Goal: Information Seeking & Learning: Learn about a topic

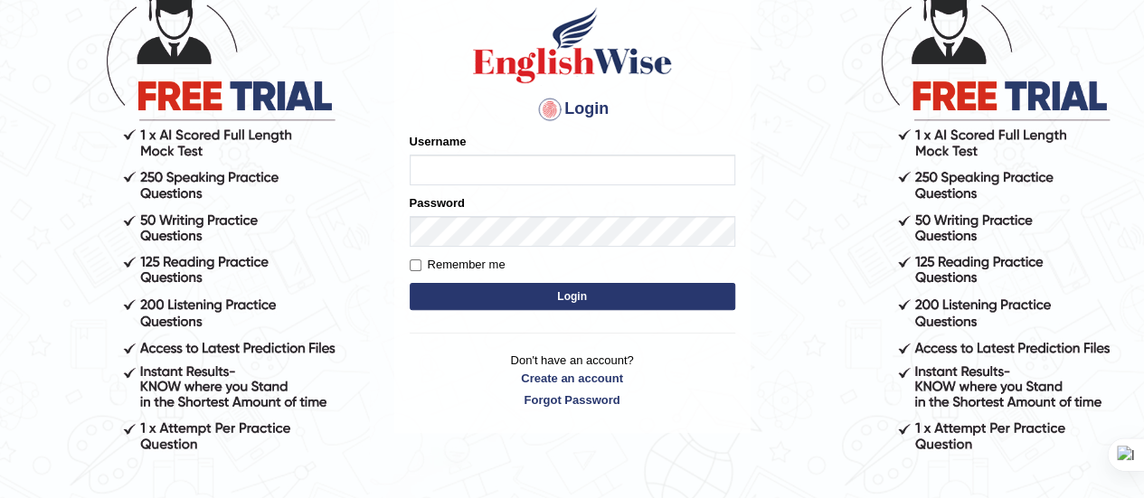
scroll to position [133, 0]
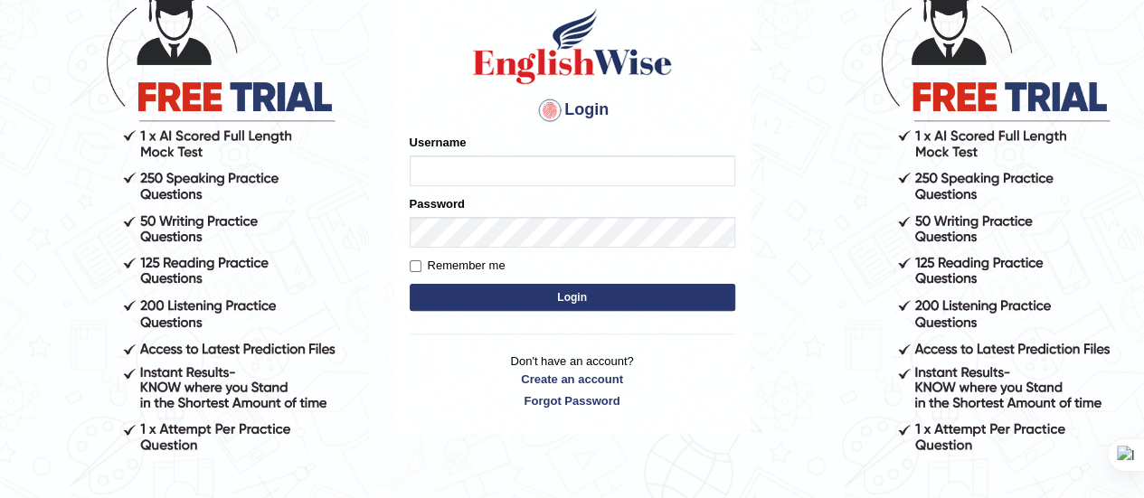
type input "Srinivasarao"
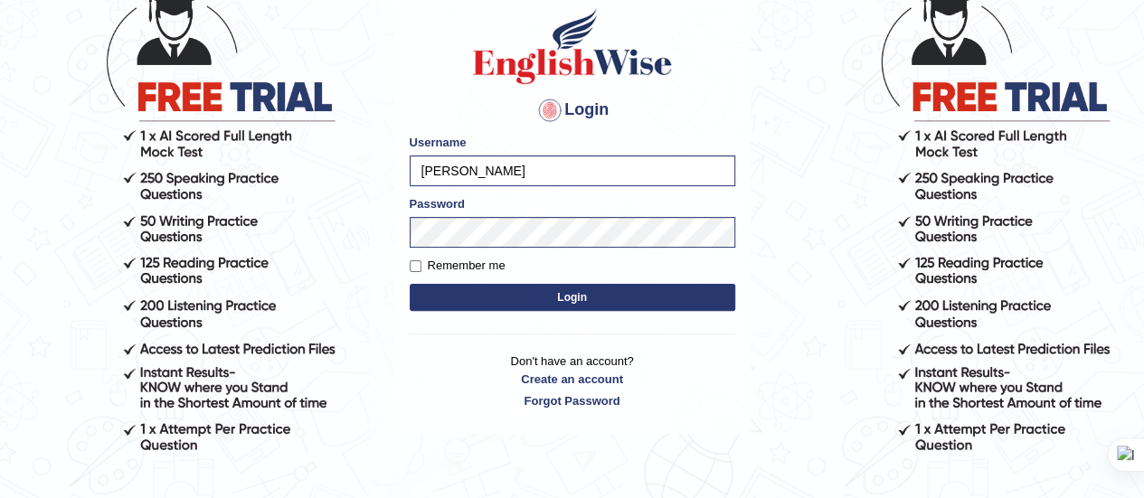
click at [581, 299] on button "Login" at bounding box center [573, 297] width 326 height 27
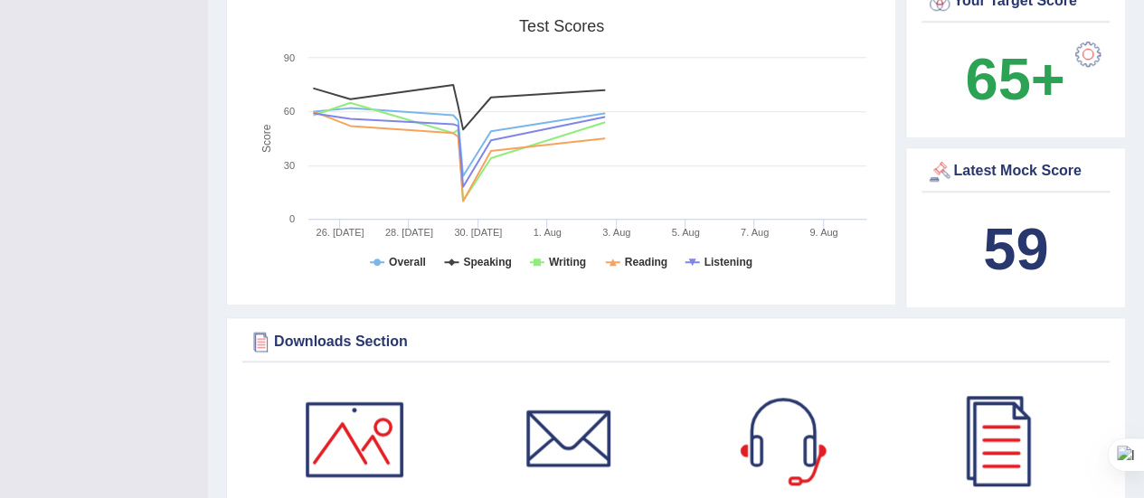
scroll to position [730, 0]
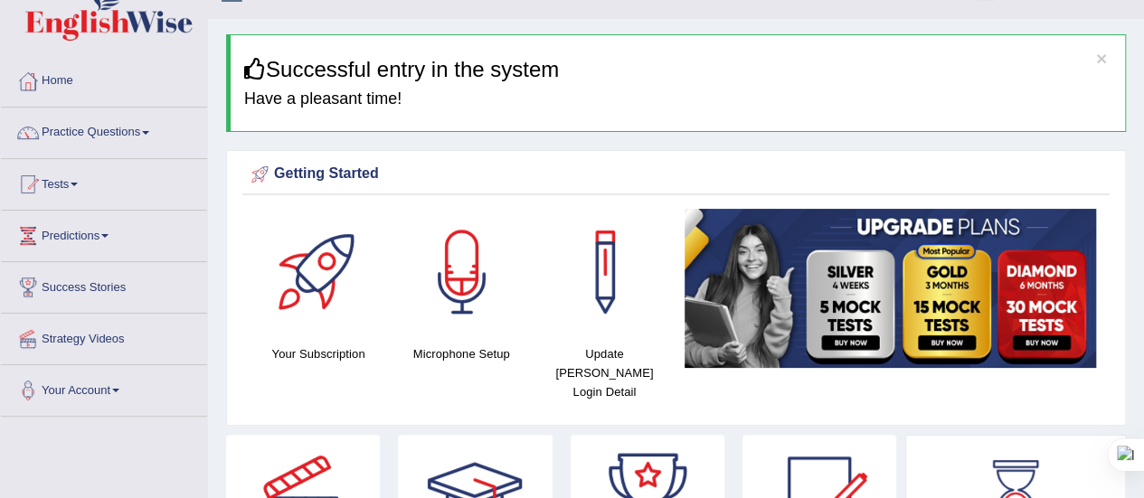
scroll to position [32, 0]
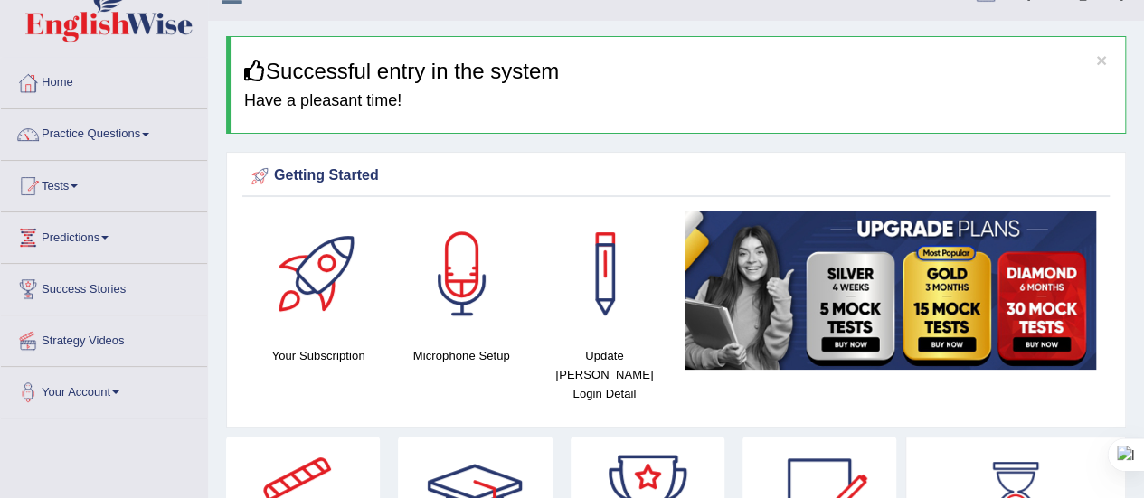
click at [148, 133] on span at bounding box center [145, 135] width 7 height 4
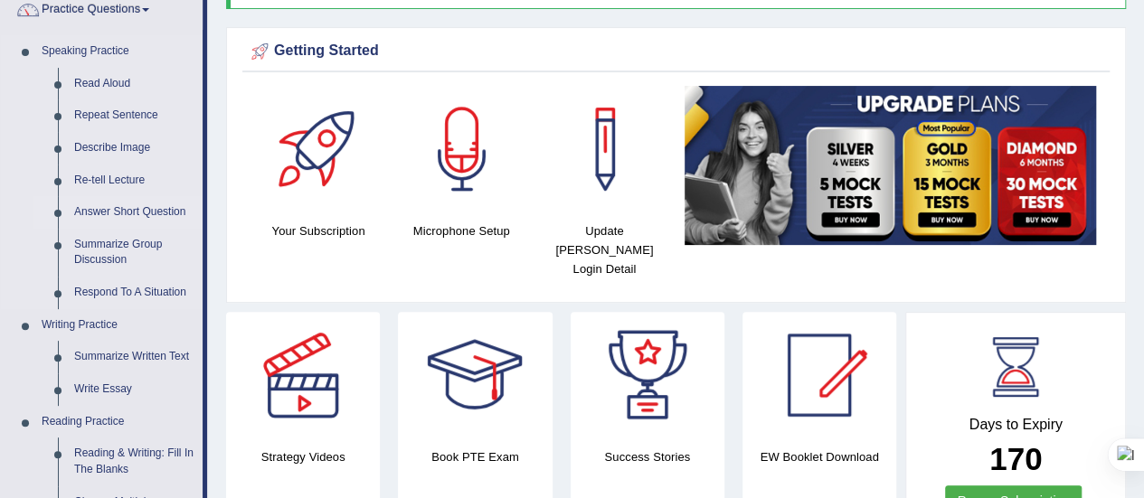
scroll to position [303, 0]
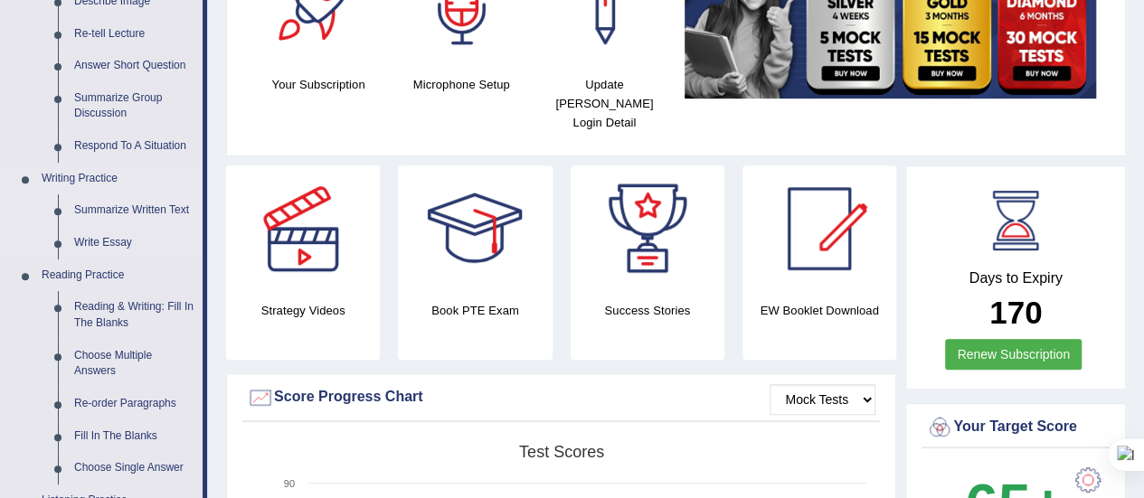
click at [152, 204] on link "Summarize Written Text" at bounding box center [134, 210] width 137 height 33
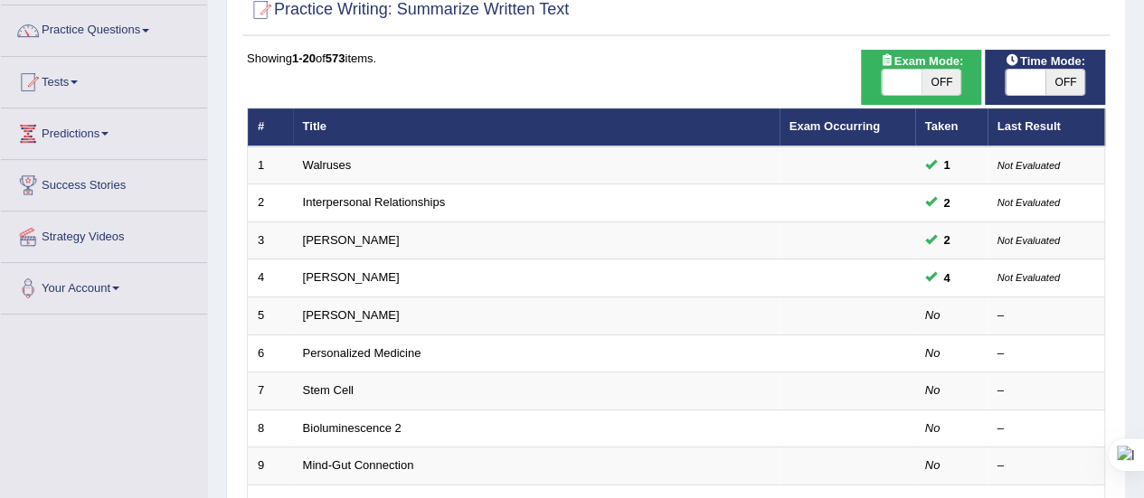
scroll to position [137, 0]
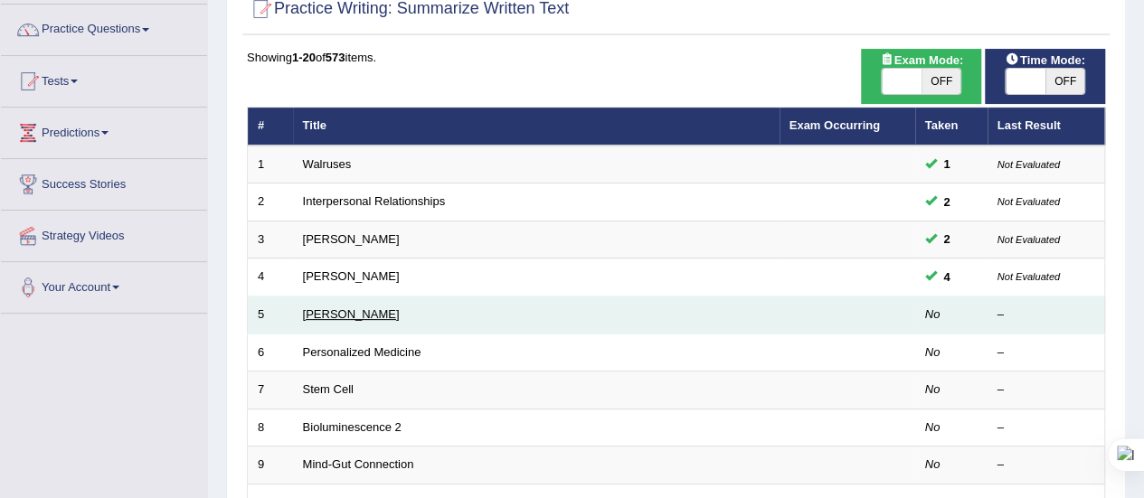
click at [366, 310] on link "[PERSON_NAME]" at bounding box center [351, 314] width 97 height 14
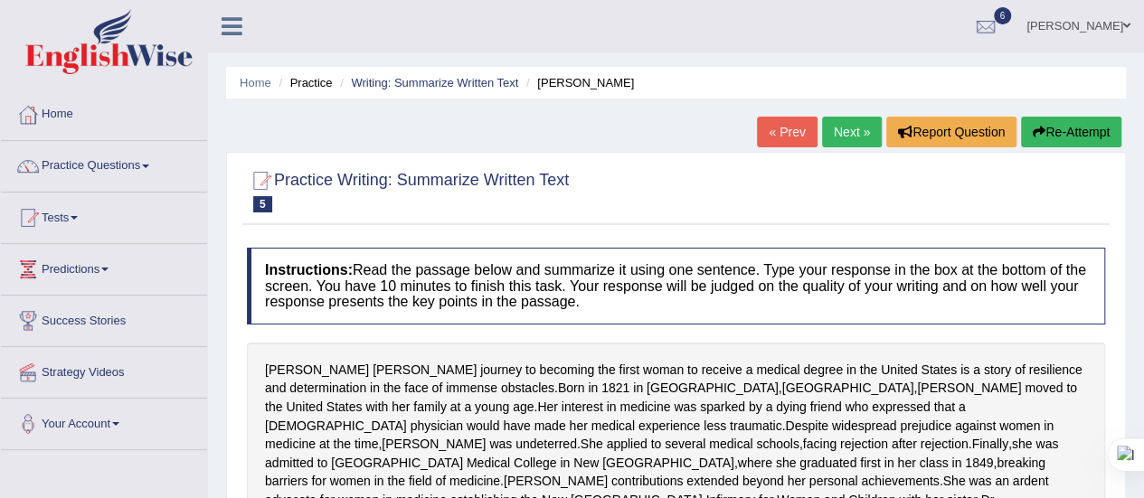
click at [145, 161] on link "Practice Questions" at bounding box center [104, 163] width 206 height 45
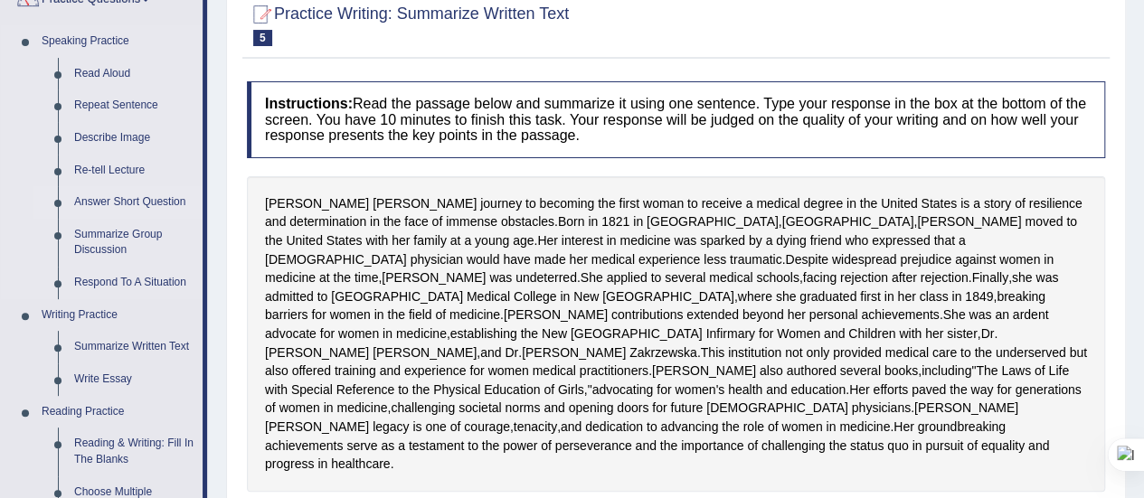
scroll to position [170, 0]
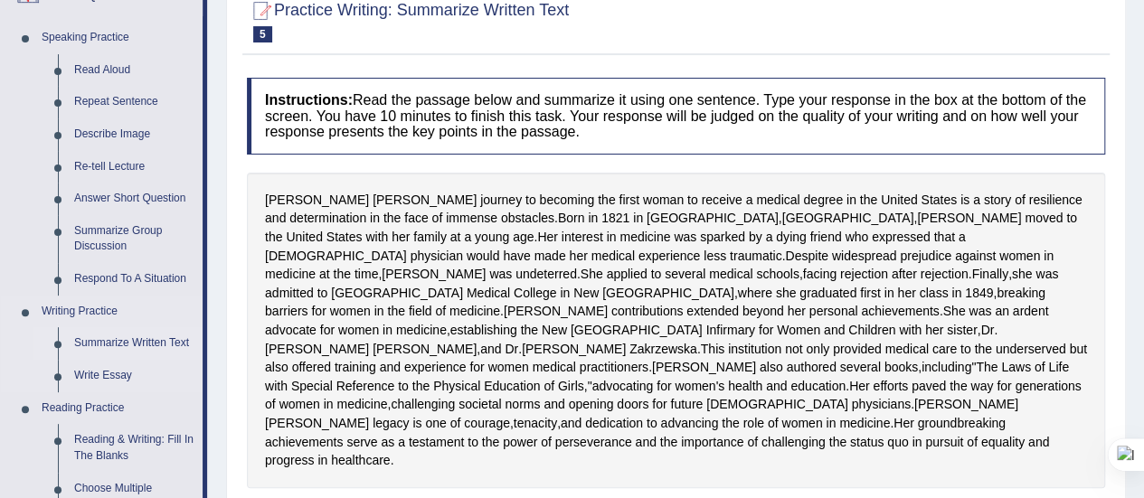
click at [132, 342] on link "Summarize Written Text" at bounding box center [134, 343] width 137 height 33
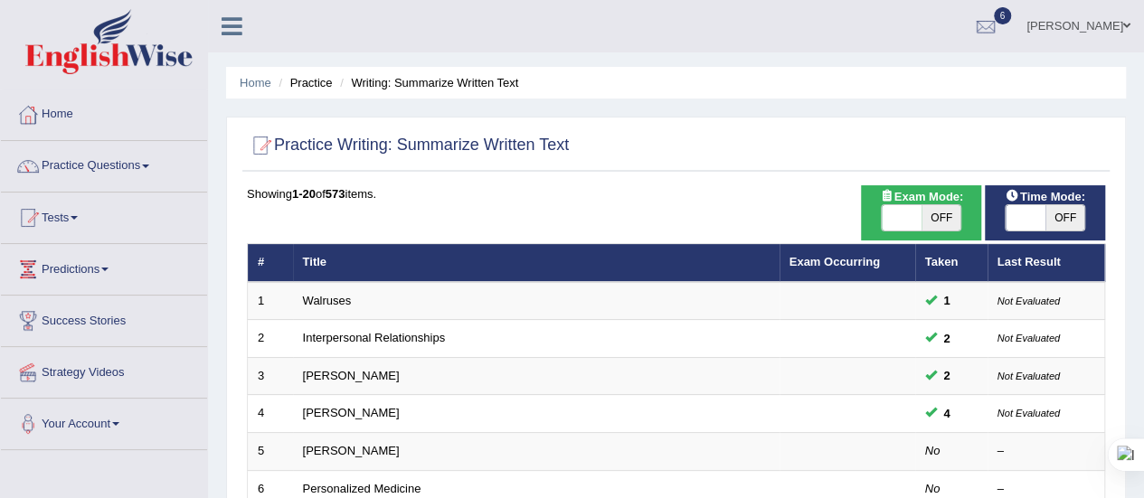
click at [935, 222] on span "OFF" at bounding box center [941, 217] width 40 height 25
checkbox input "true"
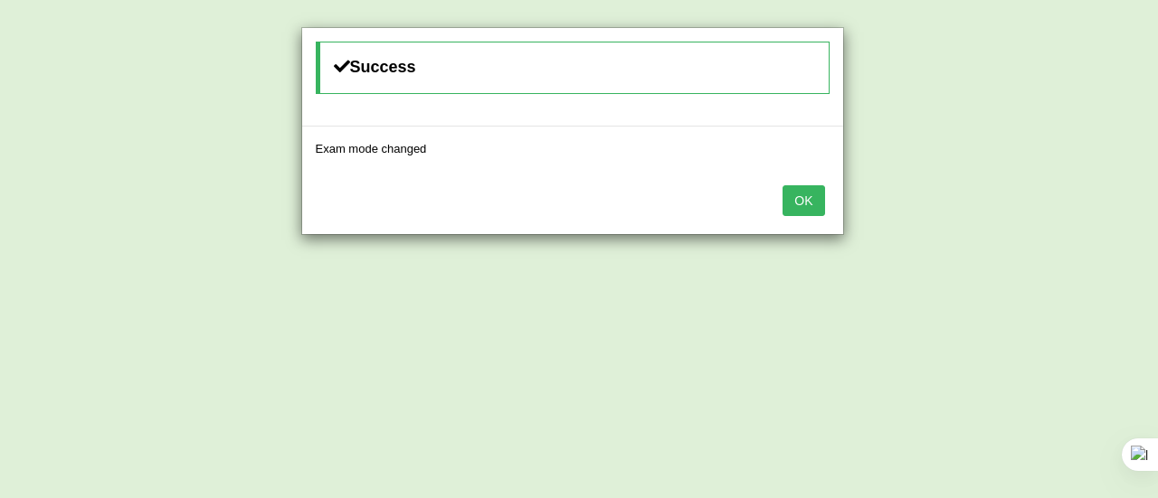
click at [821, 196] on button "OK" at bounding box center [803, 200] width 42 height 31
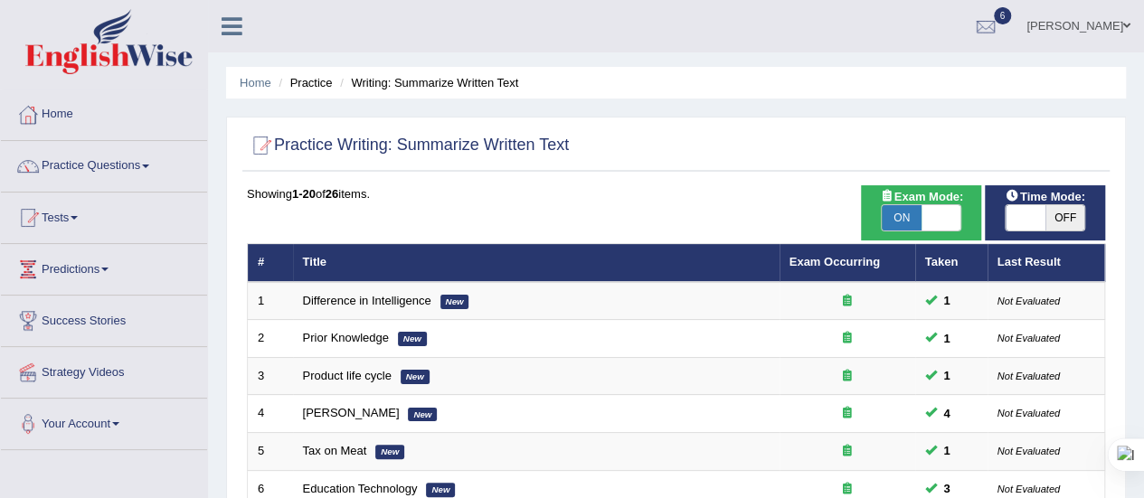
click at [1071, 214] on span "OFF" at bounding box center [1065, 217] width 40 height 25
checkbox input "true"
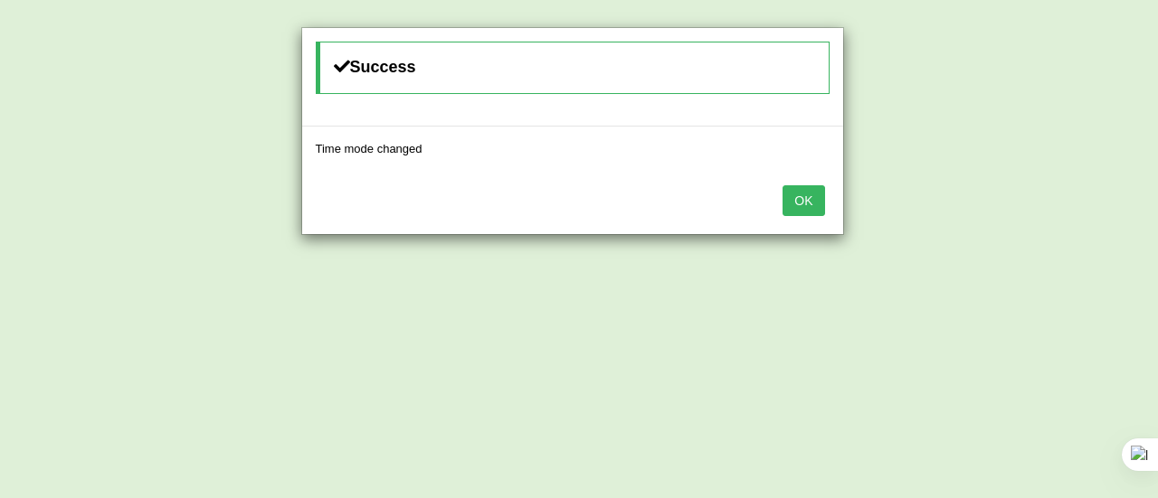
click at [807, 200] on button "OK" at bounding box center [803, 200] width 42 height 31
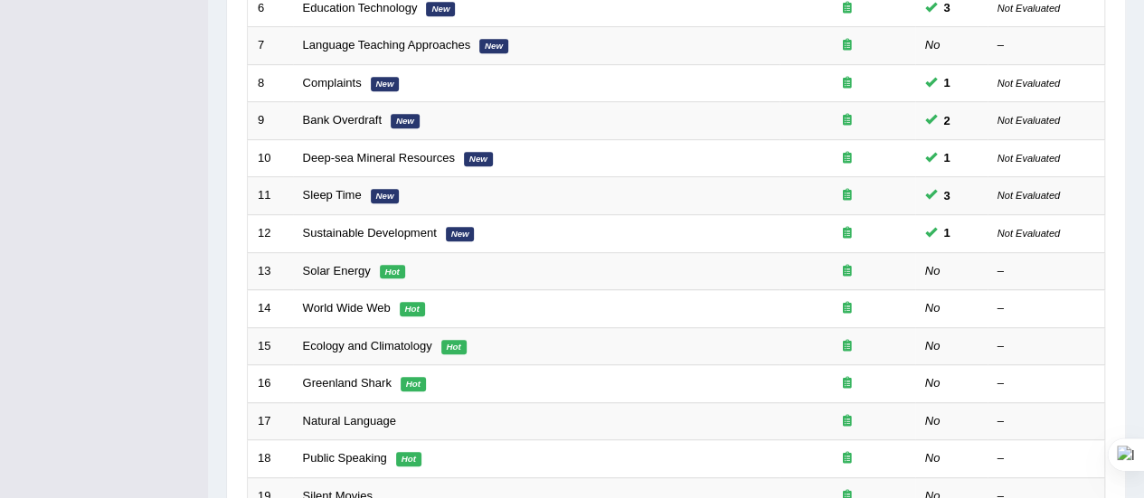
scroll to position [482, 0]
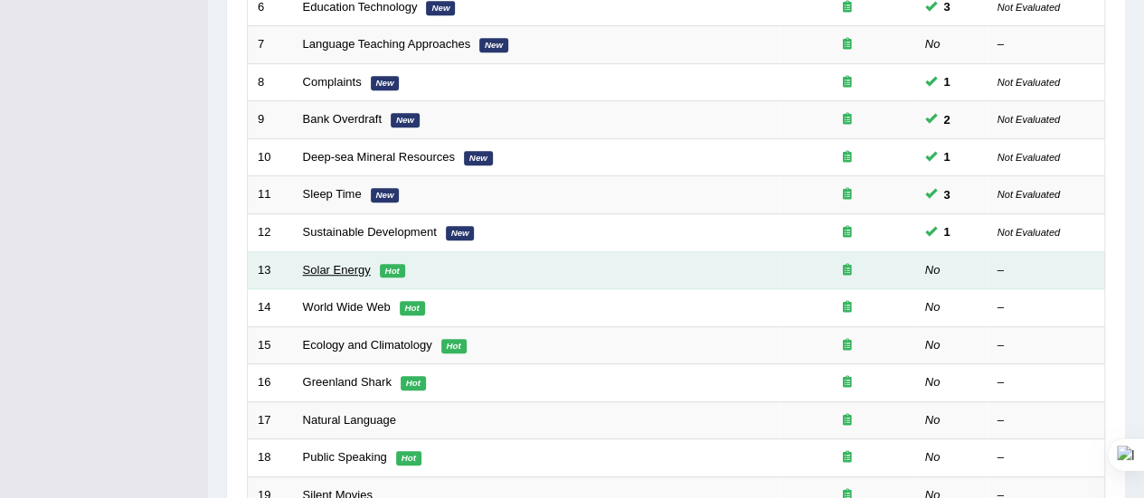
click at [353, 267] on link "Solar Energy" at bounding box center [337, 270] width 68 height 14
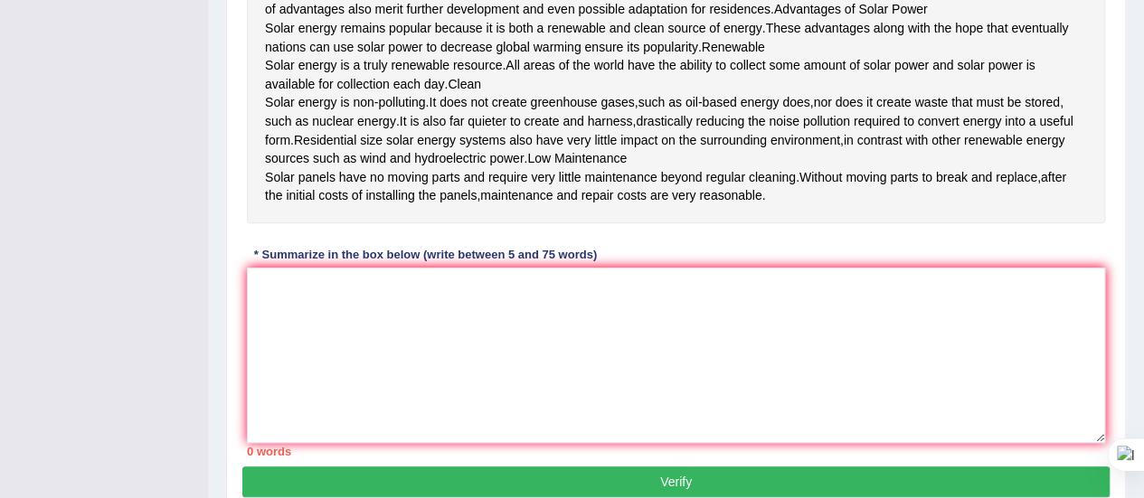
scroll to position [482, 0]
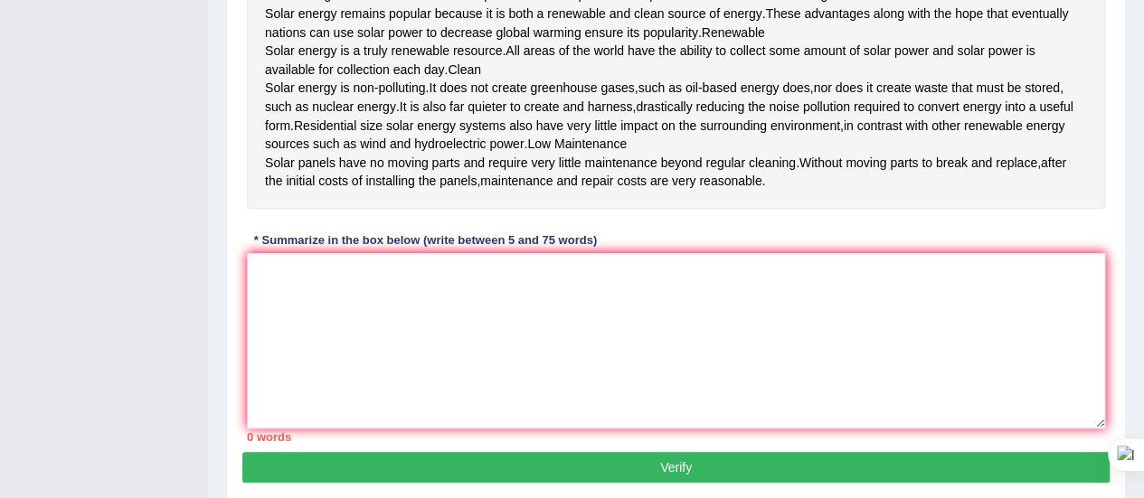
drag, startPoint x: 306, startPoint y: 325, endPoint x: 286, endPoint y: 342, distance: 26.3
click at [286, 342] on div "Instructions: Read the passage below and summarize it using one sentence. Type …" at bounding box center [675, 104] width 867 height 695
click at [286, 342] on textarea at bounding box center [676, 340] width 858 height 175
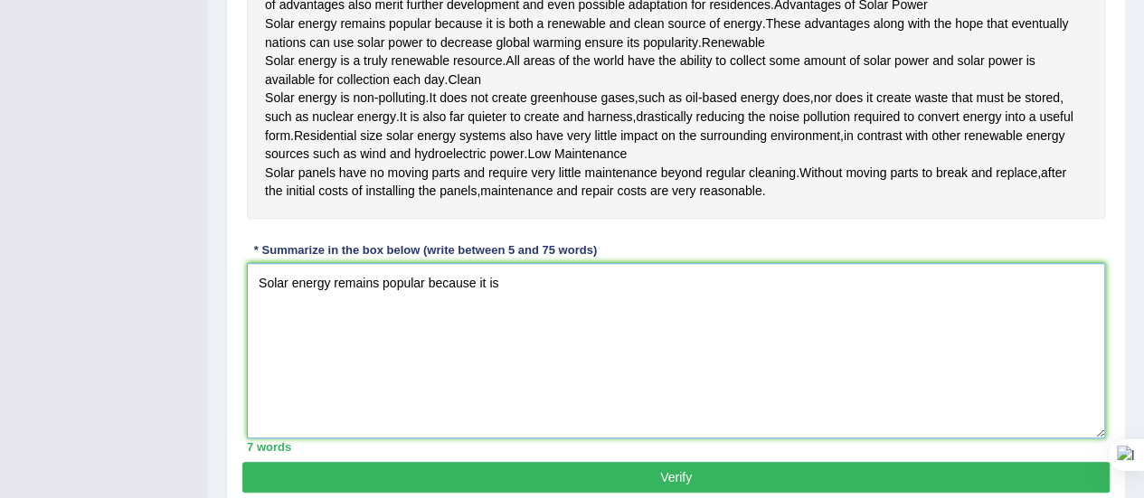
scroll to position [459, 0]
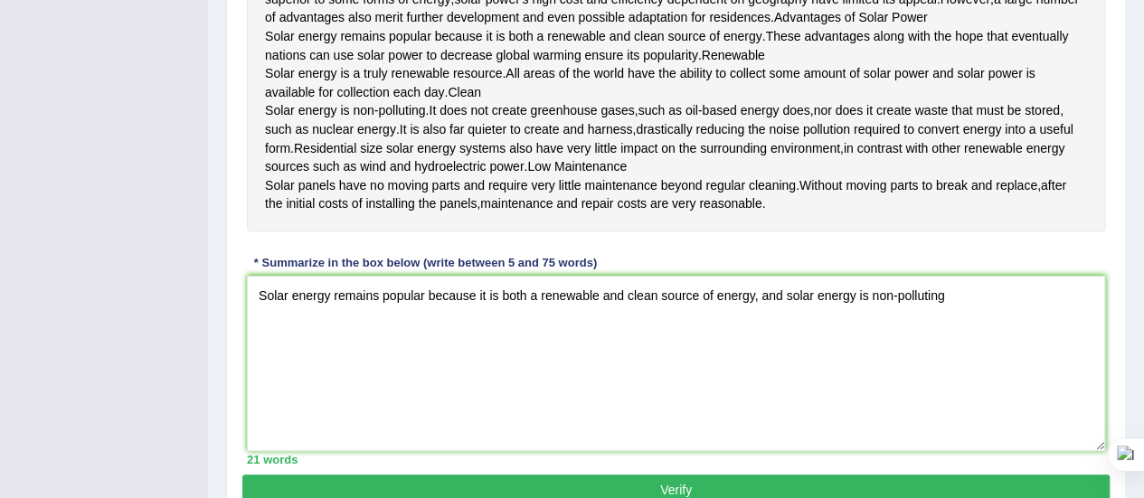
click at [279, 345] on div "Instructions: Read the passage below and summarize it using one sentence. Type …" at bounding box center [675, 126] width 867 height 695
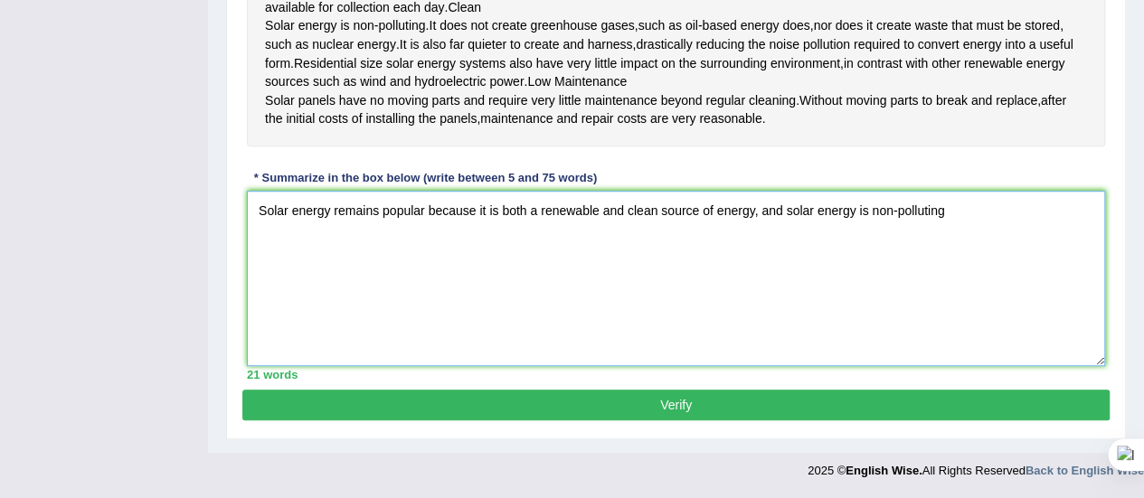
click at [950, 205] on textarea "Solar energy remains popular because it is both a renewable and clean source of…" at bounding box center [676, 278] width 858 height 175
click at [953, 206] on textarea "Solar energy remains popular because it is both a renewable and clean source of…" at bounding box center [676, 278] width 858 height 175
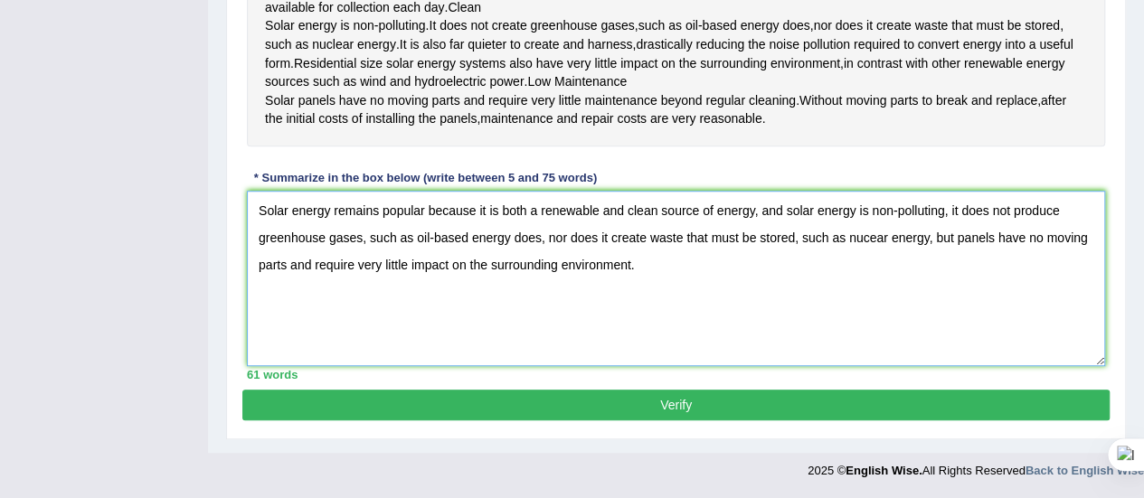
type textarea "Solar energy remains popular because it is both a renewable and clean source of…"
click at [704, 407] on button "Verify" at bounding box center [675, 405] width 867 height 31
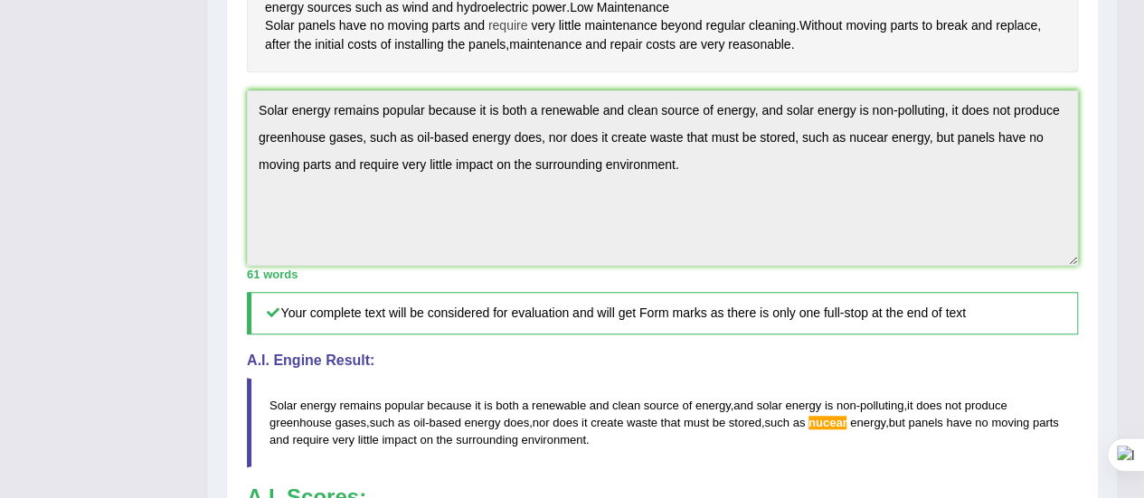
scroll to position [586, 0]
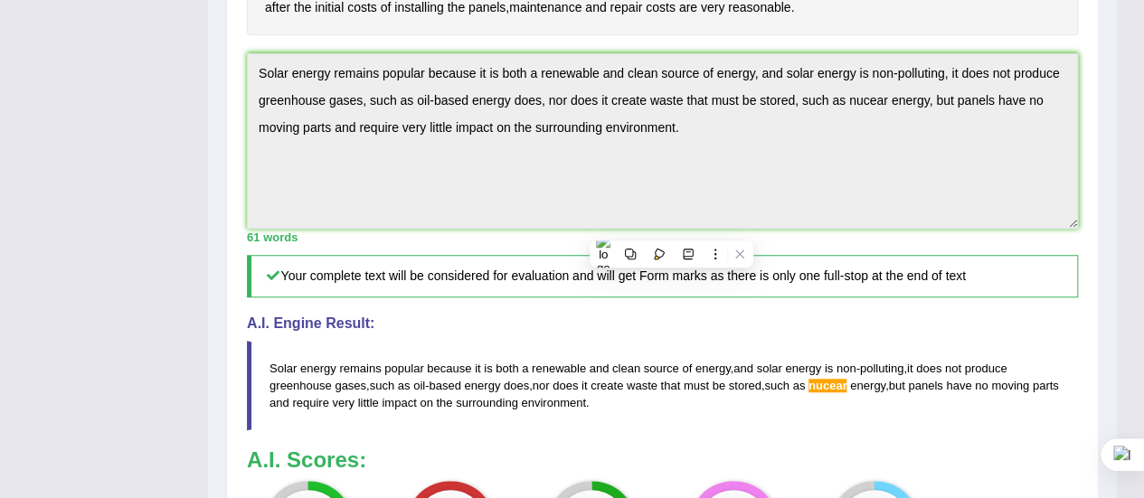
click at [176, 164] on div "Toggle navigation Home Practice Questions Speaking Practice Read Aloud Repeat S…" at bounding box center [558, 139] width 1117 height 1451
click at [179, 71] on div "Toggle navigation Home Practice Questions Speaking Practice Read Aloud Repeat S…" at bounding box center [558, 139] width 1117 height 1451
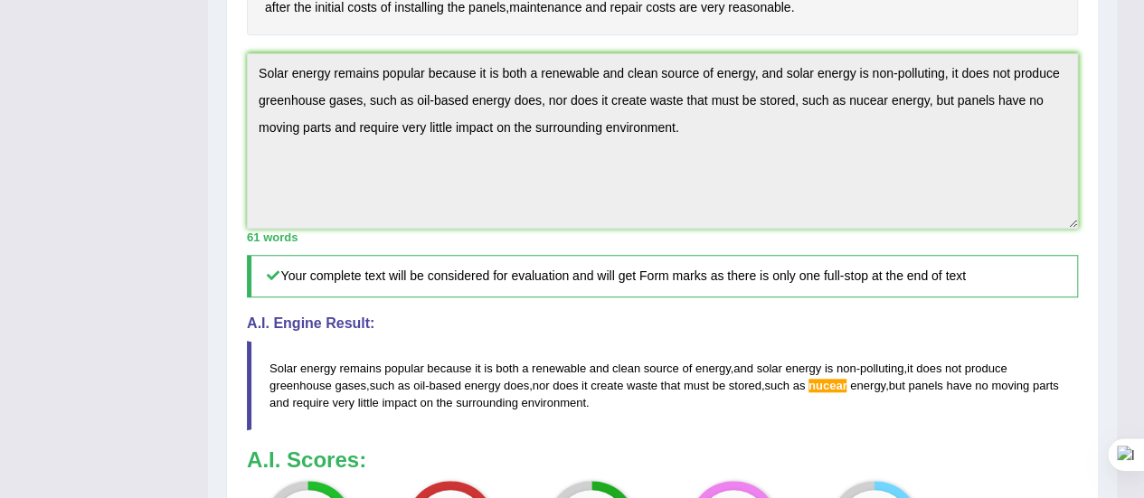
click at [179, 71] on div "Toggle navigation Home Practice Questions Speaking Practice Read Aloud Repeat S…" at bounding box center [558, 139] width 1117 height 1451
click at [194, 147] on div "Toggle navigation Home Practice Questions Speaking Practice Read Aloud Repeat S…" at bounding box center [558, 139] width 1117 height 1451
click at [227, 250] on div "Practice Writing: Summarize Written Text 13 Solar Energy Instructions: Read the…" at bounding box center [662, 190] width 873 height 1248
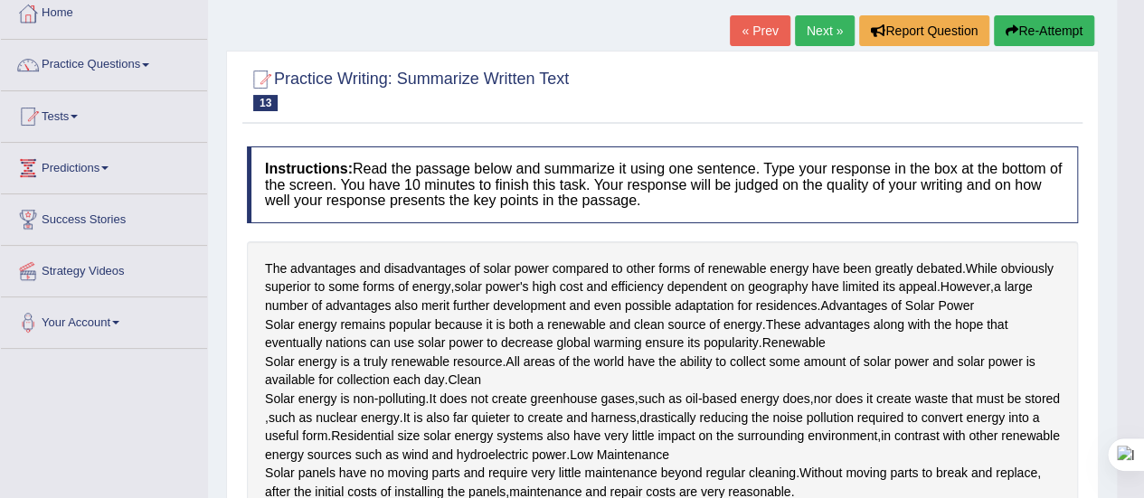
scroll to position [0, 0]
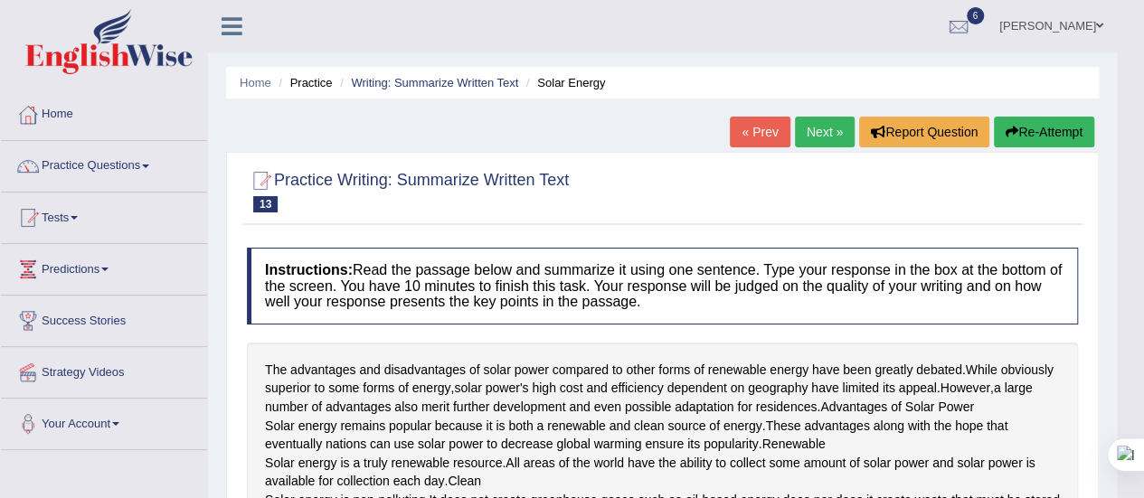
click at [1035, 126] on button "Re-Attempt" at bounding box center [1044, 132] width 100 height 31
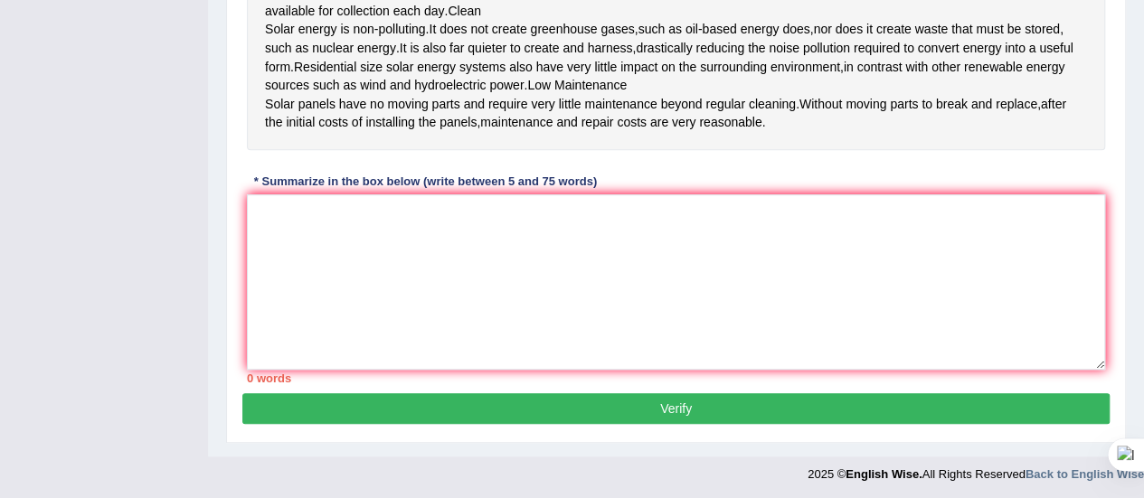
scroll to position [567, 0]
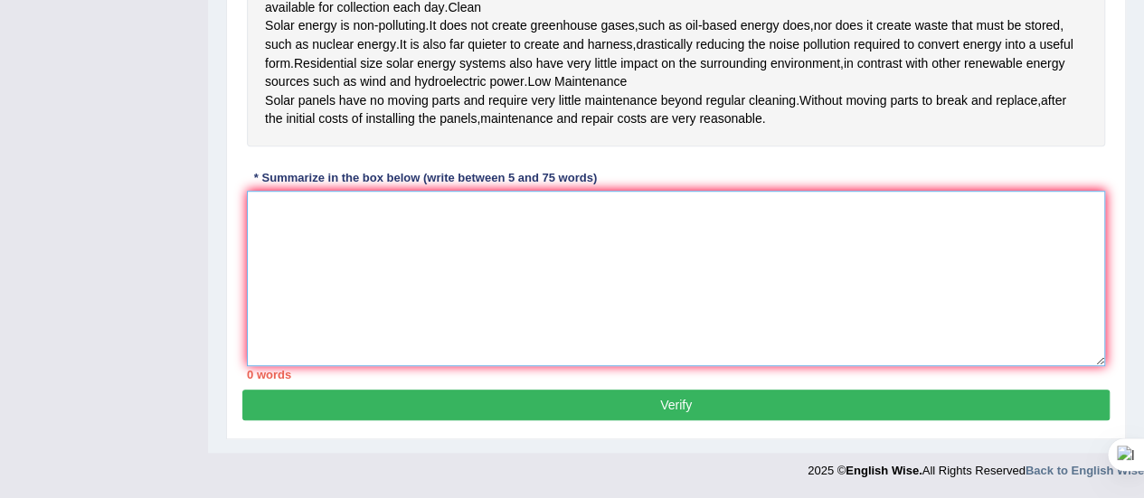
click at [292, 290] on textarea at bounding box center [676, 278] width 858 height 175
paste textarea "Solar energy remains popular because it is both a renewable and clean source of…"
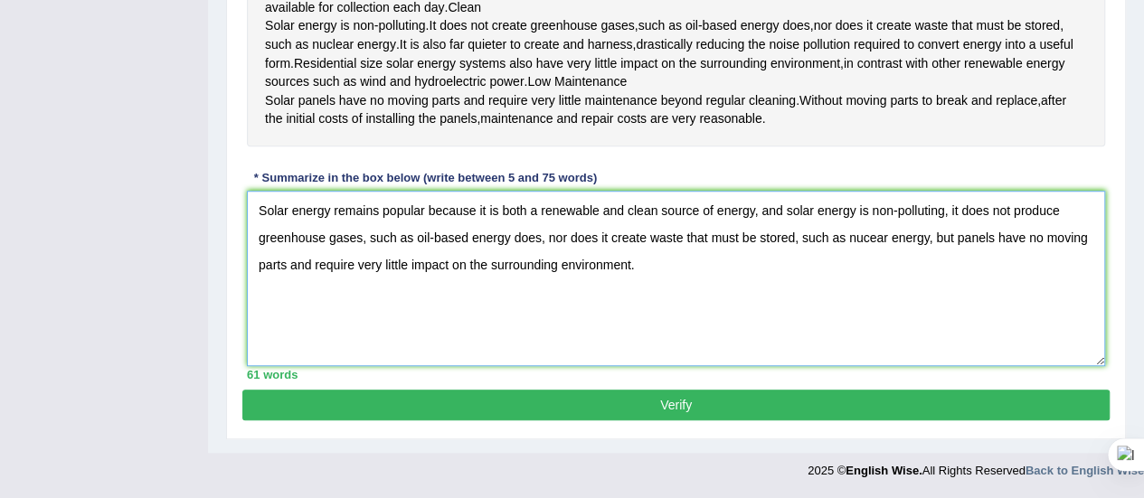
click at [867, 309] on textarea "Solar energy remains popular because it is both a renewable and clean source of…" at bounding box center [676, 278] width 858 height 175
type textarea "Solar energy remains popular because it is both a renewable and clean source of…"
click at [675, 421] on button "Verify" at bounding box center [675, 405] width 867 height 31
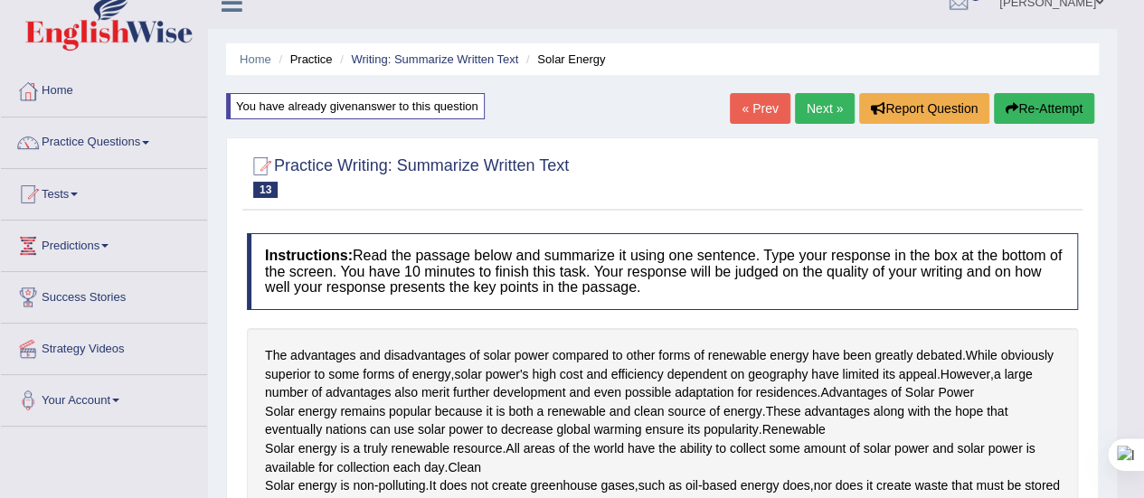
scroll to position [23, 0]
click at [818, 103] on link "Next »" at bounding box center [825, 109] width 60 height 31
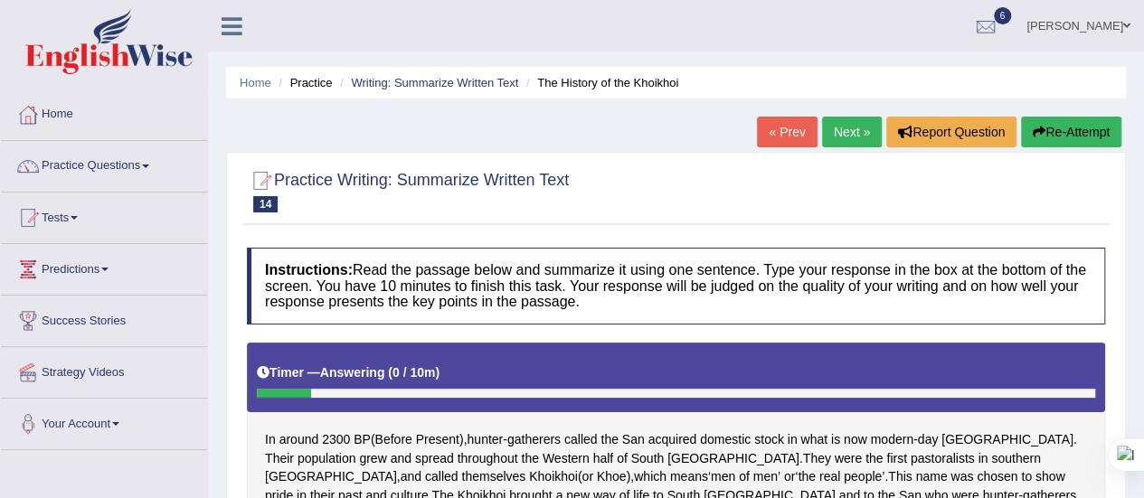
click at [769, 134] on link "« Prev" at bounding box center [787, 132] width 60 height 31
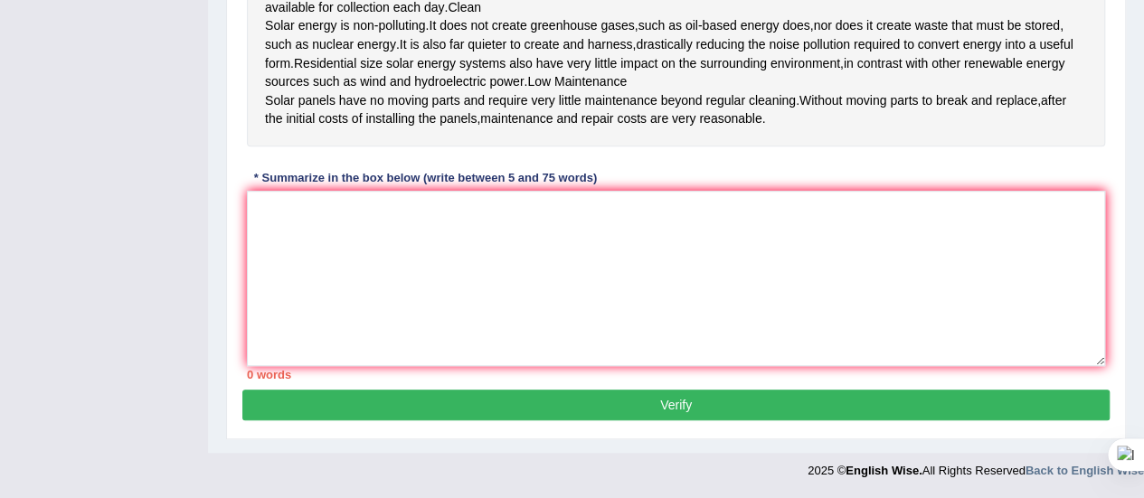
scroll to position [637, 0]
click at [285, 218] on textarea at bounding box center [676, 278] width 858 height 175
paste textarea "Solar energy remains popular because it is both a renewable and clean source of…"
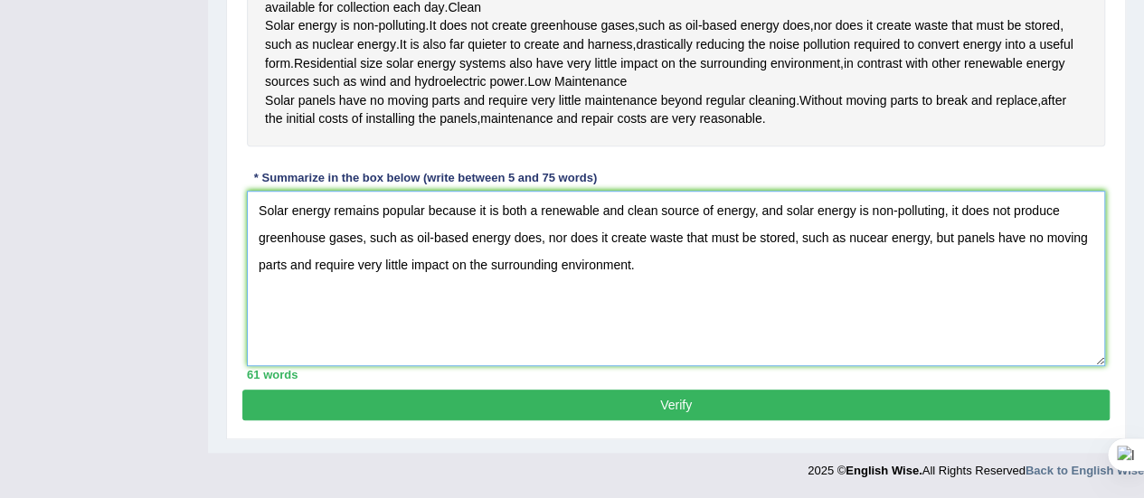
click at [870, 236] on textarea "Solar energy remains popular because it is both a renewable and clean source of…" at bounding box center [676, 278] width 858 height 175
click at [640, 271] on textarea "Solar energy remains popular because it is both a renewable and clean source of…" at bounding box center [676, 278] width 858 height 175
type textarea "Solar energy remains popular because it is both a renewable and clean source of…"
click at [723, 398] on button "Verify" at bounding box center [675, 405] width 867 height 31
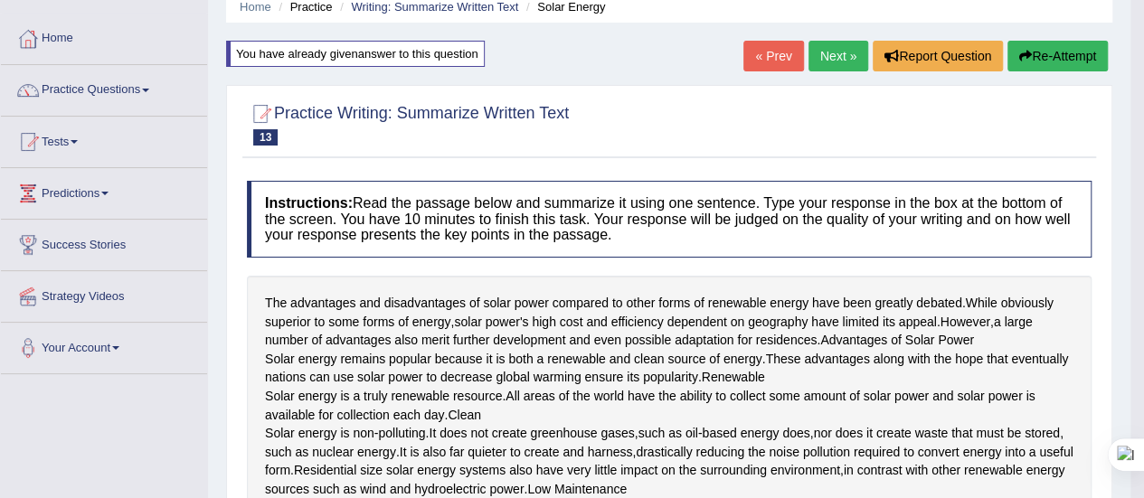
scroll to position [0, 0]
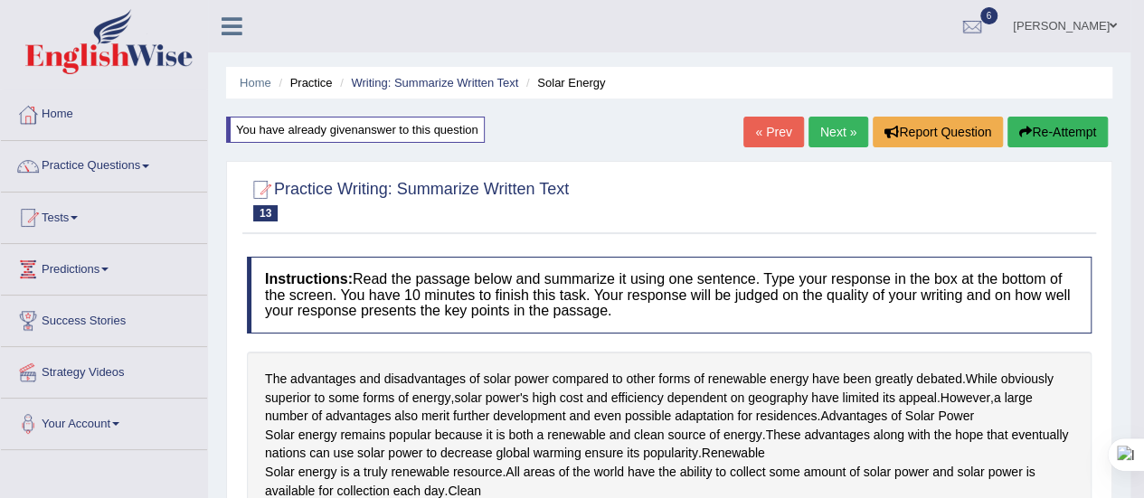
click at [837, 128] on link "Next »" at bounding box center [838, 132] width 60 height 31
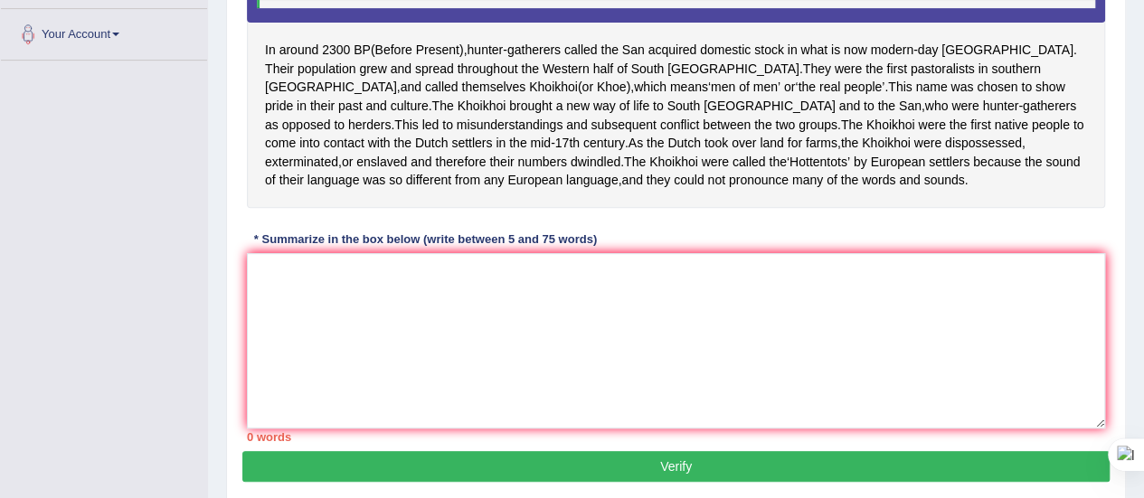
scroll to position [391, 0]
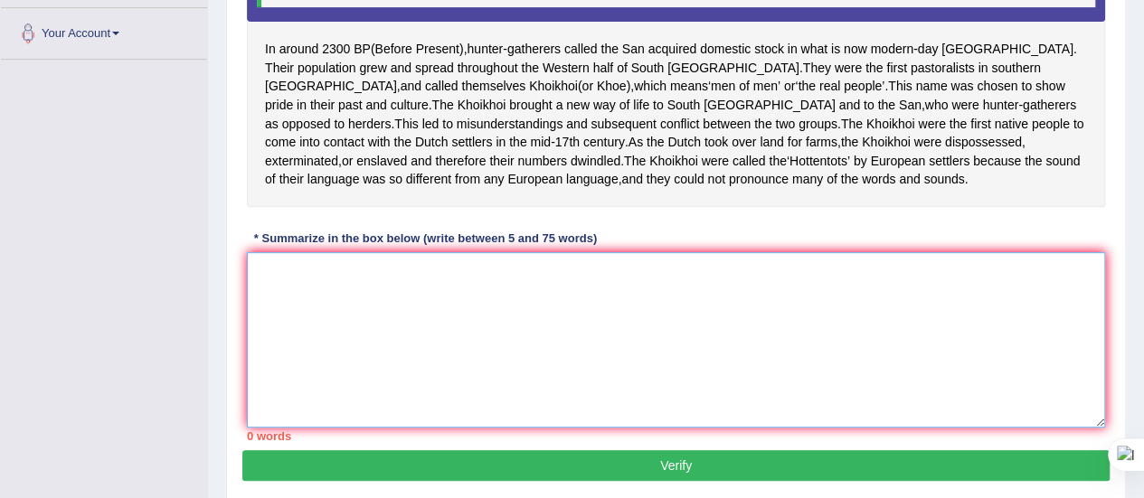
click at [297, 331] on textarea at bounding box center [676, 339] width 858 height 175
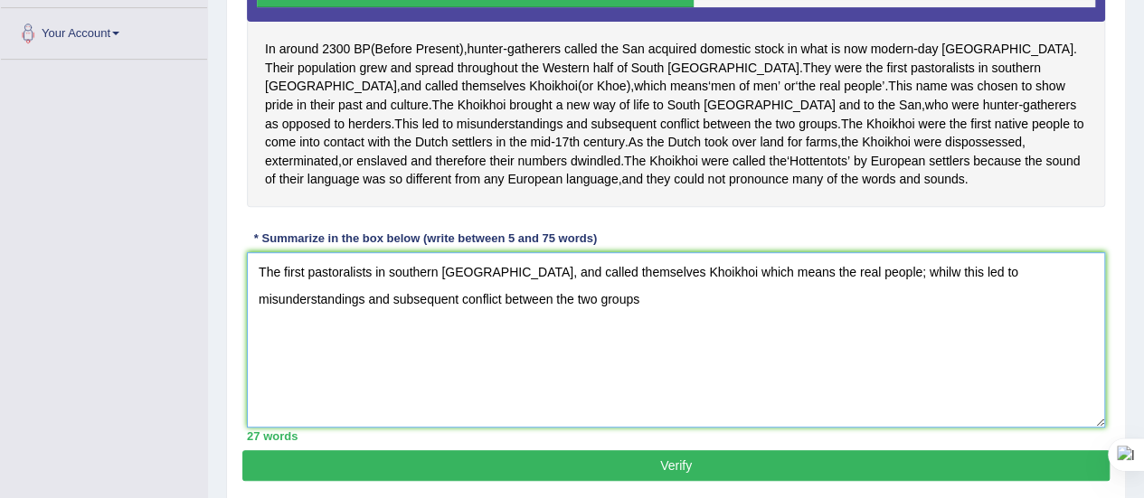
type textarea "The first pastoralists in southern [GEOGRAPHIC_DATA], and called themselves Kho…"
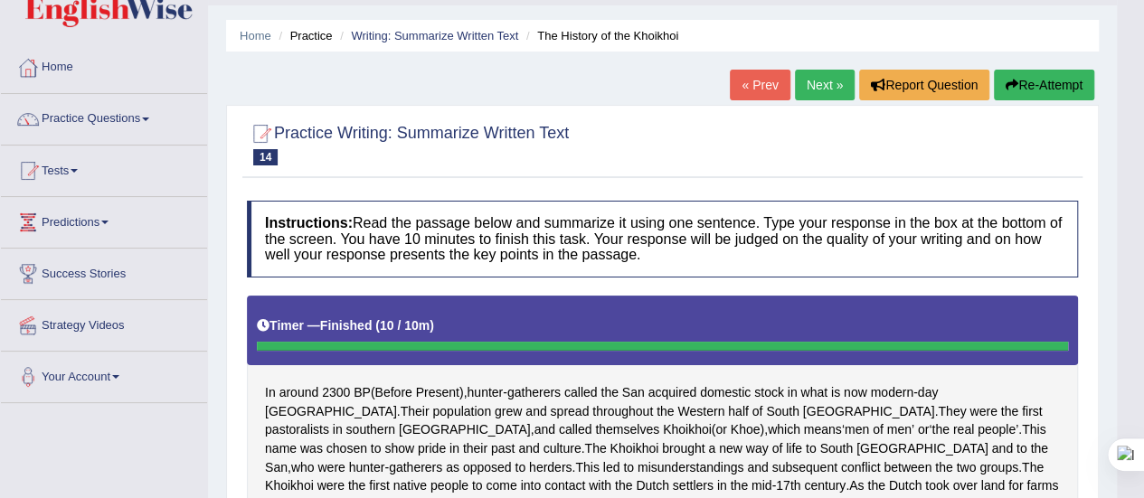
scroll to position [0, 0]
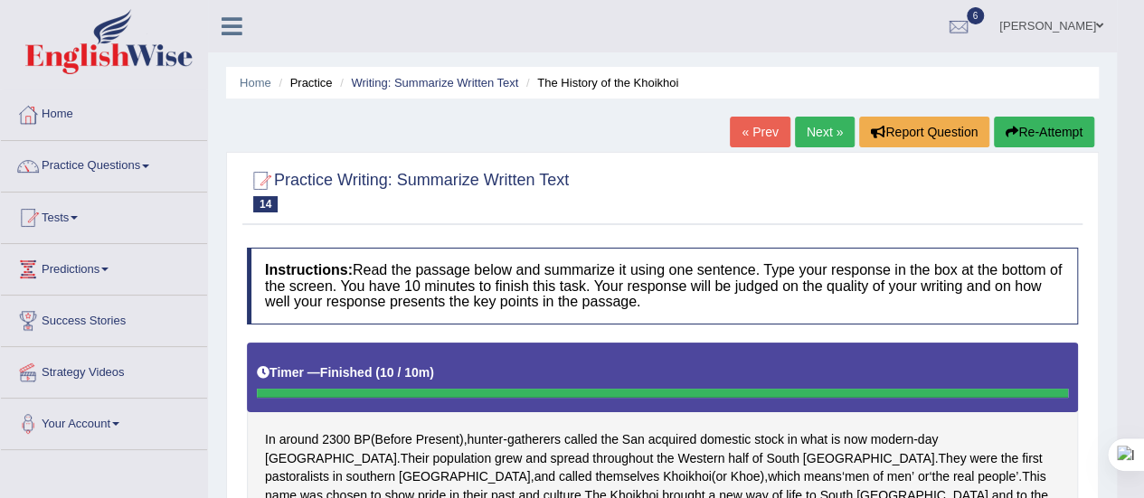
click at [1022, 135] on button "Re-Attempt" at bounding box center [1044, 132] width 100 height 31
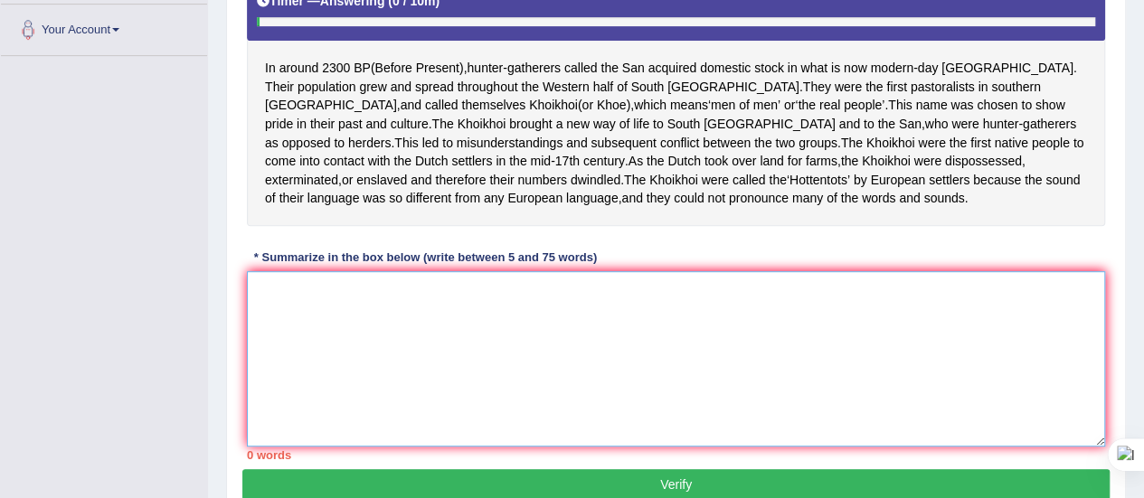
click at [298, 325] on textarea at bounding box center [676, 358] width 858 height 175
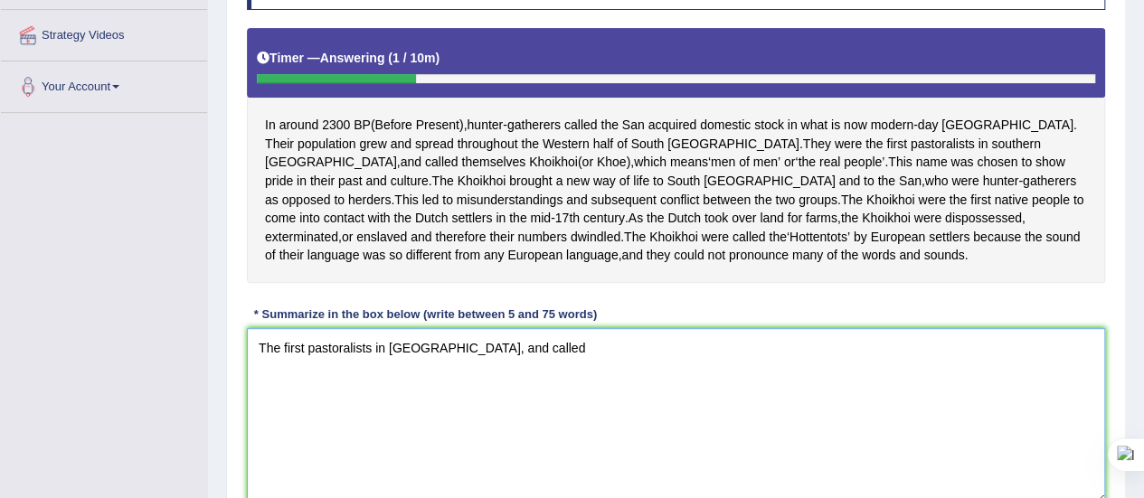
scroll to position [338, 0]
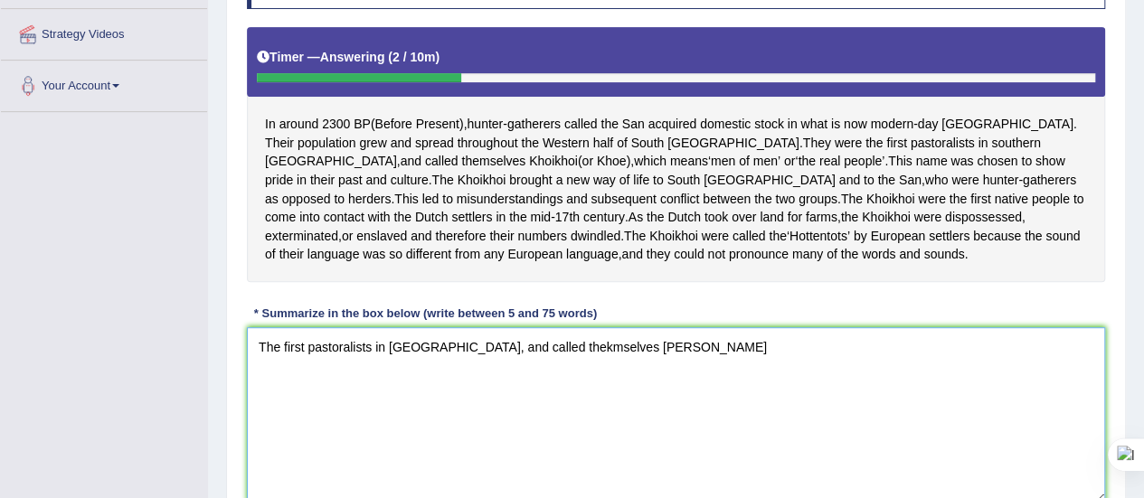
click at [557, 389] on textarea "The first pastoralists in [GEOGRAPHIC_DATA], and called thekmselves [PERSON_NAM…" at bounding box center [676, 414] width 858 height 175
click at [636, 380] on textarea "The first pastoralists in [GEOGRAPHIC_DATA], and called themselves [PERSON_NAME]" at bounding box center [676, 414] width 858 height 175
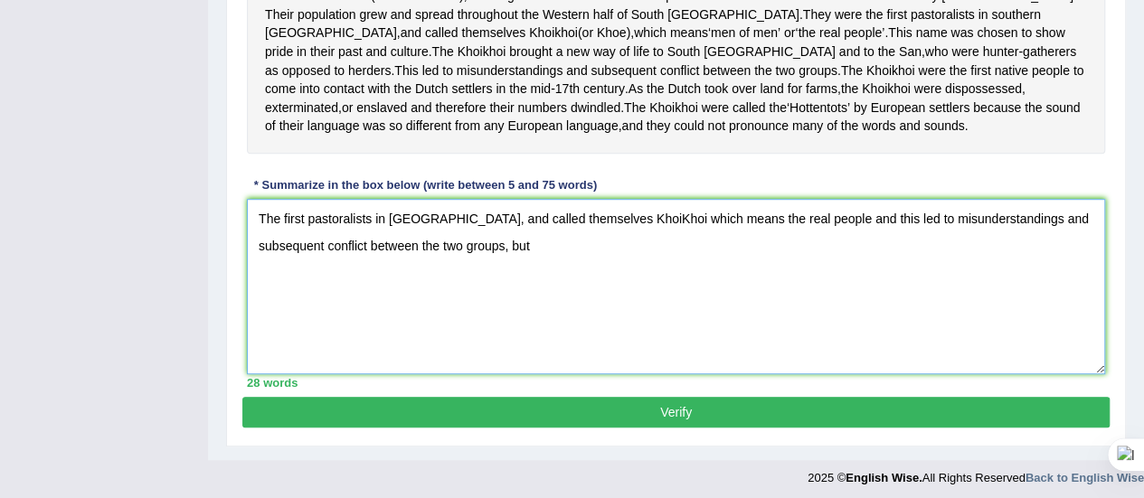
scroll to position [461, 0]
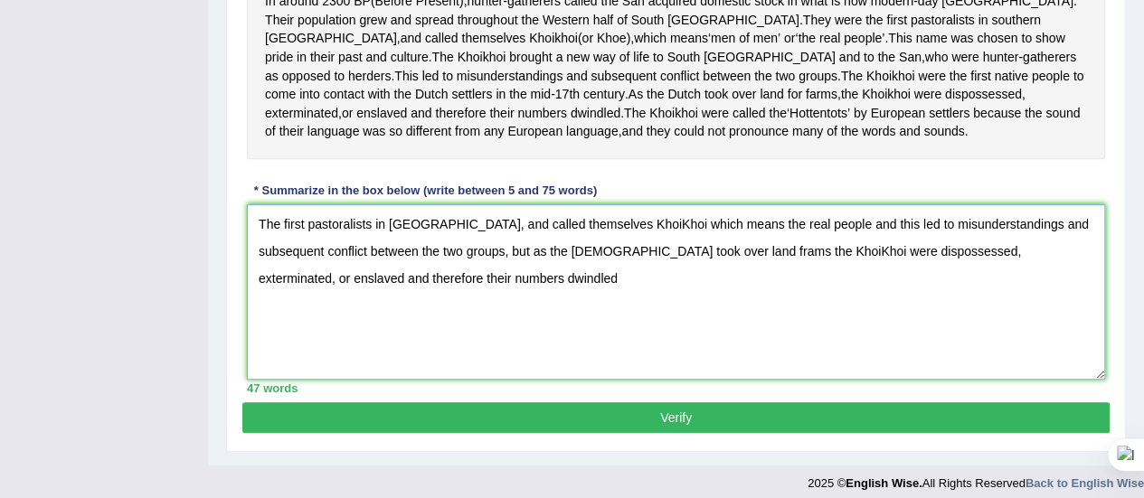
click at [528, 286] on textarea "The first pastoralists in [GEOGRAPHIC_DATA], and called themselves KhoiKhoi whi…" at bounding box center [676, 291] width 858 height 175
click at [447, 316] on textarea "The first pastoralists in Southern Africa, and called themselves KhoiKhoi which…" at bounding box center [676, 291] width 858 height 175
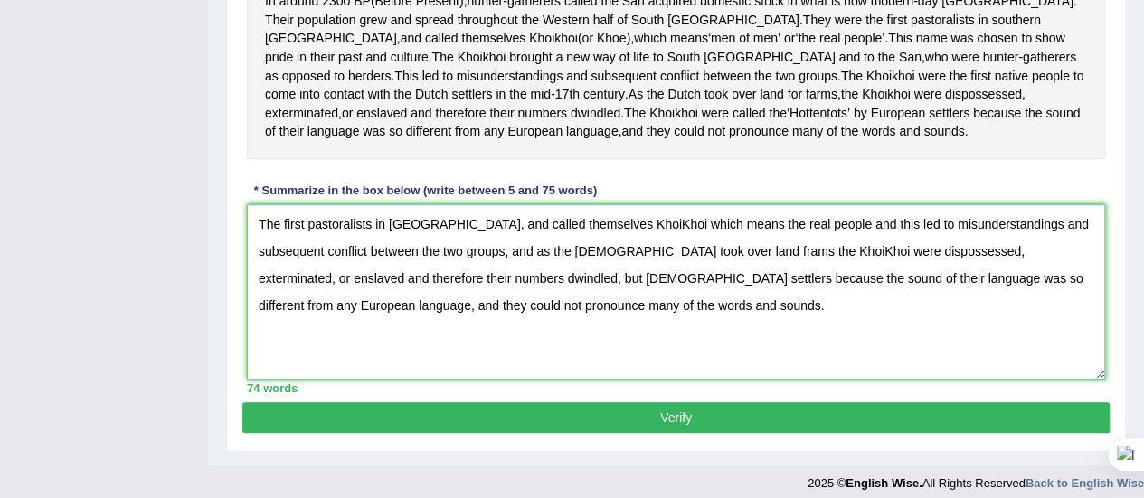
click at [501, 261] on textarea "The first pastoralists in Southern Africa, and called themselves KhoiKhoi which…" at bounding box center [676, 291] width 858 height 175
click at [480, 260] on textarea "The first pastoralists in [GEOGRAPHIC_DATA] called themselves KhoiKhoi which me…" at bounding box center [676, 291] width 858 height 175
type textarea "The first pastoralists in [GEOGRAPHIC_DATA] called themselves KhoiKhoi which me…"
click at [689, 433] on button "Verify" at bounding box center [675, 417] width 867 height 31
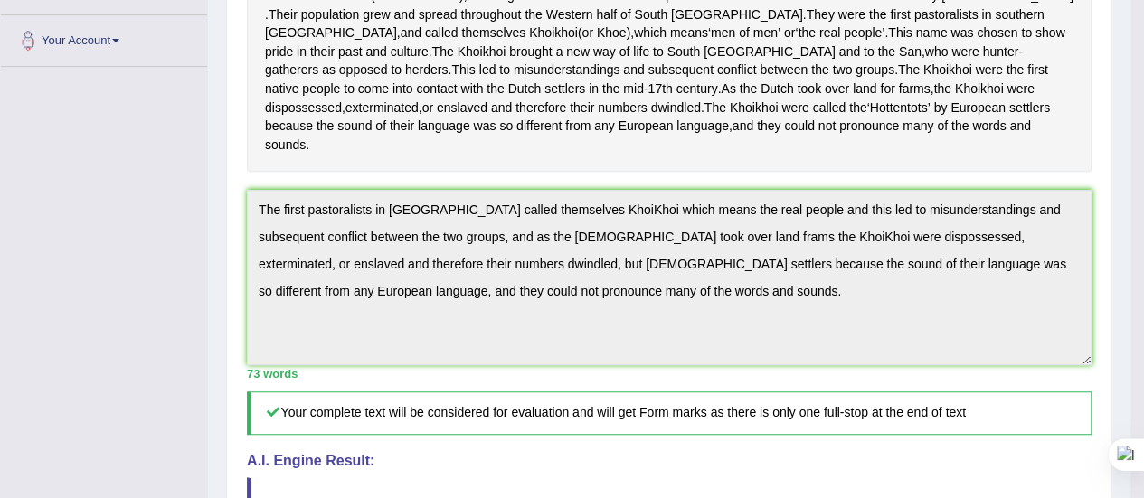
scroll to position [405, 0]
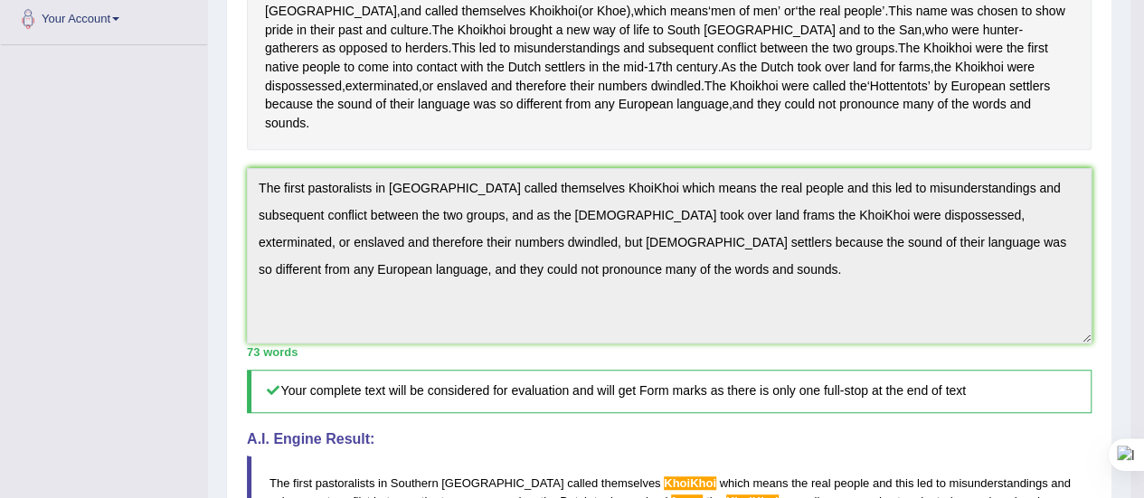
click at [51, 139] on div "Toggle navigation Home Practice Questions Speaking Practice Read Aloud Repeat S…" at bounding box center [565, 296] width 1130 height 1402
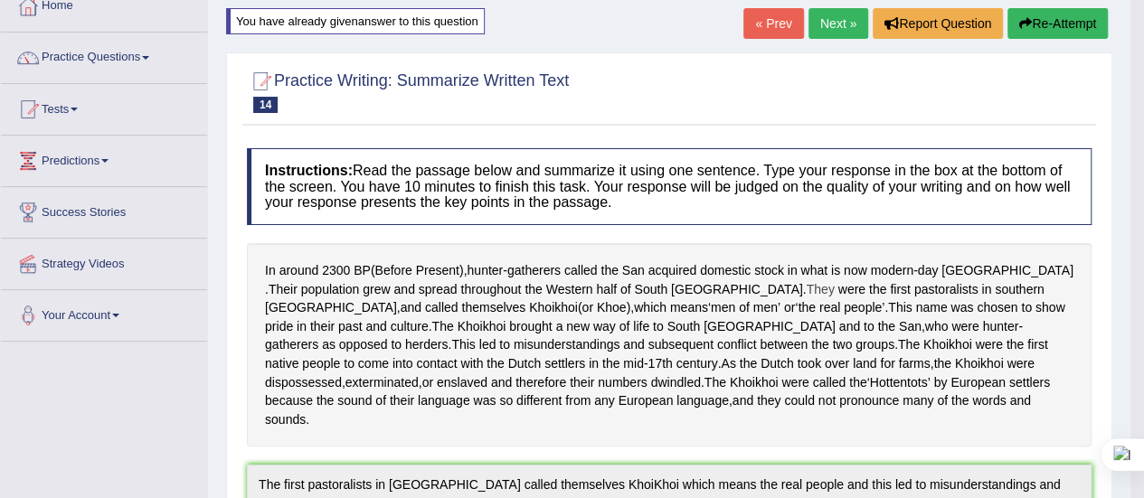
scroll to position [90, 0]
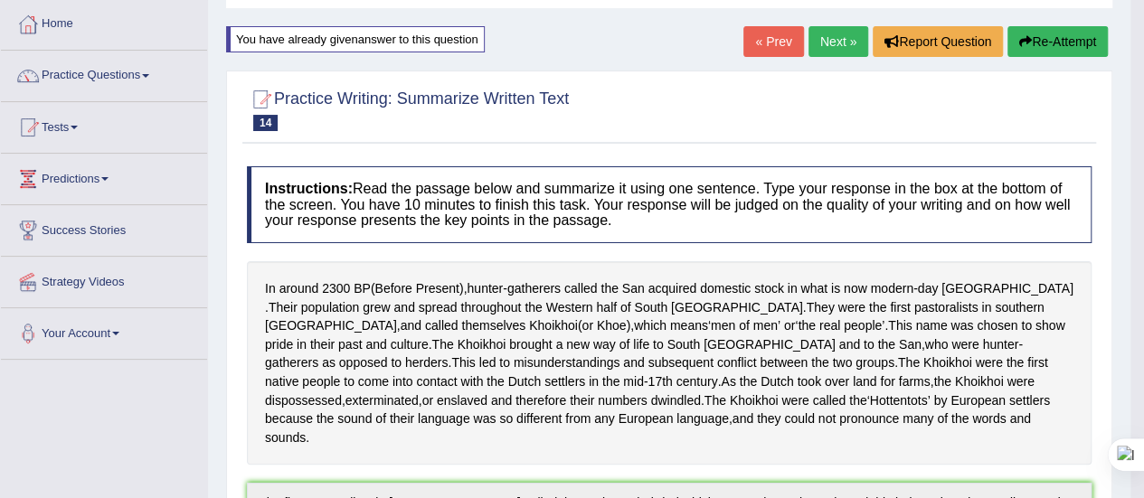
click at [1073, 46] on button "Re-Attempt" at bounding box center [1057, 41] width 100 height 31
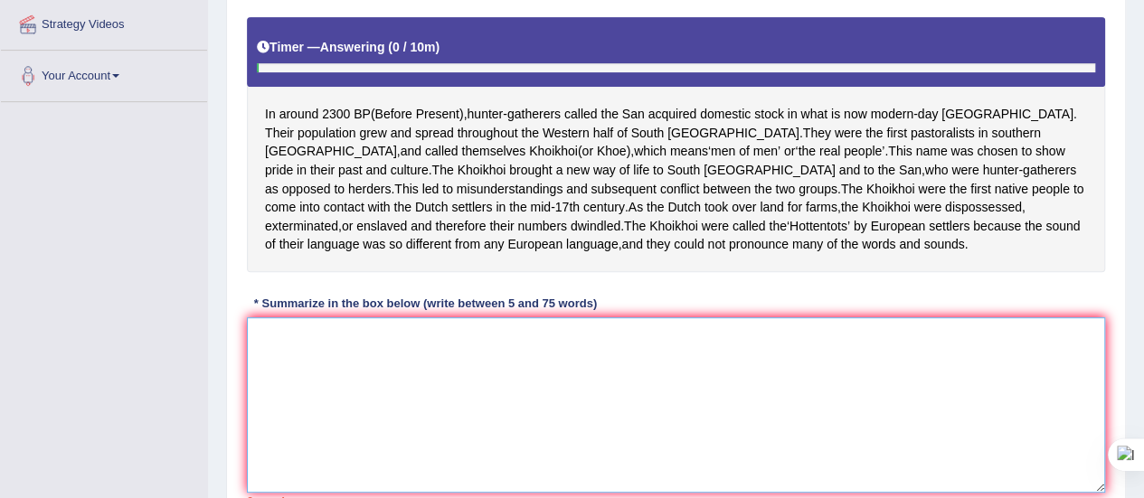
click at [348, 382] on textarea at bounding box center [676, 404] width 858 height 175
type textarea "v"
paste textarea "The first pastoralists in Southern Africa called themselves KhoiKhoi which mean…"
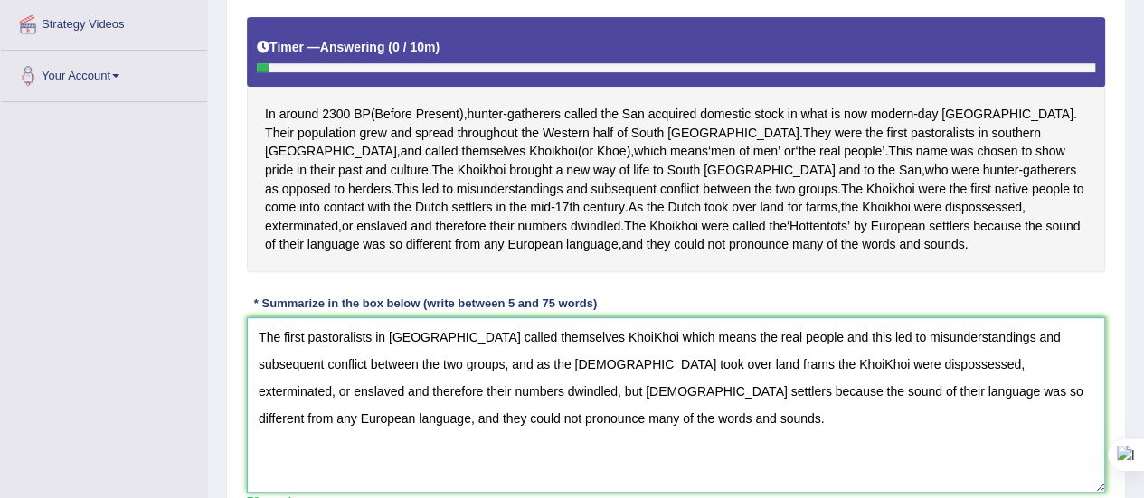
click at [638, 396] on textarea "The first pastoralists in Southern Africa called themselves KhoiKhoi which mean…" at bounding box center [676, 404] width 858 height 175
click at [731, 395] on textarea "The first pastoralists in Southern Africa called themselves KhoiKhoi which mean…" at bounding box center [676, 404] width 858 height 175
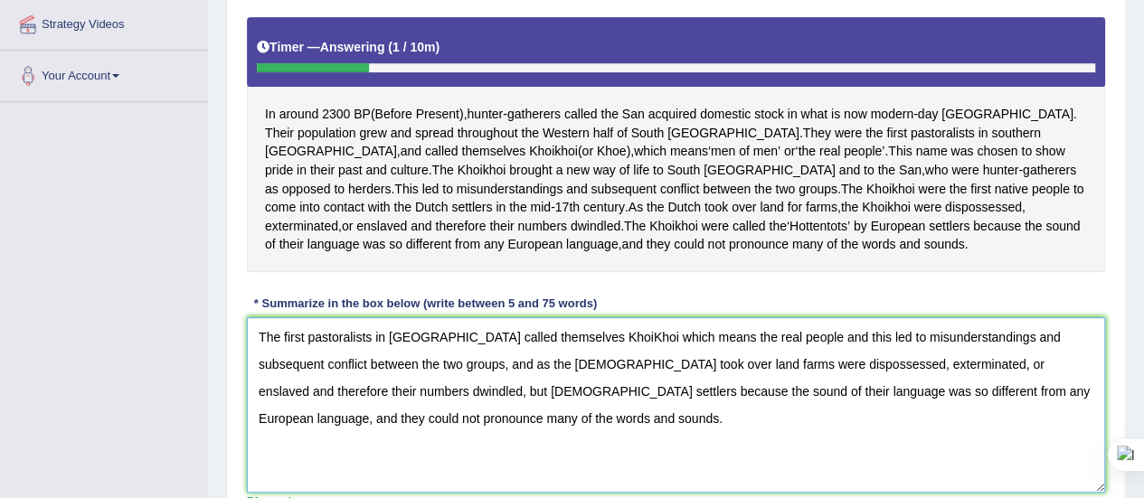
click at [661, 397] on textarea "The first pastoralists in Southern Africa called themselves KhoiKhoi which mean…" at bounding box center [676, 404] width 858 height 175
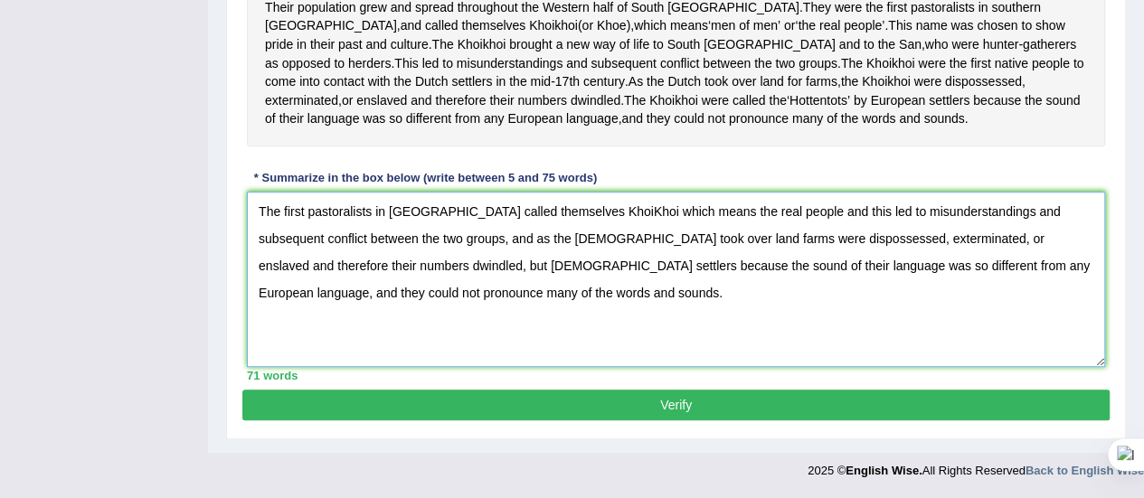
type textarea "The first pastoralists in Southern Africa called themselves KhoiKhoi which mean…"
click at [665, 402] on button "Verify" at bounding box center [675, 405] width 867 height 31
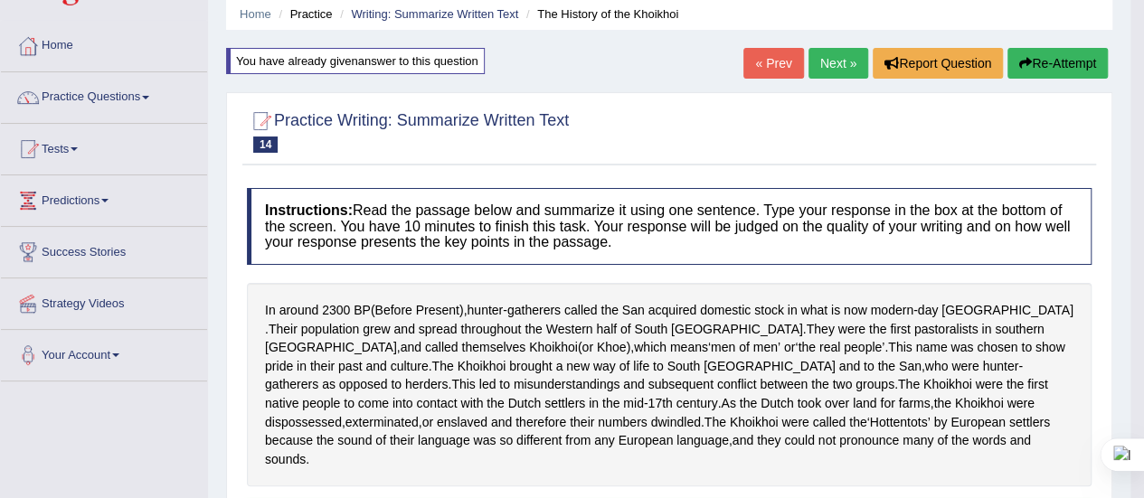
scroll to position [31, 0]
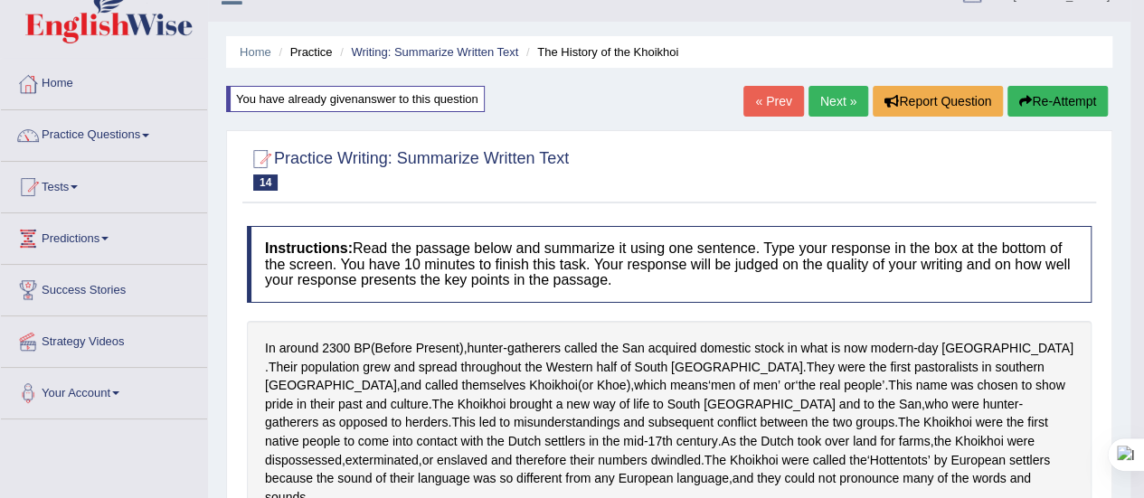
click at [1035, 99] on button "Re-Attempt" at bounding box center [1057, 101] width 100 height 31
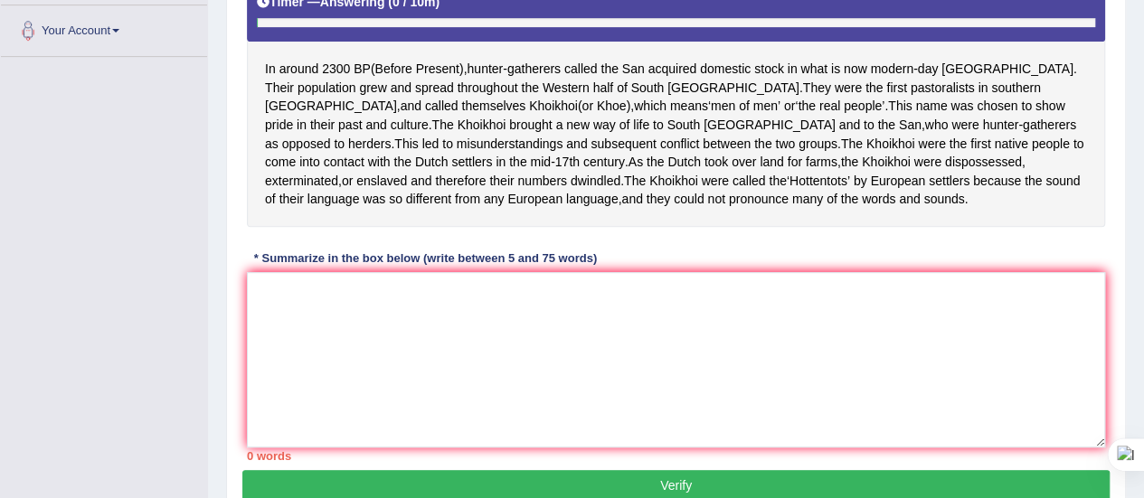
scroll to position [394, 0]
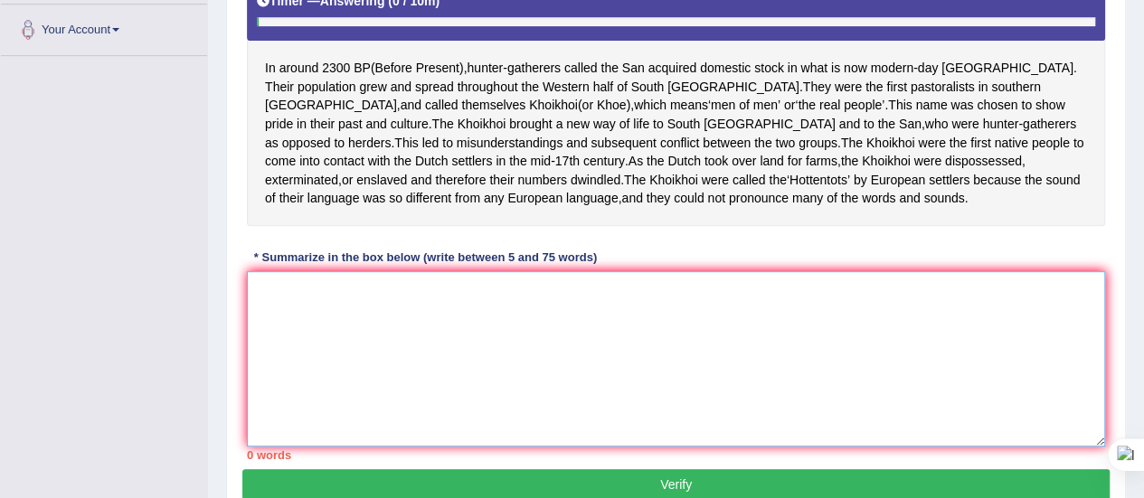
click at [337, 335] on textarea at bounding box center [676, 358] width 858 height 175
paste textarea "The first pastoralists in Southern Africa called themselves KhoiKhoi which mean…"
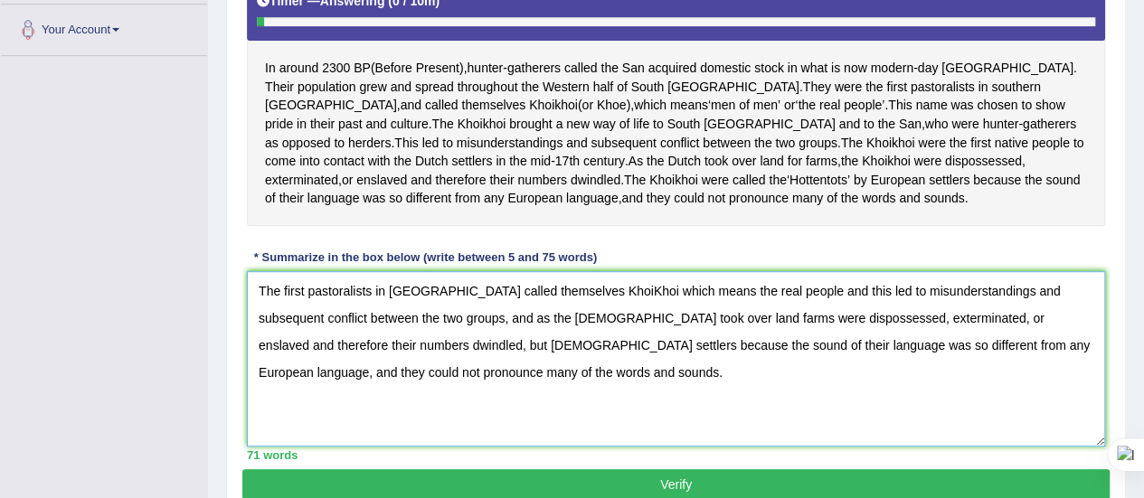
click at [614, 322] on textarea "The first pastoralists in Southern Africa called themselves KhoiKhoi which mean…" at bounding box center [676, 358] width 858 height 175
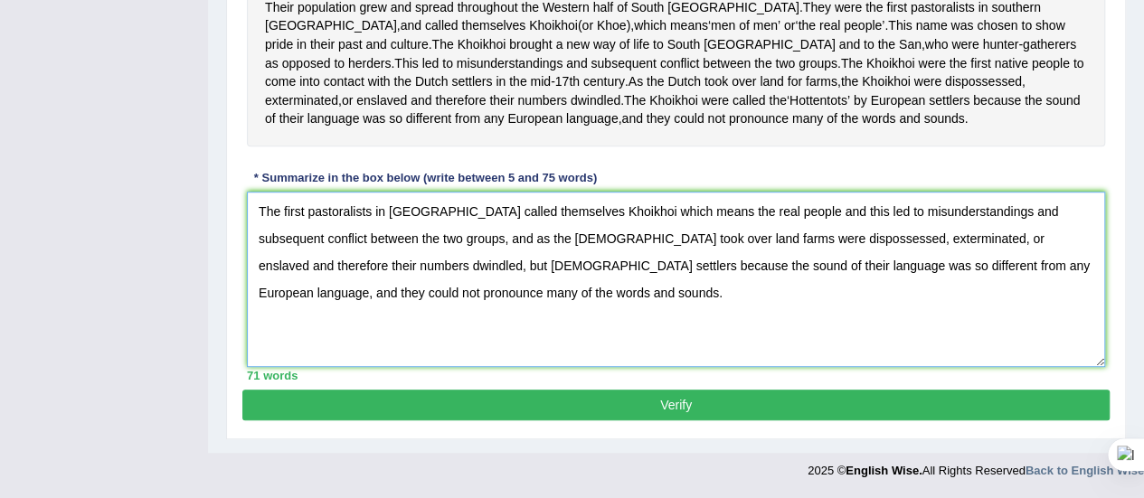
type textarea "The first pastoralists in Southern Africa called themselves Khoikhoi which mean…"
click at [633, 404] on button "Verify" at bounding box center [675, 405] width 867 height 31
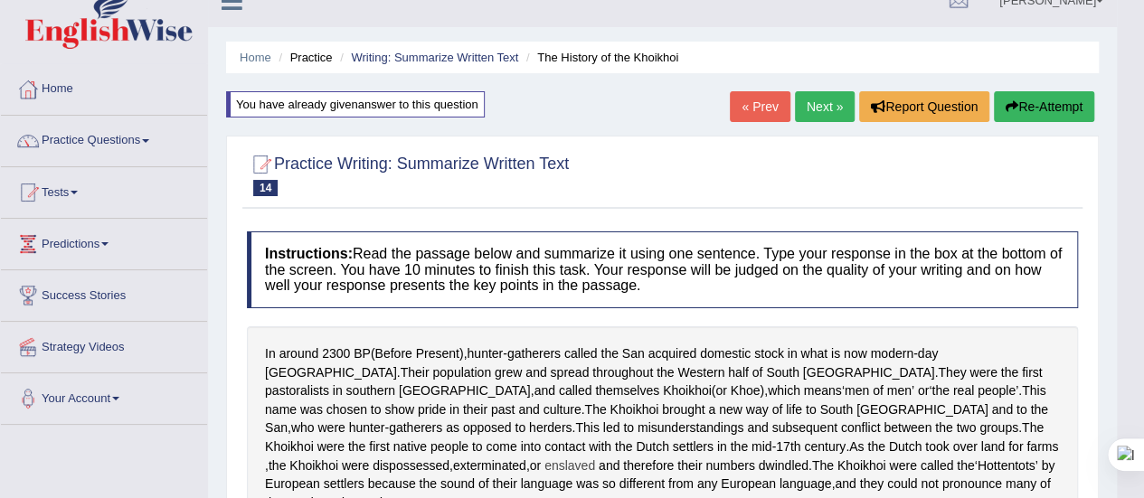
scroll to position [24, 0]
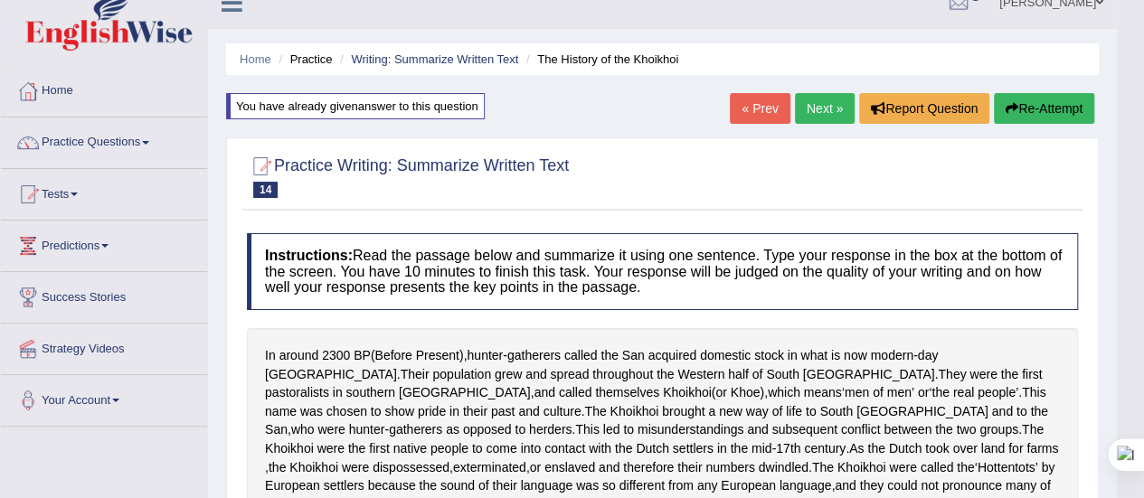
click at [814, 109] on link "Next »" at bounding box center [825, 108] width 60 height 31
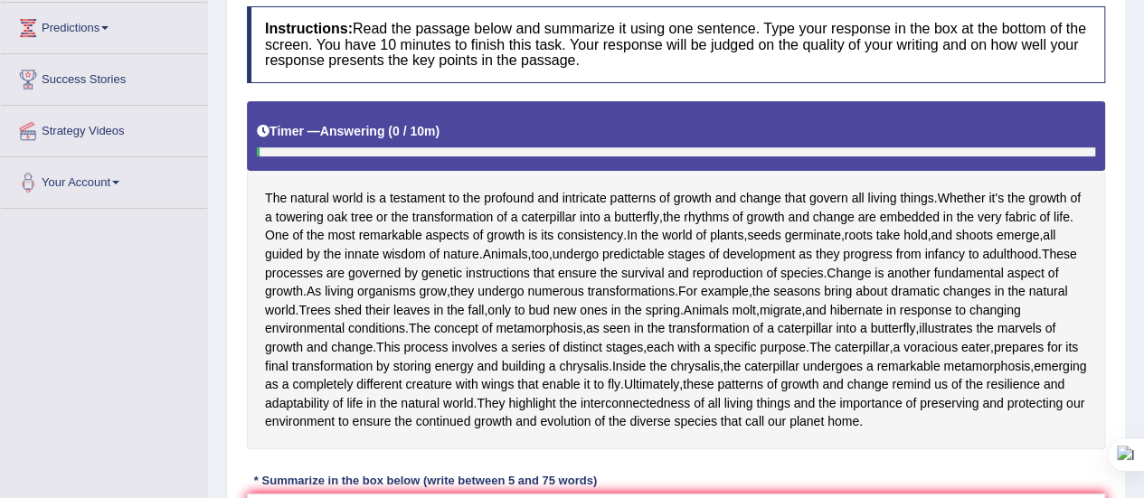
scroll to position [312, 0]
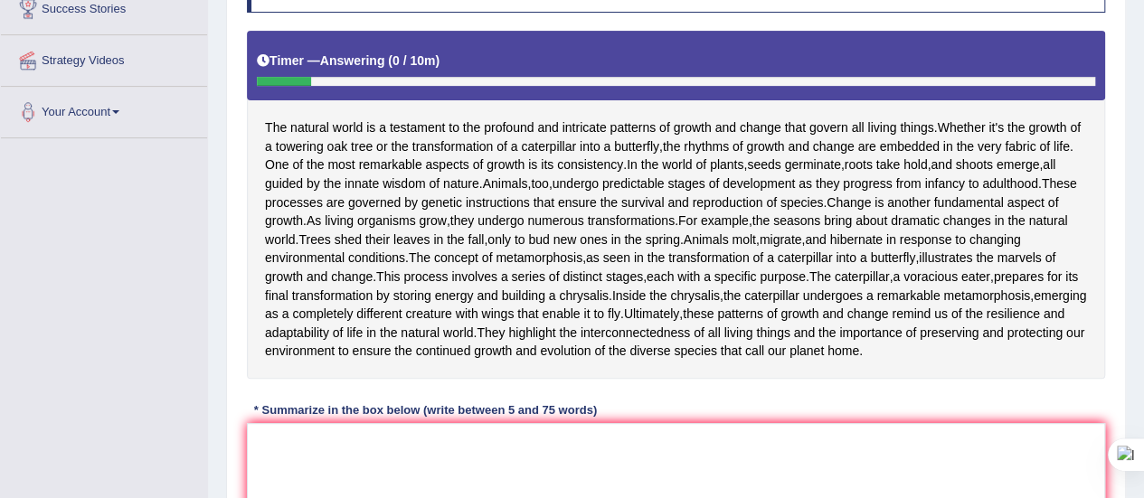
drag, startPoint x: 266, startPoint y: 118, endPoint x: 298, endPoint y: 468, distance: 350.5
click at [298, 468] on div "Instructions: Read the passage below and summarize it using one sentence. Type …" at bounding box center [675, 274] width 867 height 695
drag, startPoint x: 260, startPoint y: 438, endPoint x: 322, endPoint y: 123, distance: 320.7
click at [322, 123] on div "Instructions: Read the passage below and summarize it using one sentence. Type …" at bounding box center [675, 274] width 867 height 695
drag, startPoint x: 267, startPoint y: 119, endPoint x: 261, endPoint y: 412, distance: 293.0
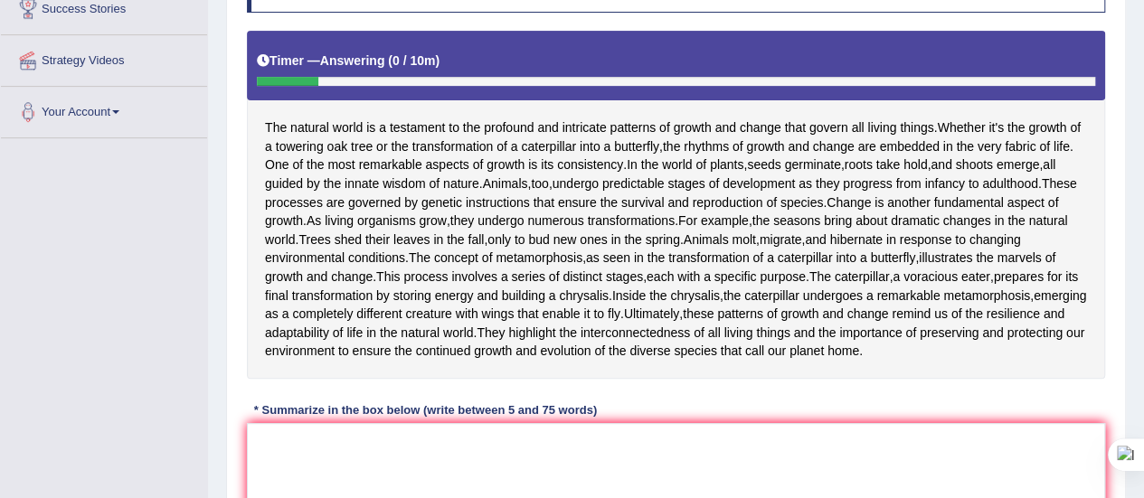
click at [261, 412] on div "Instructions: Read the passage below and summarize it using one sentence. Type …" at bounding box center [675, 274] width 867 height 695
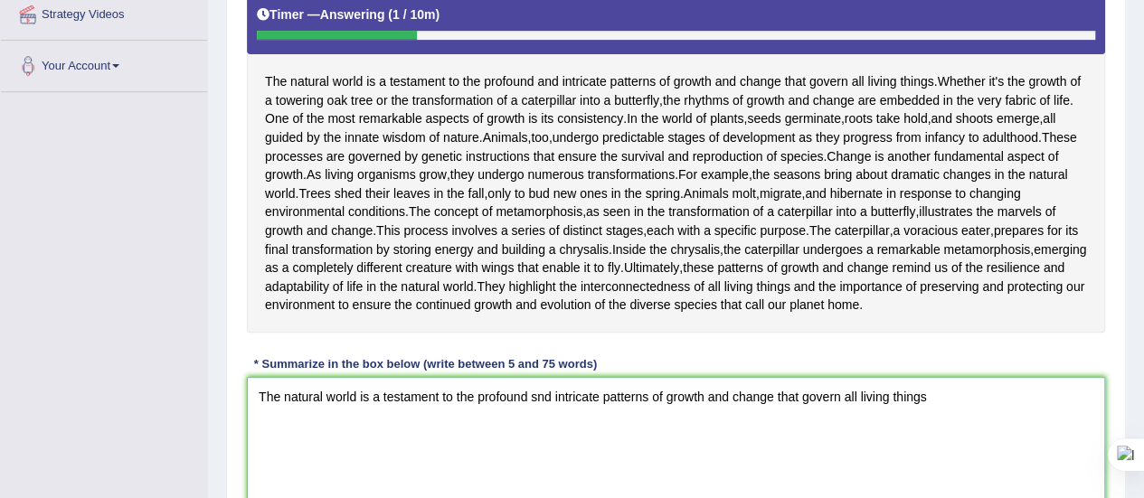
scroll to position [359, 0]
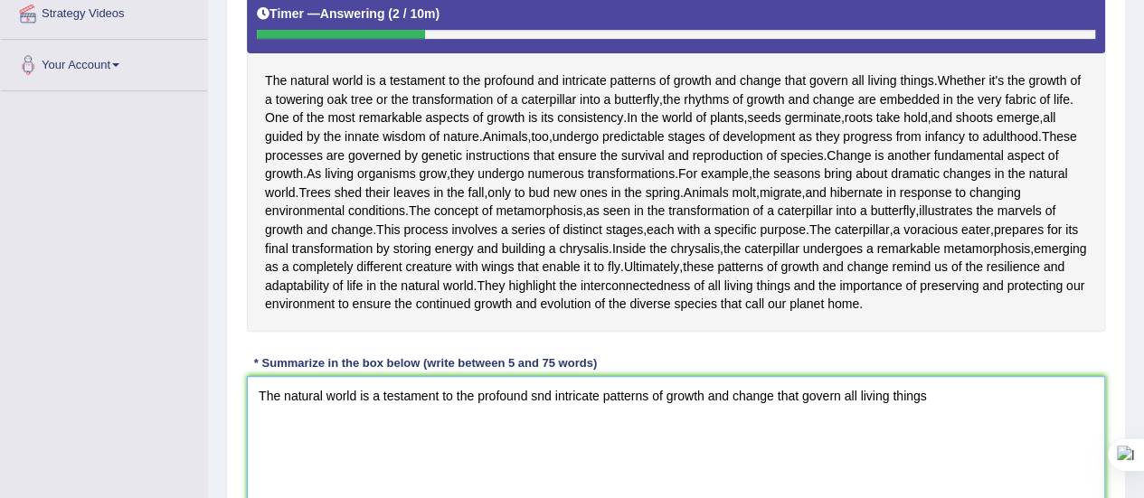
click at [534, 395] on textarea "The natural world is a testament to the profound snd intricate patterns of grow…" at bounding box center [676, 463] width 858 height 175
click at [929, 392] on textarea "The natural world is a testament to the profound and intricate patterns of grow…" at bounding box center [676, 463] width 858 height 175
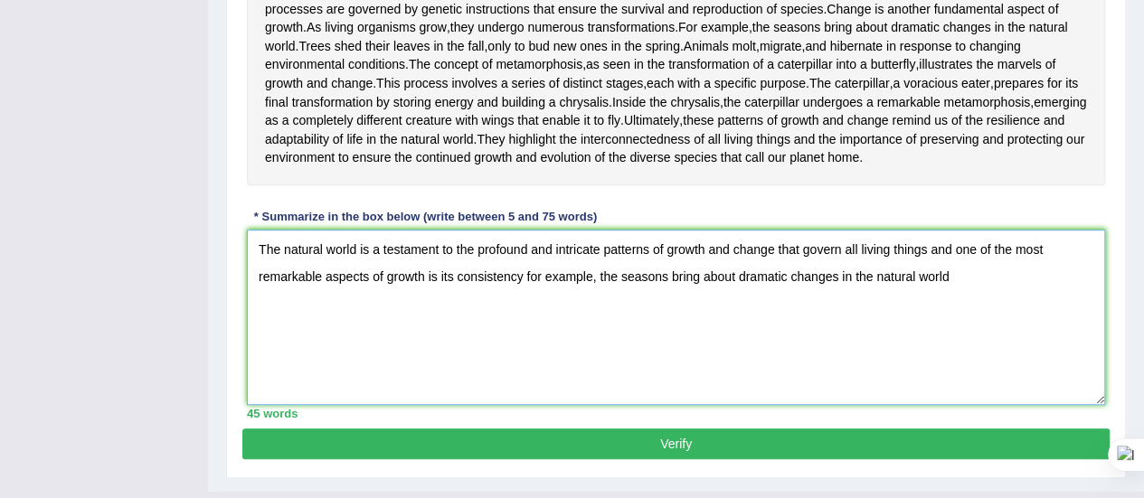
scroll to position [511, 0]
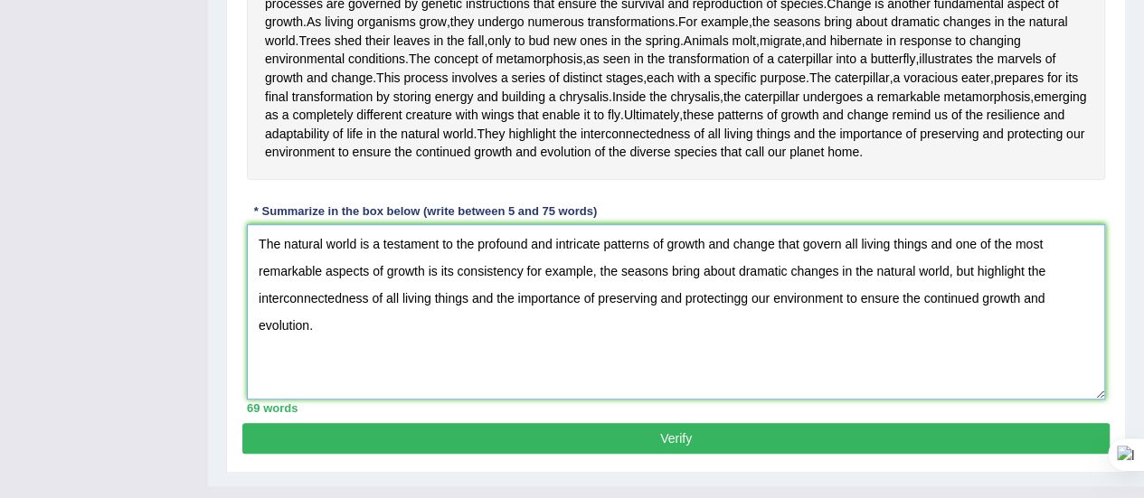
type textarea "The natural world is a testament to the profound and intricate patterns of grow…"
drag, startPoint x: 900, startPoint y: 169, endPoint x: 884, endPoint y: 379, distance: 210.4
click at [884, 379] on div "Instructions: Read the passage below and summarize it using one sentence. Type …" at bounding box center [675, 75] width 867 height 695
click at [758, 441] on button "Verify" at bounding box center [675, 438] width 867 height 31
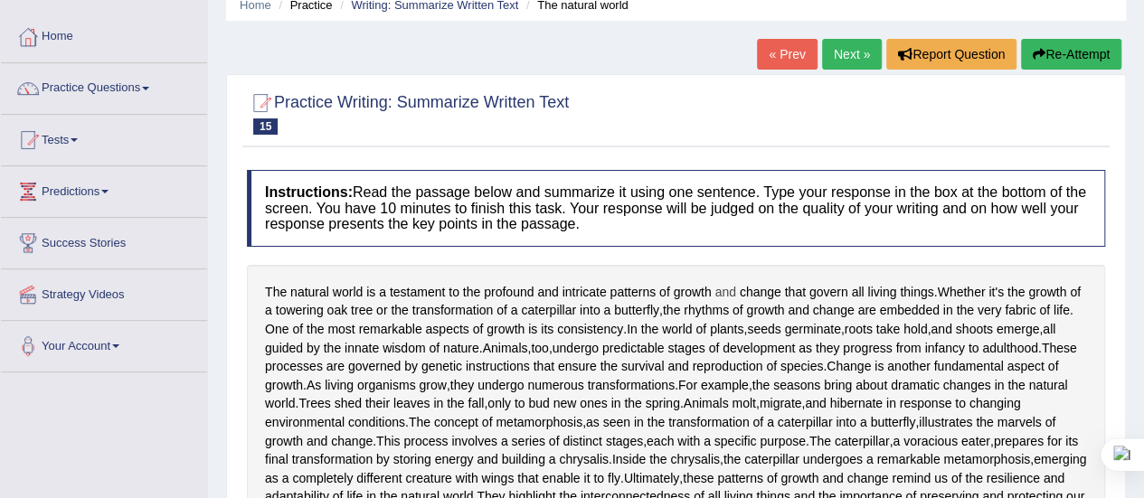
scroll to position [72, 0]
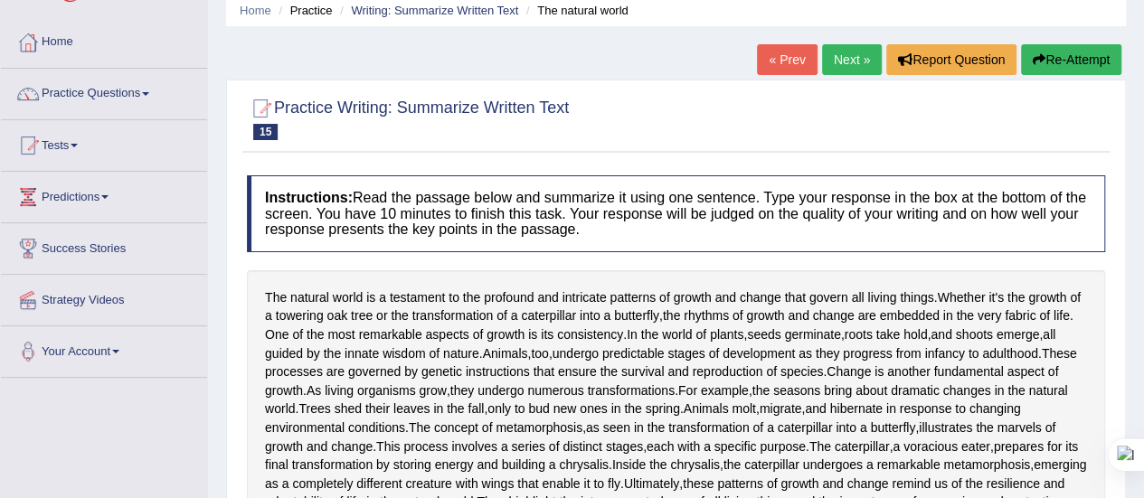
click at [1056, 64] on button "Re-Attempt" at bounding box center [1071, 59] width 100 height 31
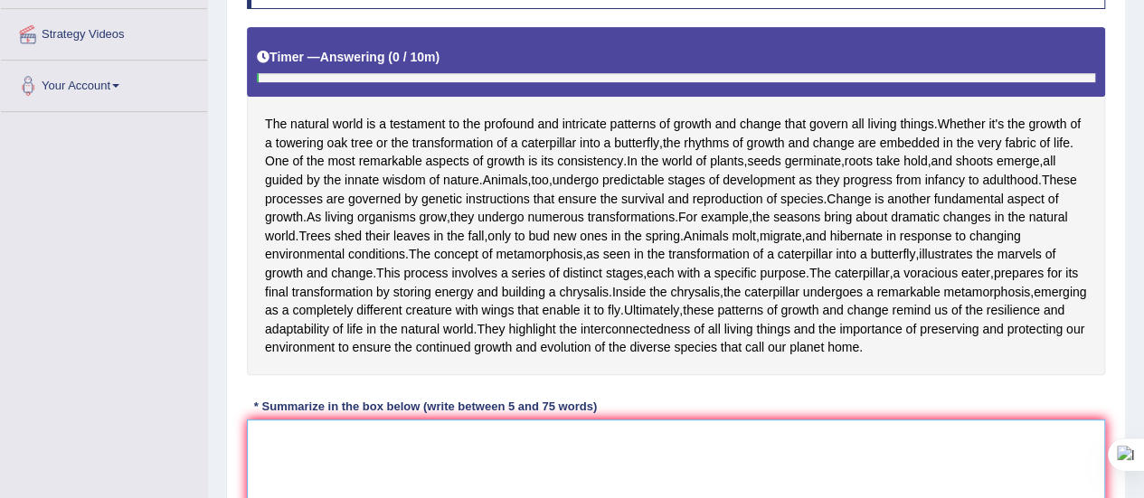
click at [385, 439] on textarea at bounding box center [676, 507] width 858 height 175
paste textarea "The natural world is a testament to the profound and intricate patterns of grow…"
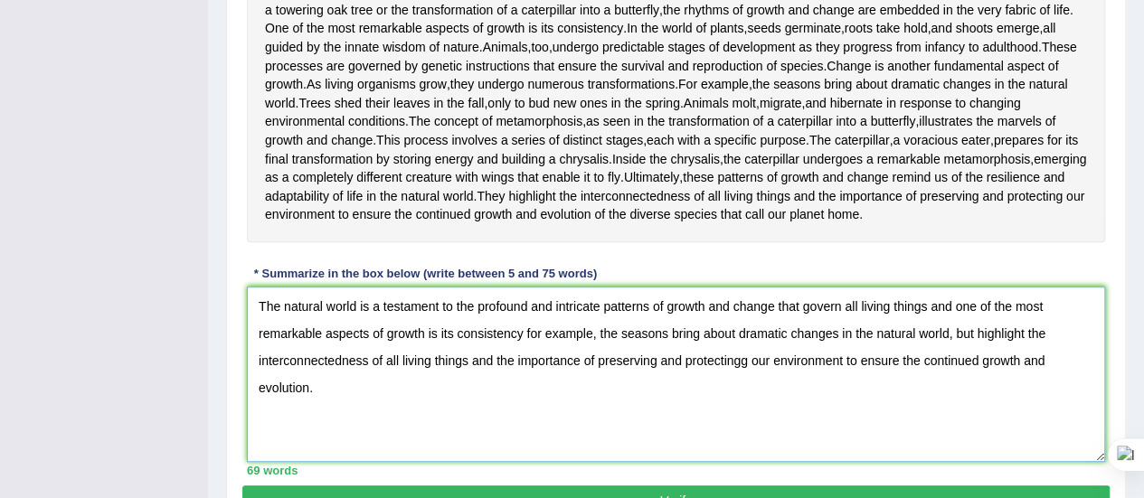
scroll to position [472, 0]
click at [744, 352] on textarea "The natural world is a testament to the profound and intricate patterns of grow…" at bounding box center [676, 373] width 858 height 175
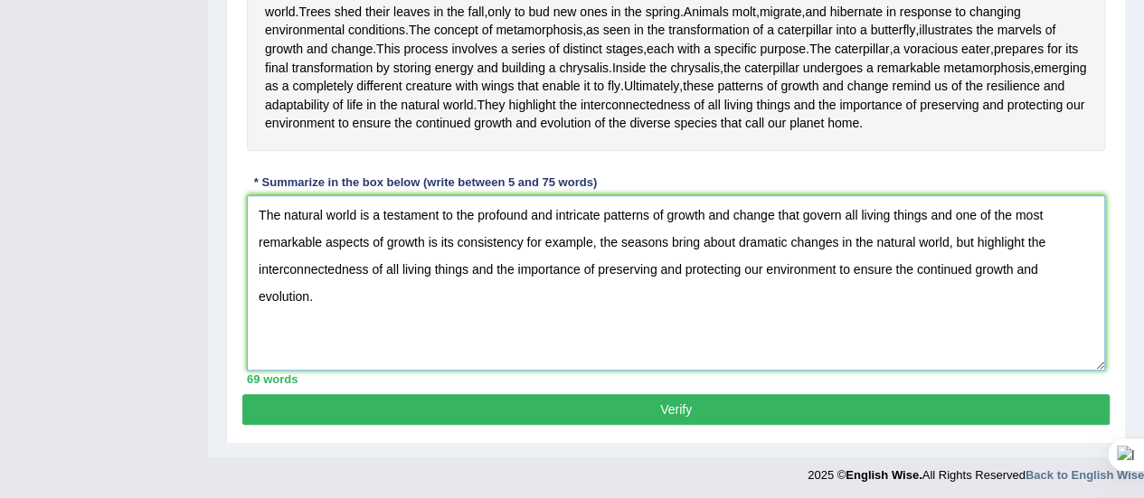
type textarea "The natural world is a testament to the profound and intricate patterns of grow…"
click at [778, 406] on button "Verify" at bounding box center [675, 409] width 867 height 31
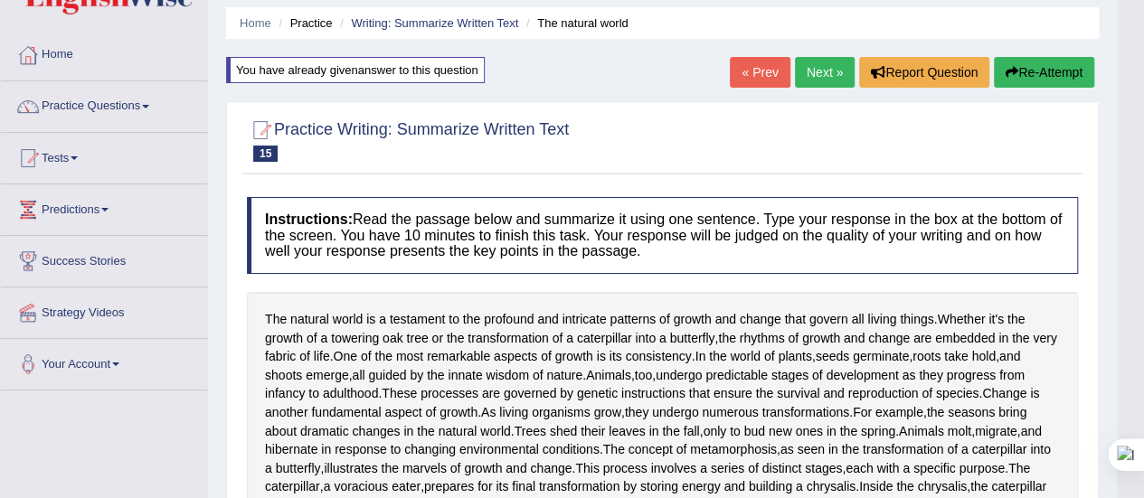
scroll to position [0, 0]
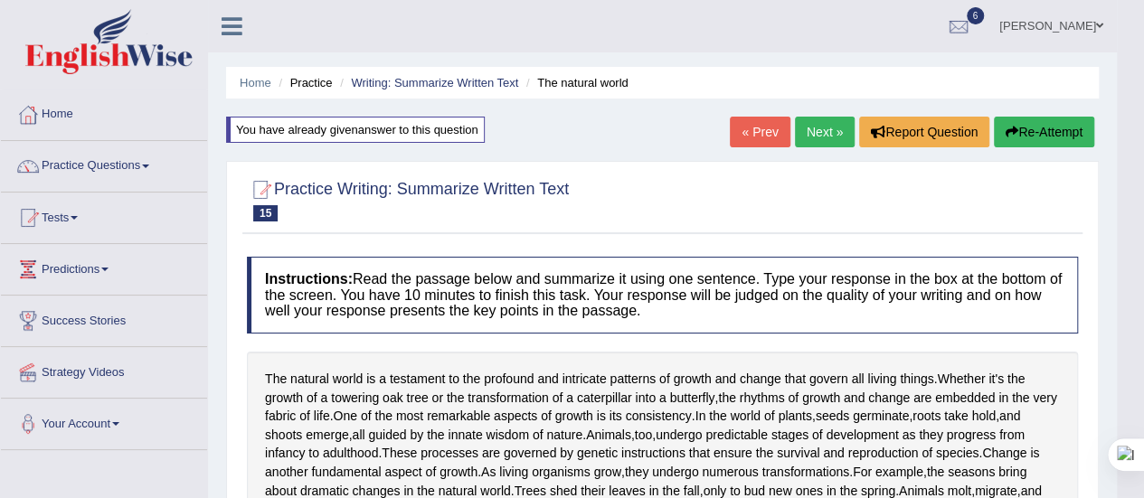
click at [151, 160] on link "Practice Questions" at bounding box center [104, 163] width 206 height 45
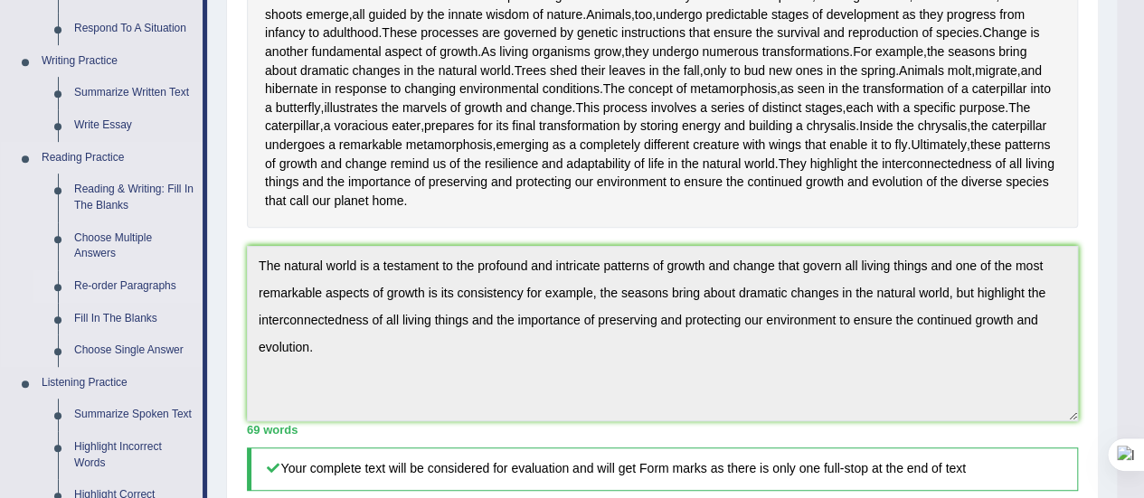
scroll to position [421, 0]
click at [112, 281] on link "Re-order Paragraphs" at bounding box center [134, 285] width 137 height 33
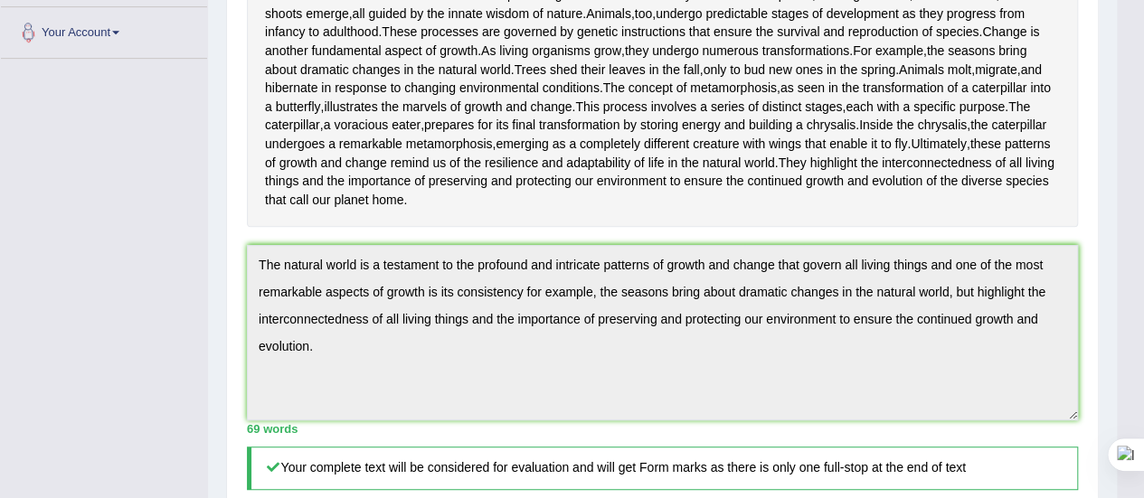
scroll to position [483, 0]
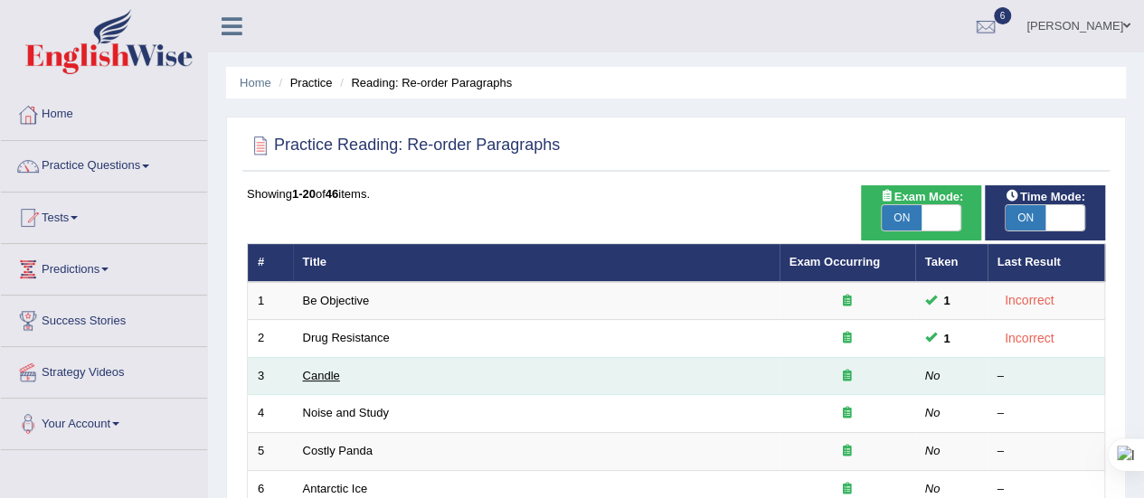
click at [328, 369] on link "Candle" at bounding box center [321, 376] width 37 height 14
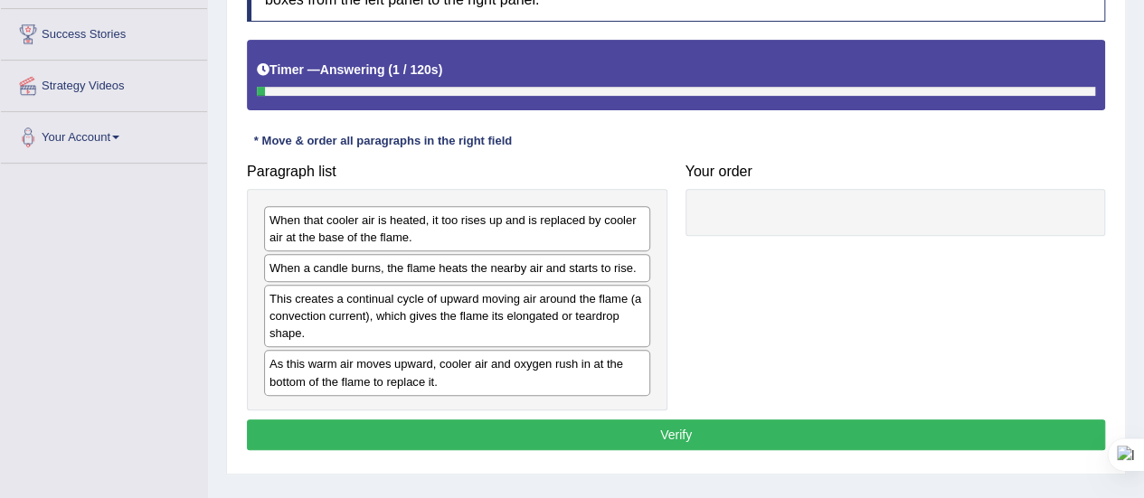
scroll to position [289, 0]
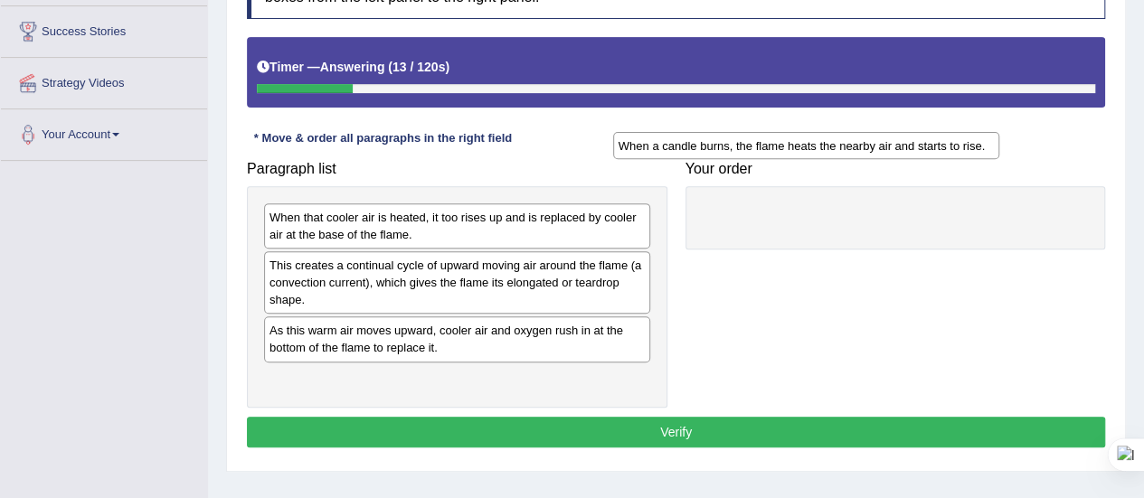
drag, startPoint x: 423, startPoint y: 264, endPoint x: 772, endPoint y: 146, distance: 368.6
click at [772, 146] on div "When a candle burns, the flame heats the nearby air and starts to rise." at bounding box center [806, 145] width 386 height 27
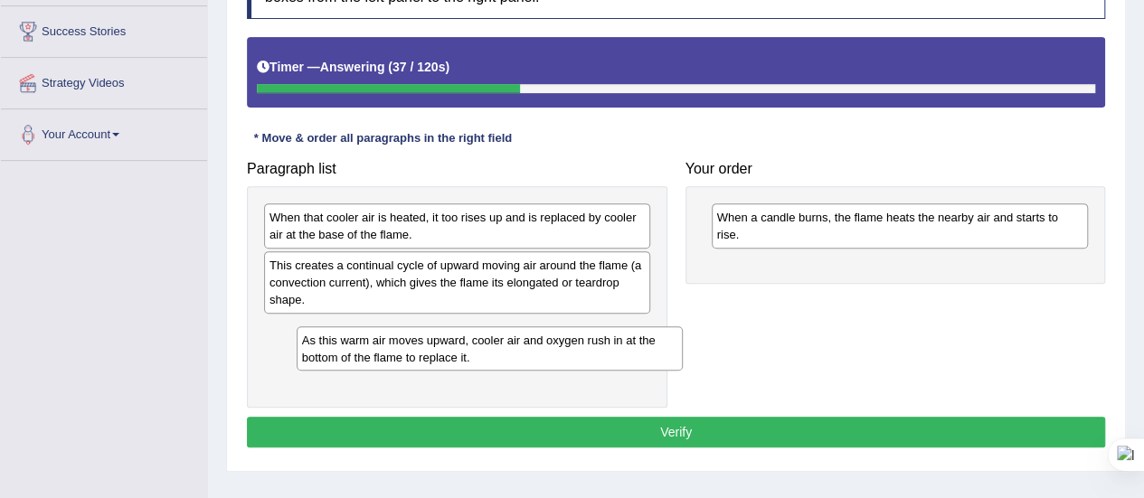
drag, startPoint x: 554, startPoint y: 338, endPoint x: 583, endPoint y: 350, distance: 31.2
click at [583, 350] on div "As this warm air moves upward, cooler air and oxygen rush in at the bottom of t…" at bounding box center [490, 348] width 386 height 45
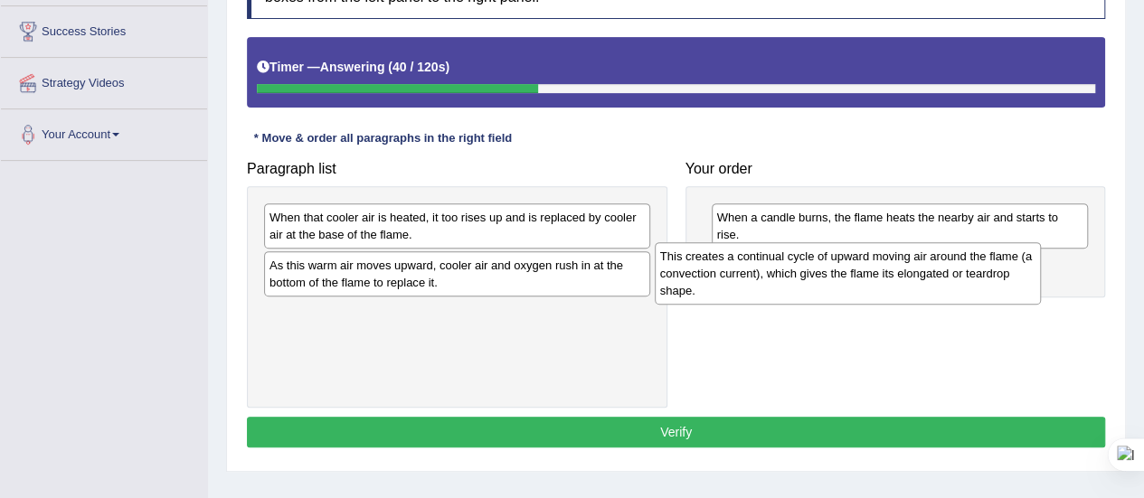
drag, startPoint x: 551, startPoint y: 292, endPoint x: 956, endPoint y: 274, distance: 405.5
click at [956, 274] on div "This creates a continual cycle of upward moving air around the flame (a convect…" at bounding box center [848, 273] width 386 height 62
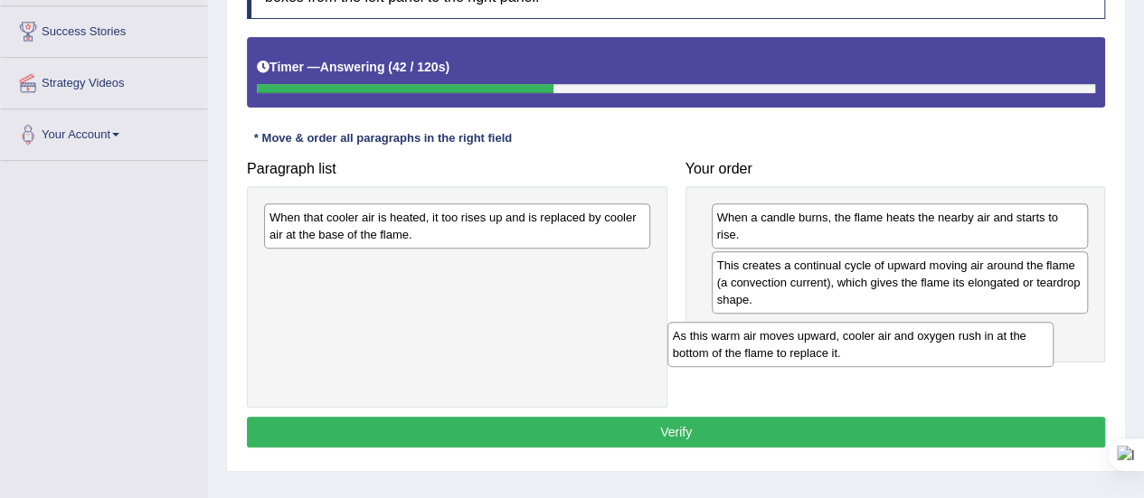
drag, startPoint x: 532, startPoint y: 274, endPoint x: 955, endPoint y: 327, distance: 426.6
click at [955, 327] on div "As this warm air moves upward, cooler air and oxygen rush in at the bottom of t…" at bounding box center [860, 344] width 386 height 45
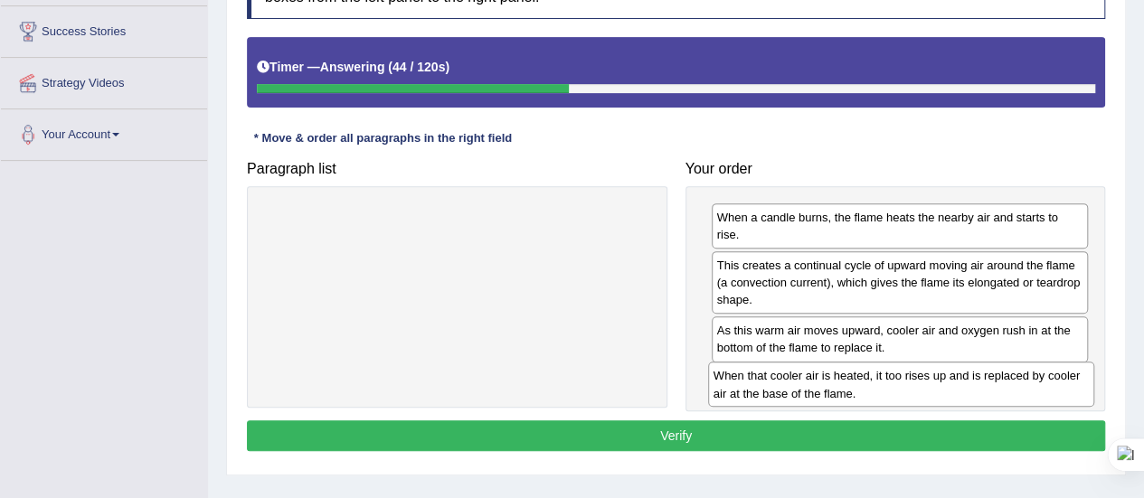
drag, startPoint x: 604, startPoint y: 227, endPoint x: 1044, endPoint y: 373, distance: 463.8
click at [1044, 373] on div "When that cooler air is heated, it too rises up and is replaced by cooler air a…" at bounding box center [901, 384] width 386 height 45
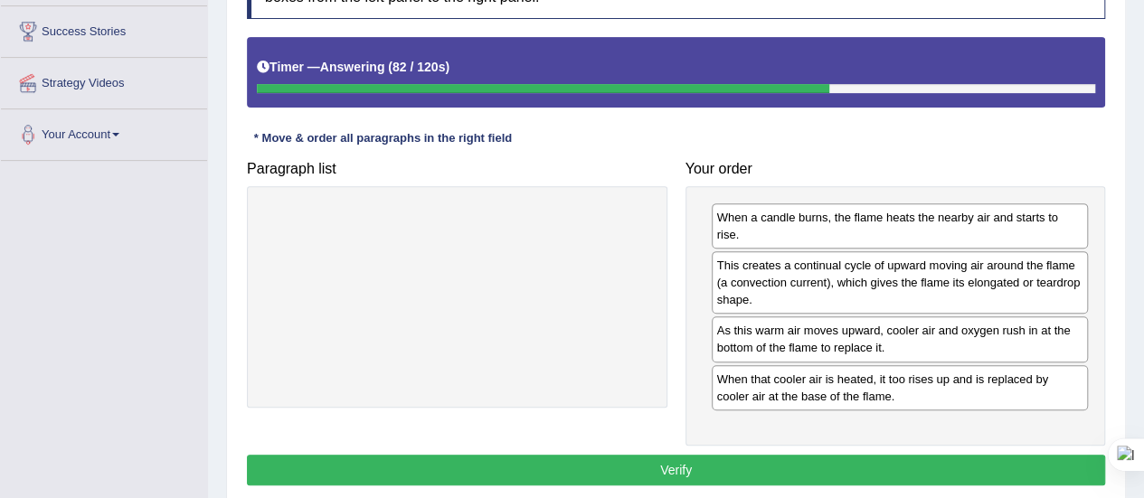
click at [839, 459] on button "Verify" at bounding box center [676, 470] width 858 height 31
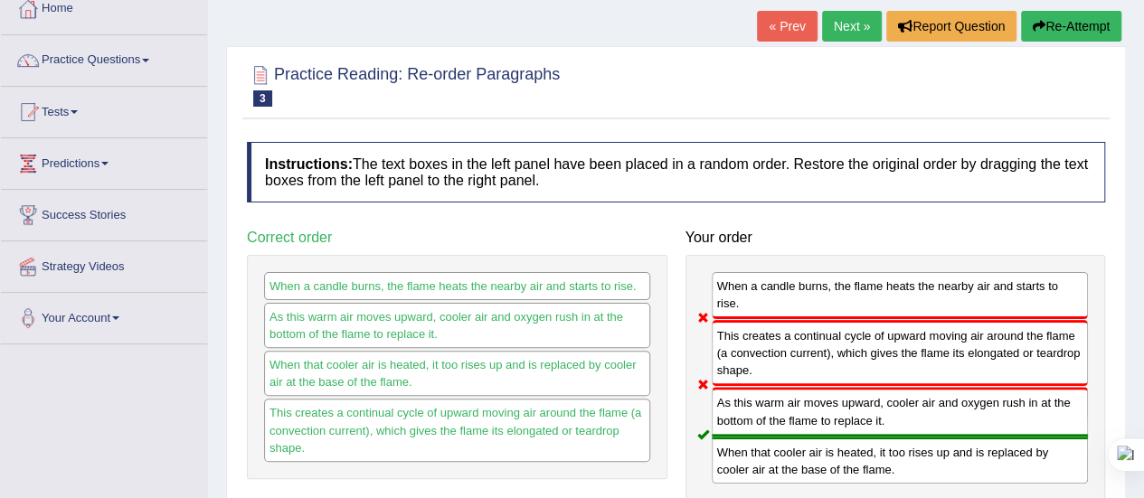
scroll to position [103, 0]
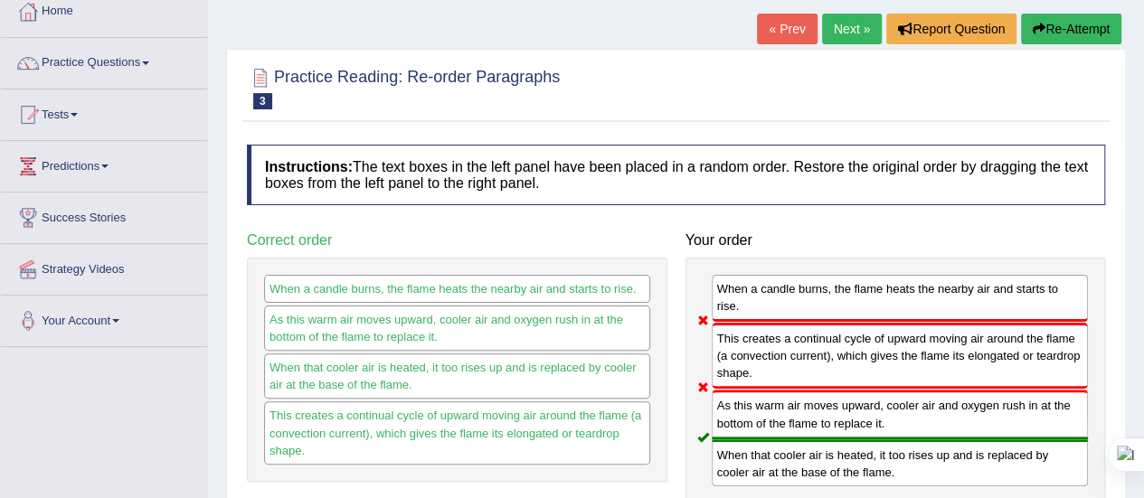
click at [855, 30] on link "Next »" at bounding box center [852, 29] width 60 height 31
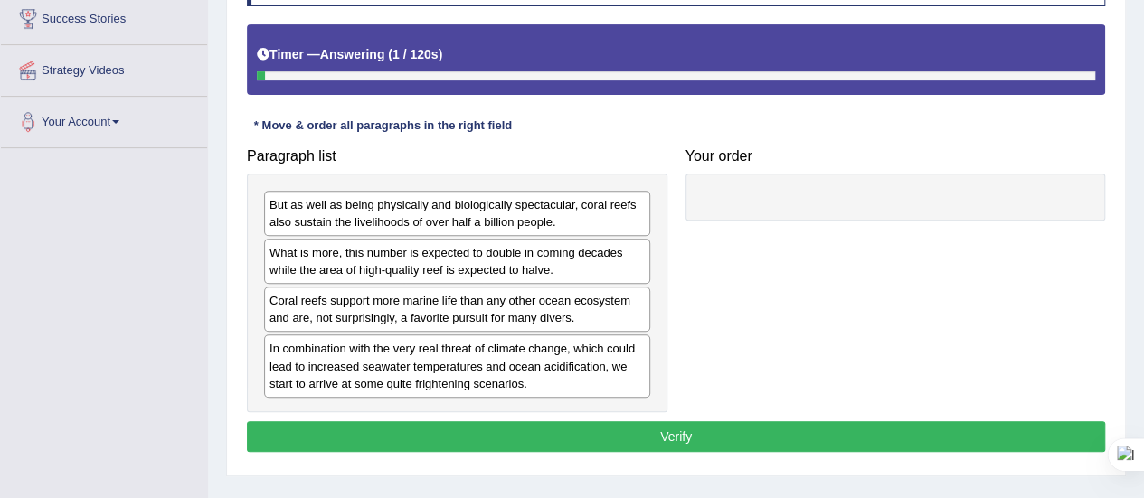
scroll to position [304, 0]
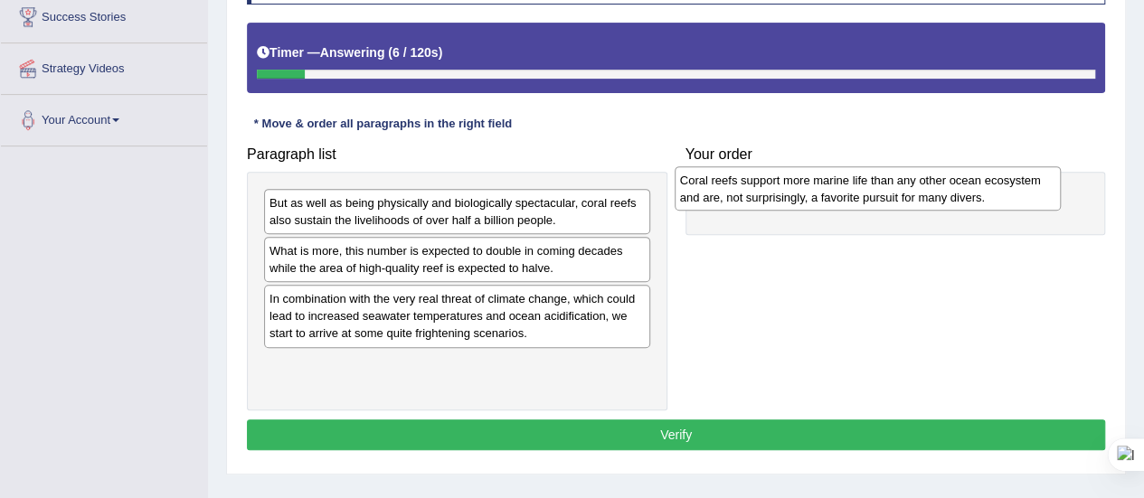
drag, startPoint x: 439, startPoint y: 316, endPoint x: 850, endPoint y: 198, distance: 427.1
click at [850, 198] on div "Coral reefs support more marine life than any other ocean ecosystem and are, no…" at bounding box center [868, 188] width 386 height 45
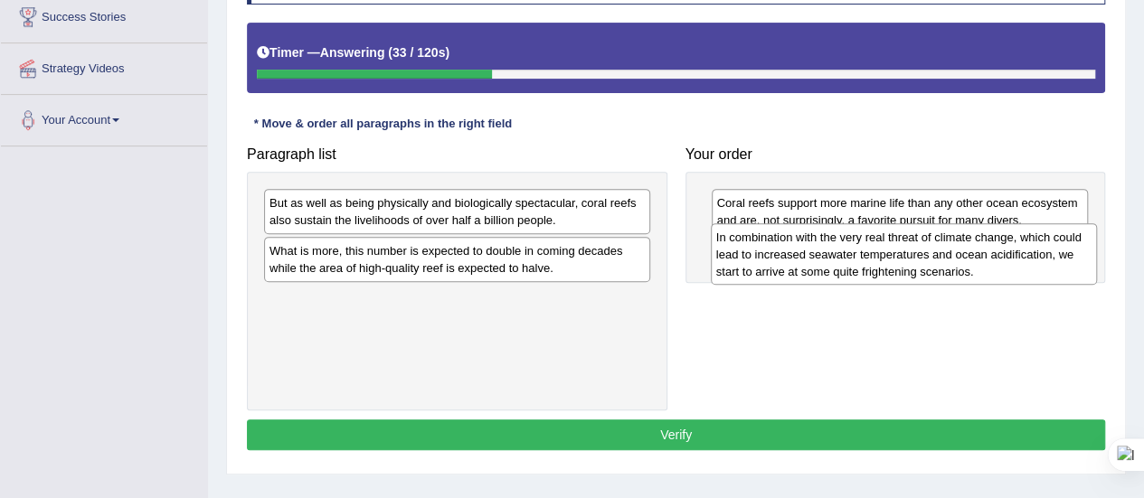
drag, startPoint x: 447, startPoint y: 334, endPoint x: 877, endPoint y: 281, distance: 433.6
click at [877, 281] on div "In combination with the very real threat of climate change, which could lead to…" at bounding box center [904, 254] width 386 height 62
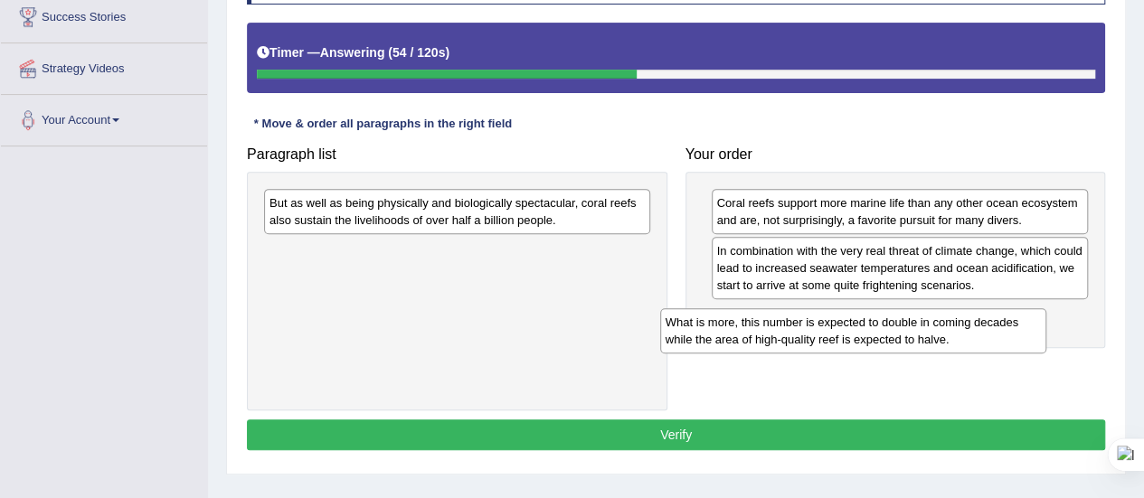
drag, startPoint x: 535, startPoint y: 271, endPoint x: 946, endPoint y: 338, distance: 416.0
click at [946, 338] on div "What is more, this number is expected to double in coming decades while the are…" at bounding box center [853, 330] width 386 height 45
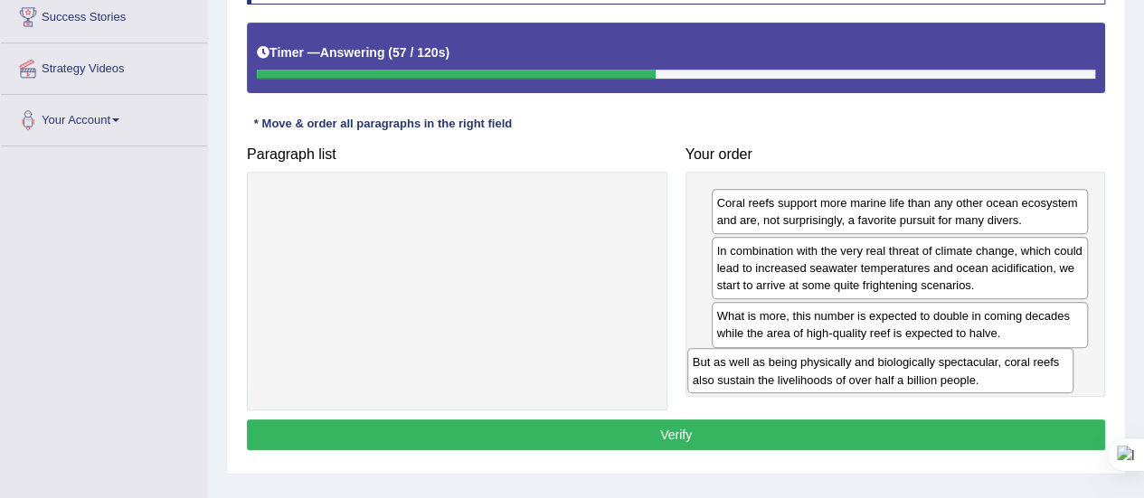
drag, startPoint x: 591, startPoint y: 205, endPoint x: 1015, endPoint y: 365, distance: 452.5
click at [1015, 365] on div "But as well as being physically and biologically spectacular, coral reefs also …" at bounding box center [880, 370] width 386 height 45
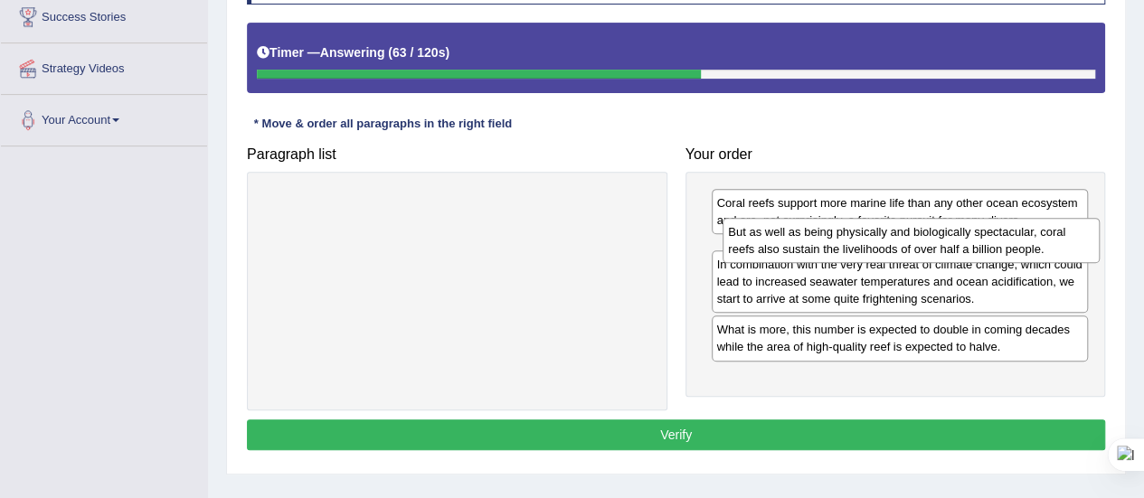
drag, startPoint x: 830, startPoint y: 383, endPoint x: 842, endPoint y: 252, distance: 130.8
click at [842, 252] on div "But as well as being physically and biologically spectacular, coral reefs also …" at bounding box center [911, 240] width 377 height 45
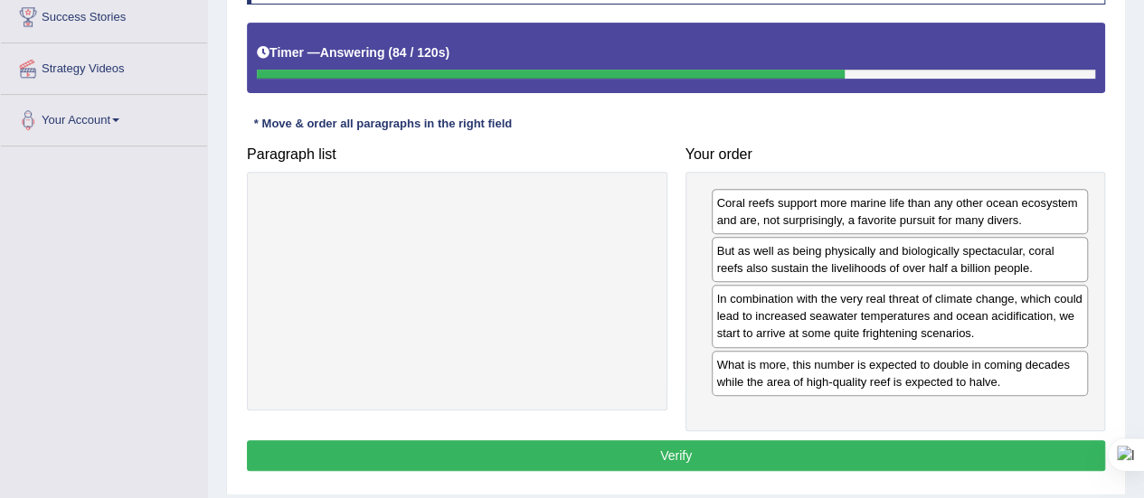
click at [619, 444] on button "Verify" at bounding box center [676, 455] width 858 height 31
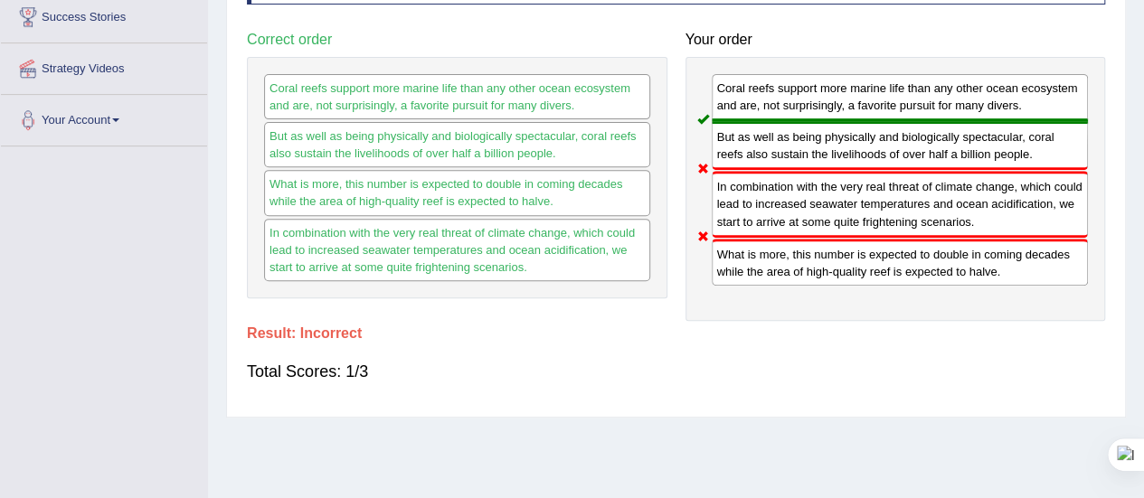
scroll to position [0, 0]
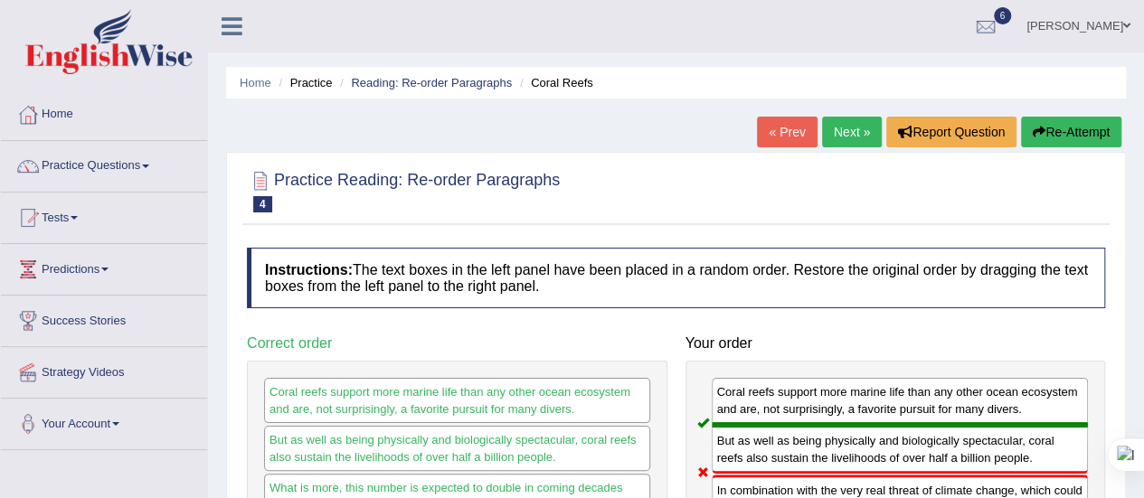
click at [839, 129] on link "Next »" at bounding box center [852, 132] width 60 height 31
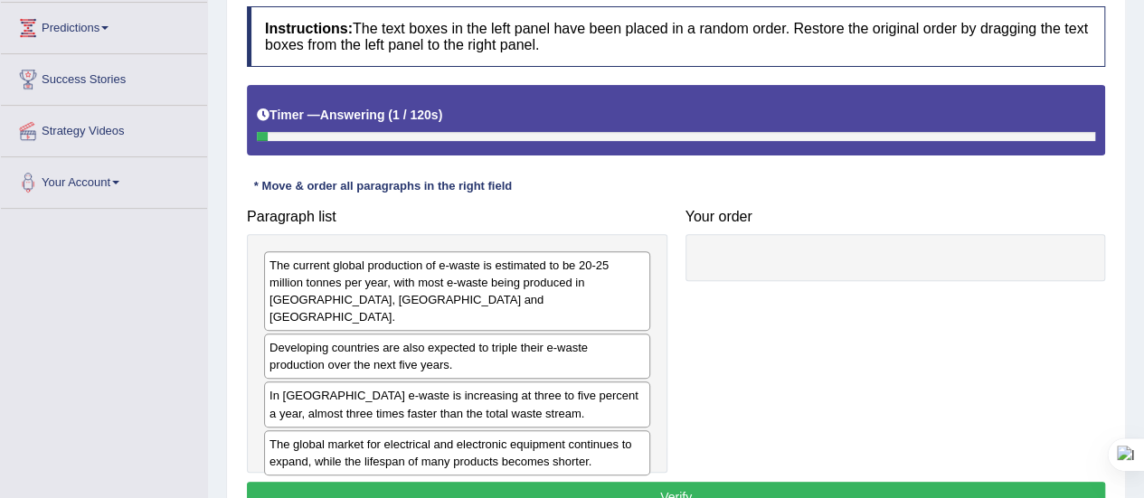
scroll to position [298, 0]
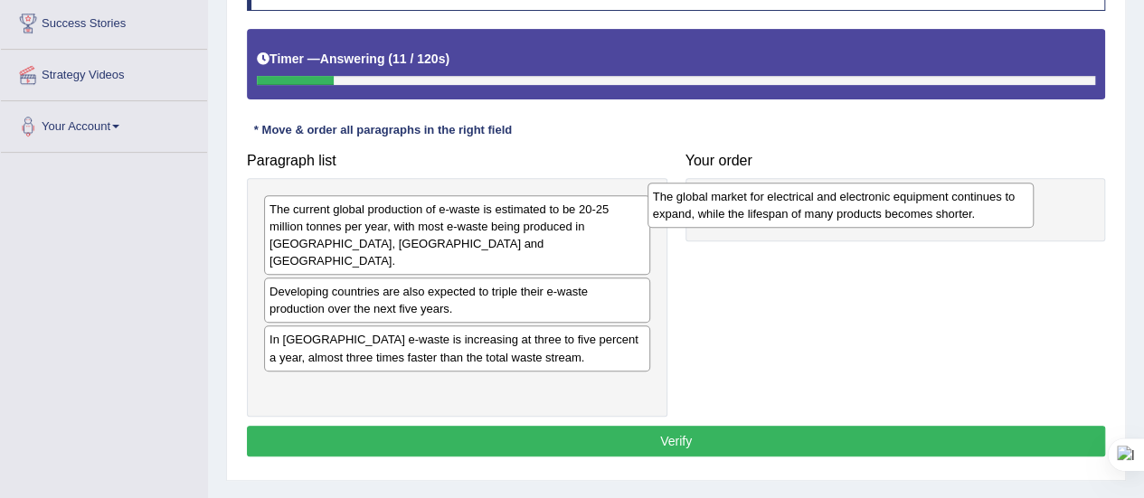
drag, startPoint x: 438, startPoint y: 386, endPoint x: 821, endPoint y: 213, distance: 420.5
click at [821, 213] on div "The global market for electrical and electronic equipment continues to expand, …" at bounding box center [840, 205] width 386 height 45
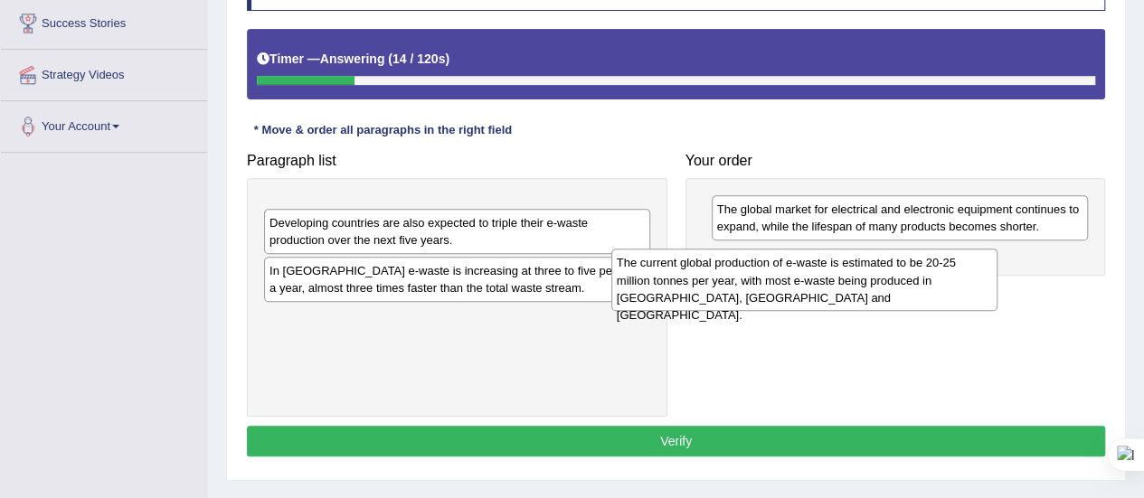
drag, startPoint x: 515, startPoint y: 222, endPoint x: 939, endPoint y: 265, distance: 425.3
click at [939, 265] on div "The current global production of e-waste is estimated to be 20-25 million tonne…" at bounding box center [804, 280] width 386 height 62
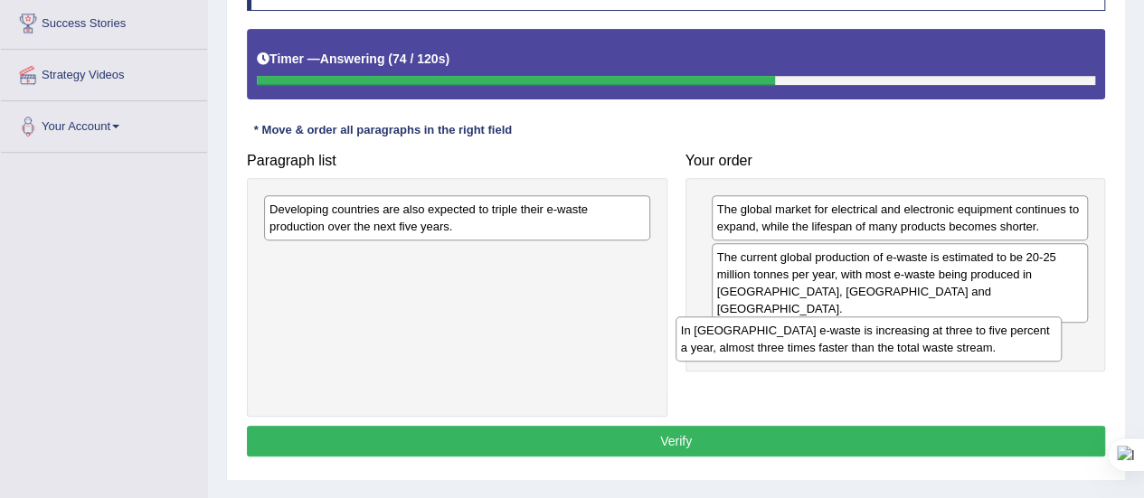
drag, startPoint x: 548, startPoint y: 278, endPoint x: 981, endPoint y: 346, distance: 438.6
click at [981, 346] on div "In [GEOGRAPHIC_DATA] e-waste is increasing at three to five percent a year, alm…" at bounding box center [869, 339] width 386 height 45
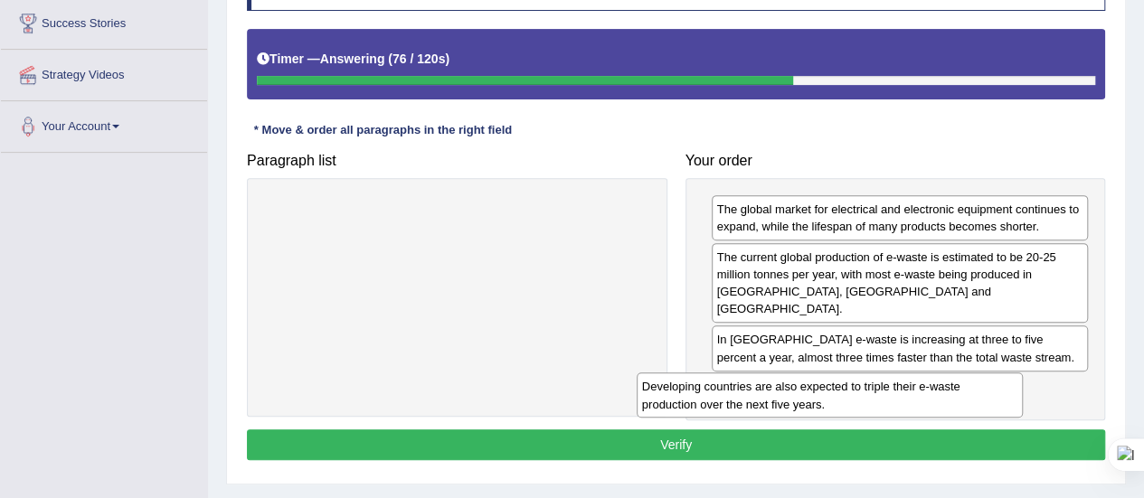
drag, startPoint x: 529, startPoint y: 213, endPoint x: 930, endPoint y: 381, distance: 434.5
click at [930, 381] on div "Developing countries are also expected to triple their e-waste production over …" at bounding box center [830, 395] width 386 height 45
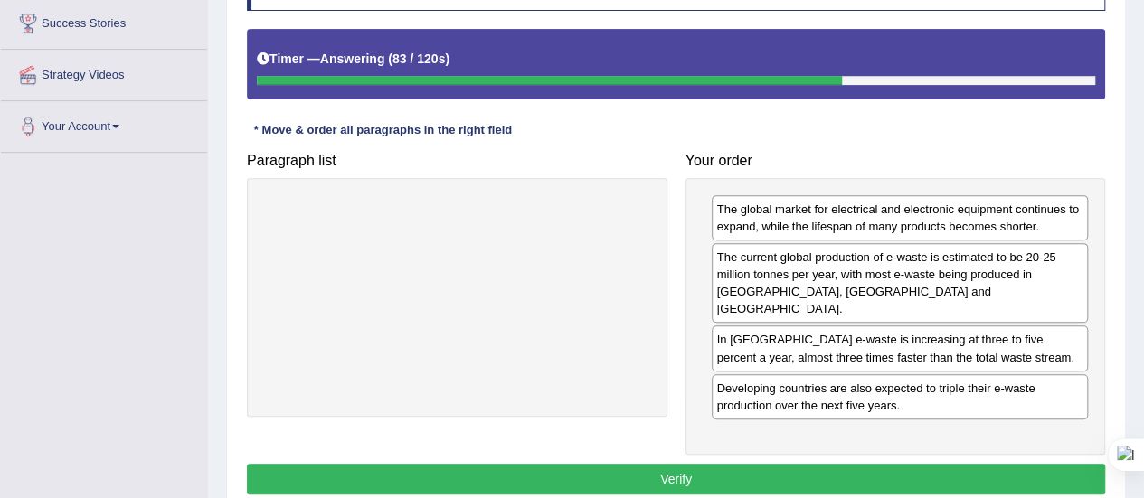
click at [705, 464] on button "Verify" at bounding box center [676, 479] width 858 height 31
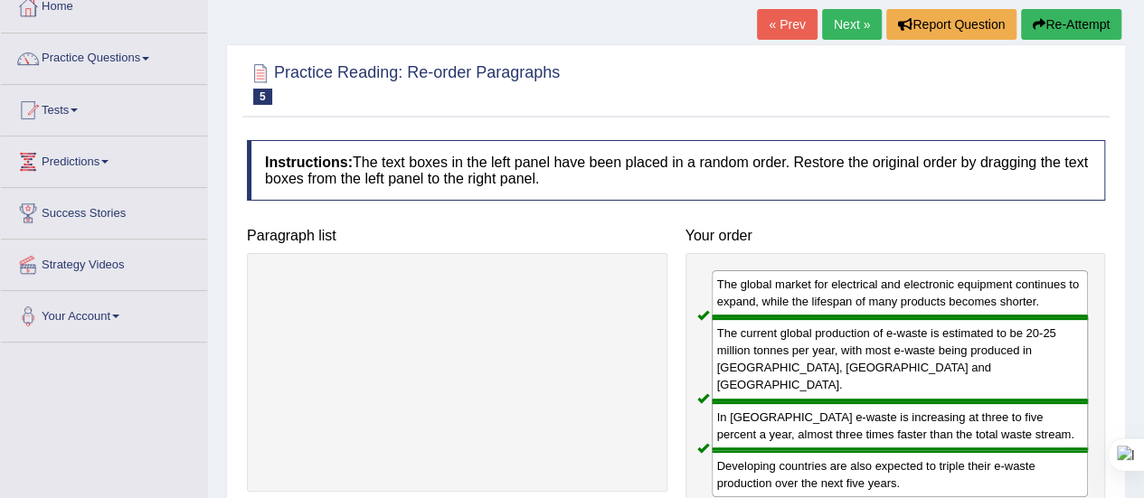
scroll to position [105, 0]
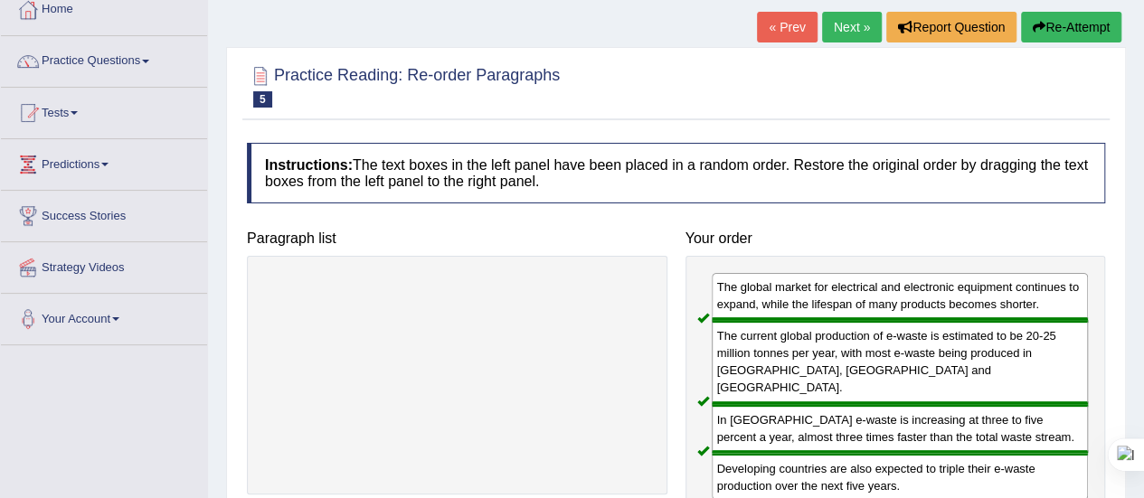
click at [840, 24] on link "Next »" at bounding box center [852, 27] width 60 height 31
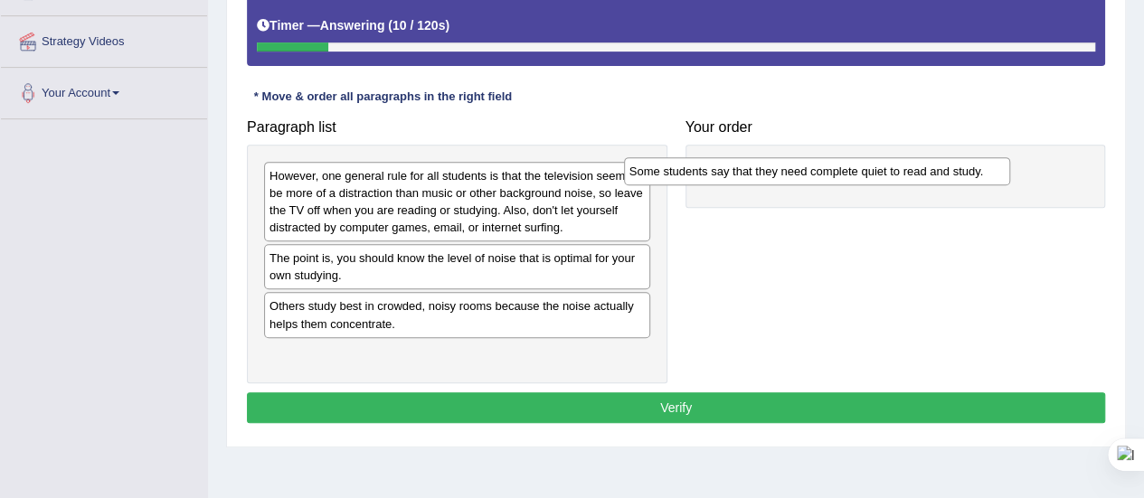
drag, startPoint x: 476, startPoint y: 260, endPoint x: 836, endPoint y: 175, distance: 370.0
click at [836, 175] on div "Some students say that they need complete quiet to read and study." at bounding box center [817, 170] width 386 height 27
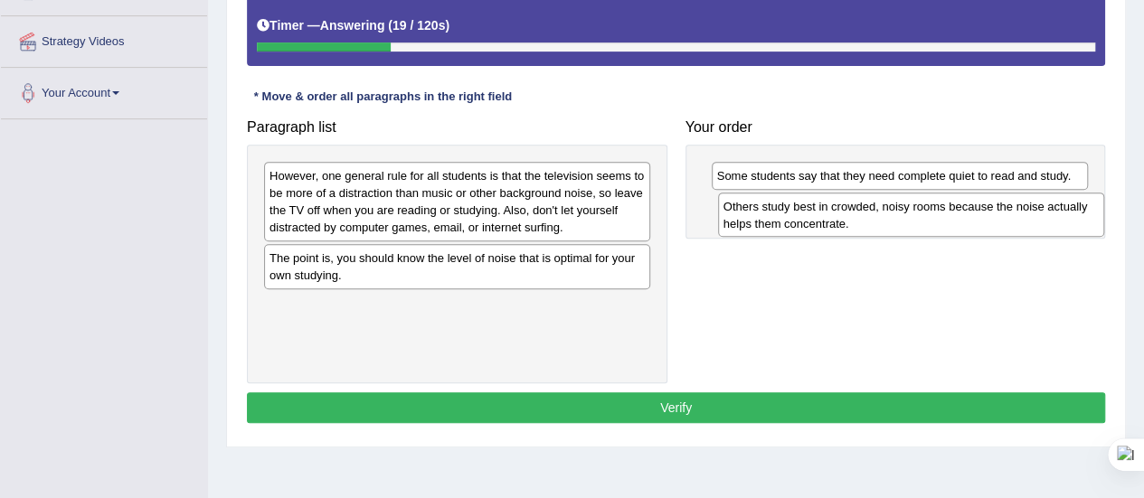
drag, startPoint x: 412, startPoint y: 323, endPoint x: 866, endPoint y: 224, distance: 464.5
click at [866, 224] on div "Others study best in crowded, noisy rooms because the noise actually helps them…" at bounding box center [911, 215] width 386 height 45
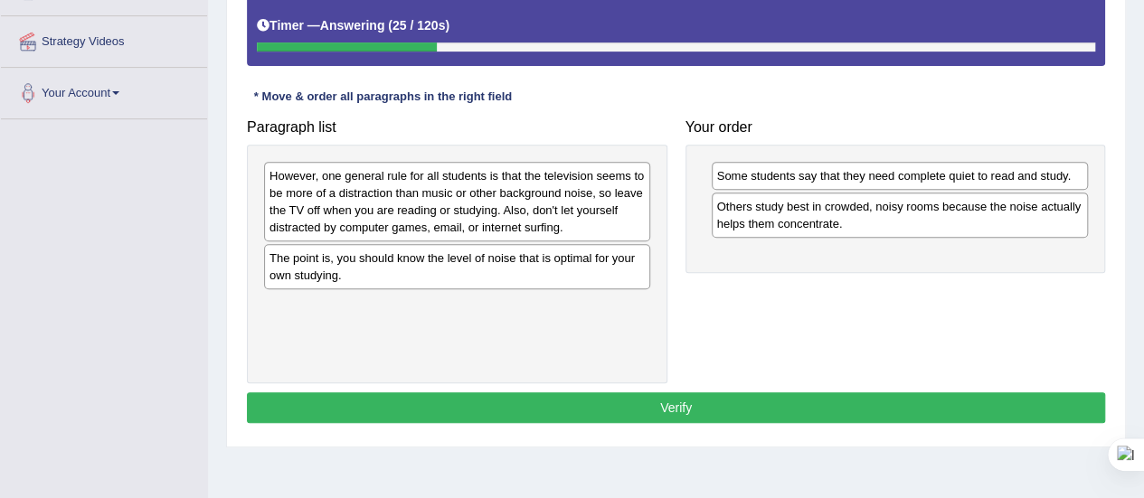
click at [416, 278] on div "The point is, you should know the level of noise that is optimal for your own s…" at bounding box center [457, 266] width 386 height 45
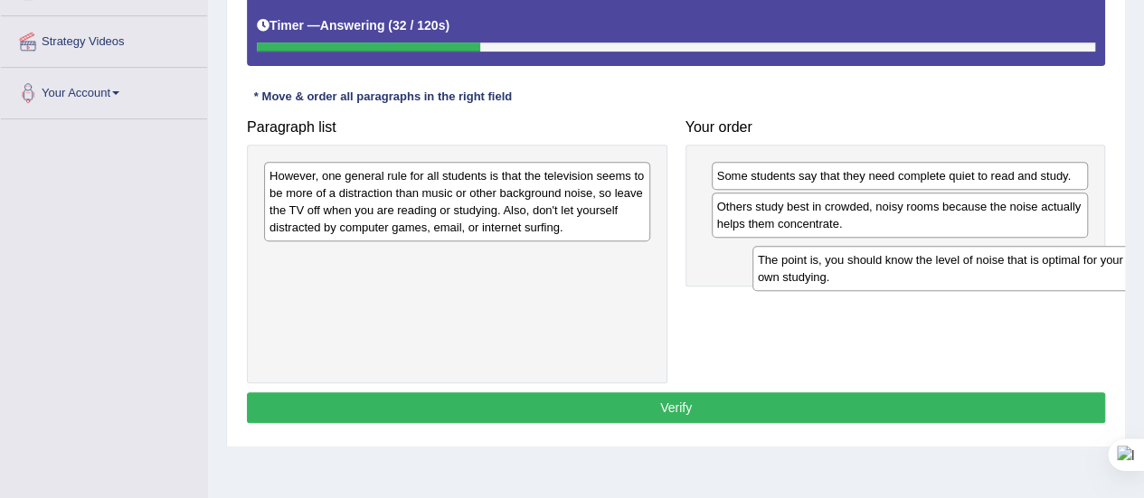
drag, startPoint x: 556, startPoint y: 262, endPoint x: 1072, endPoint y: 260, distance: 515.5
click at [1072, 260] on div "The point is, you should know the level of noise that is optimal for your own s…" at bounding box center [945, 268] width 386 height 45
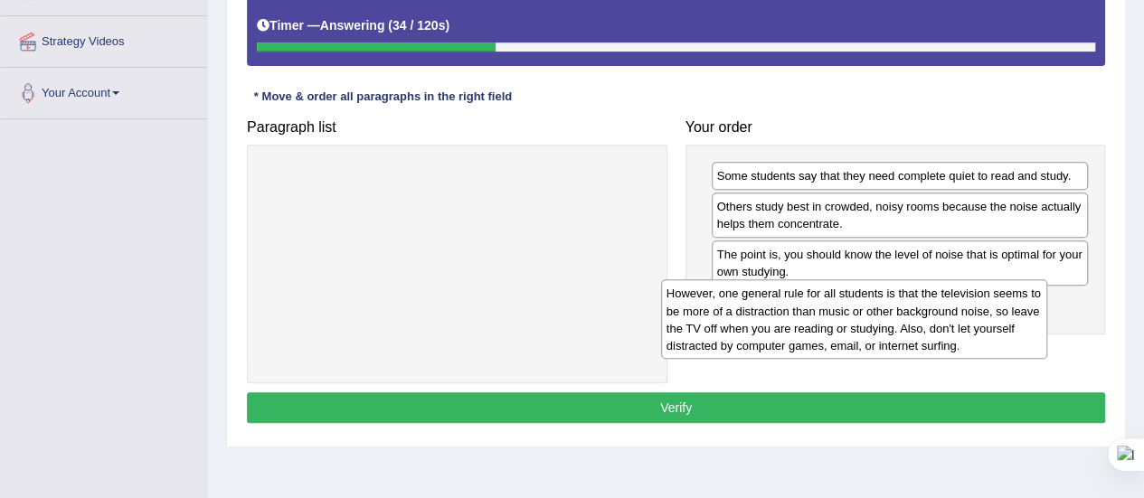
drag, startPoint x: 506, startPoint y: 202, endPoint x: 933, endPoint y: 317, distance: 442.3
click at [933, 317] on div "However, one general rule for all students is that the television seems to be m…" at bounding box center [854, 319] width 386 height 80
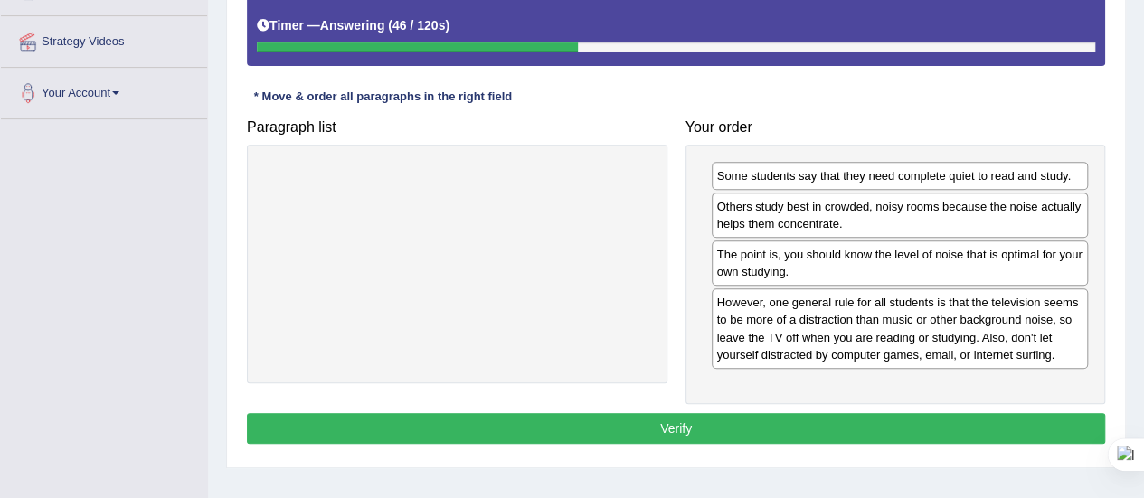
click at [884, 415] on button "Verify" at bounding box center [676, 428] width 858 height 31
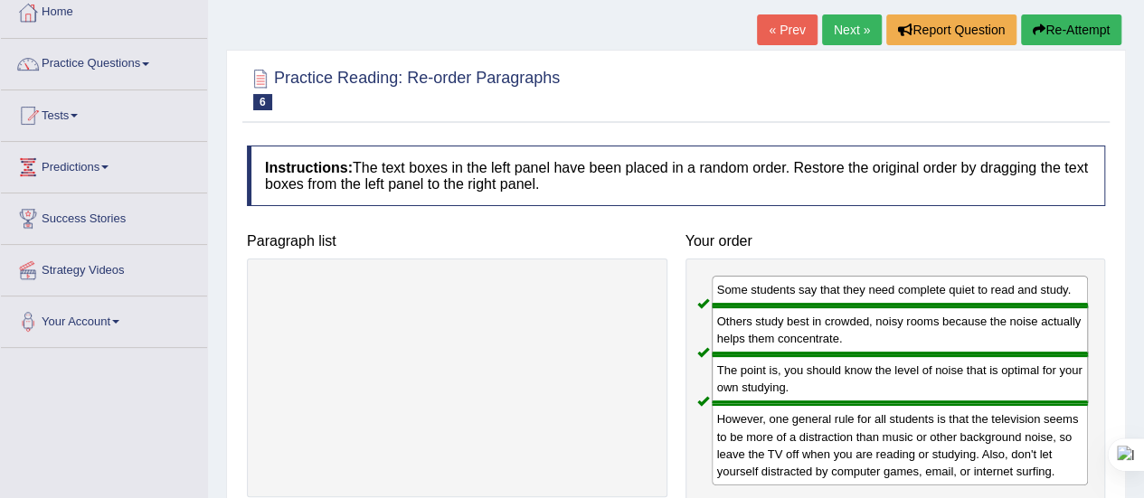
scroll to position [101, 0]
click at [847, 31] on link "Next »" at bounding box center [852, 30] width 60 height 31
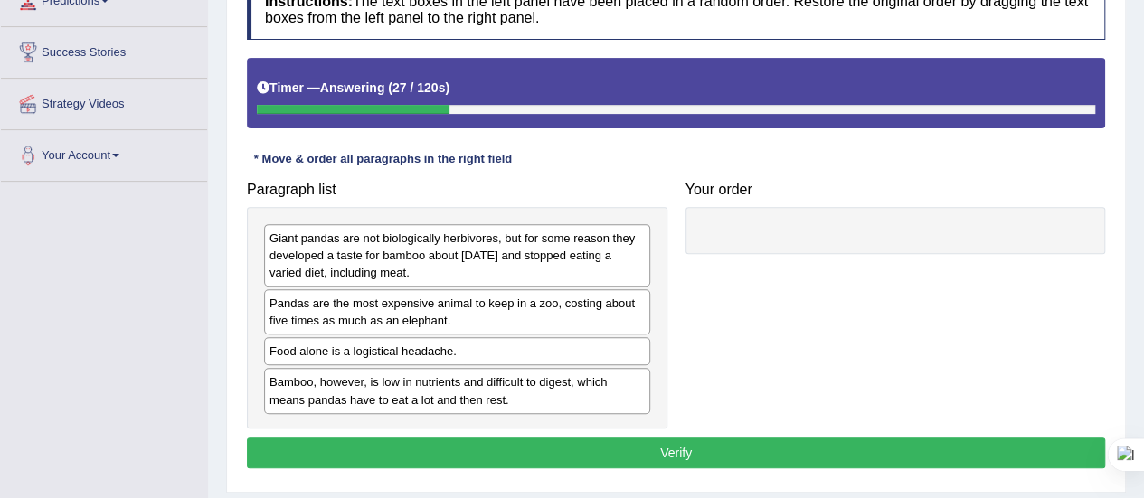
scroll to position [320, 0]
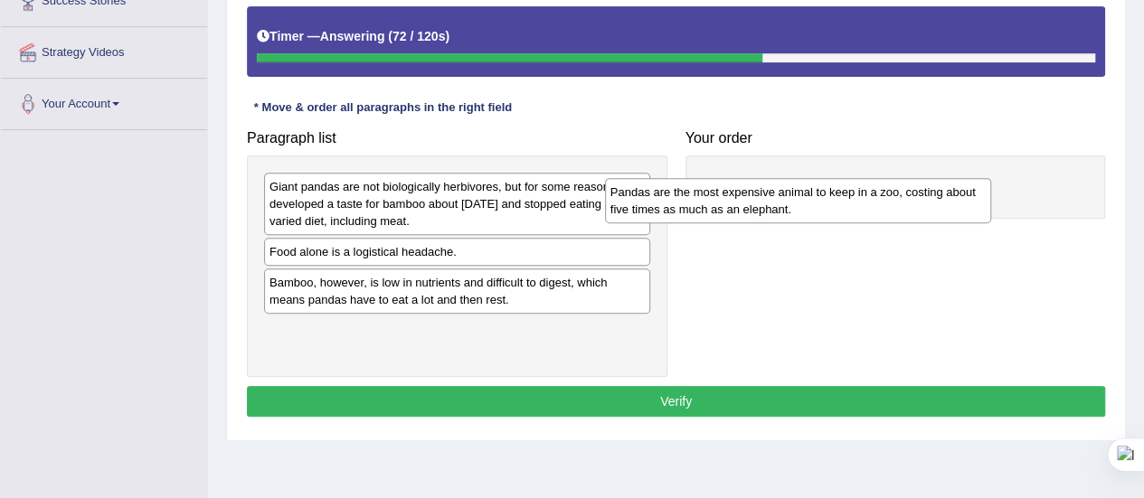
drag, startPoint x: 500, startPoint y: 269, endPoint x: 860, endPoint y: 184, distance: 369.8
click at [860, 184] on div "Pandas are the most expensive animal to keep in a zoo, costing about five times…" at bounding box center [798, 200] width 386 height 45
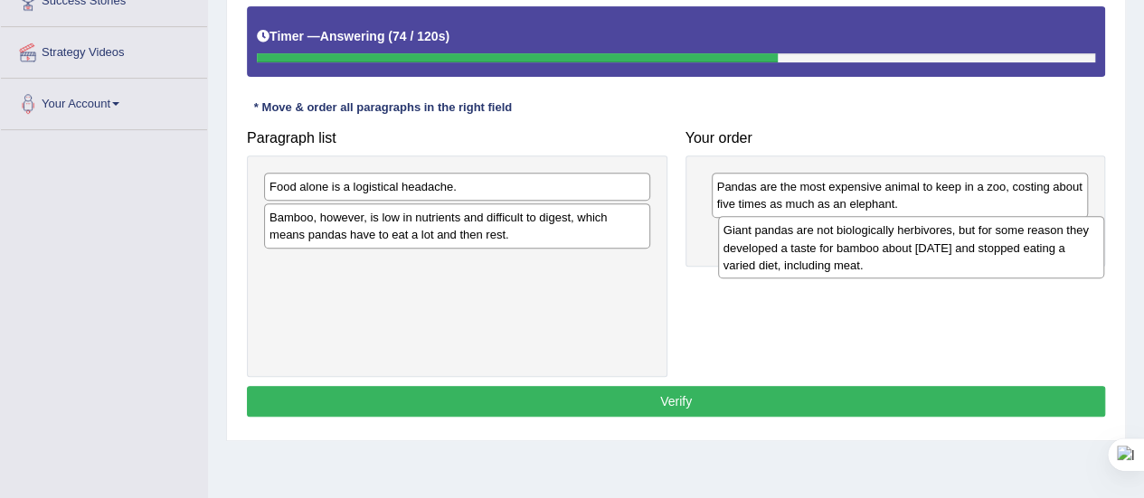
drag, startPoint x: 463, startPoint y: 194, endPoint x: 916, endPoint y: 235, distance: 454.9
click at [916, 235] on div "Giant pandas are not biologically herbivores, but for some reason they develope…" at bounding box center [911, 247] width 386 height 62
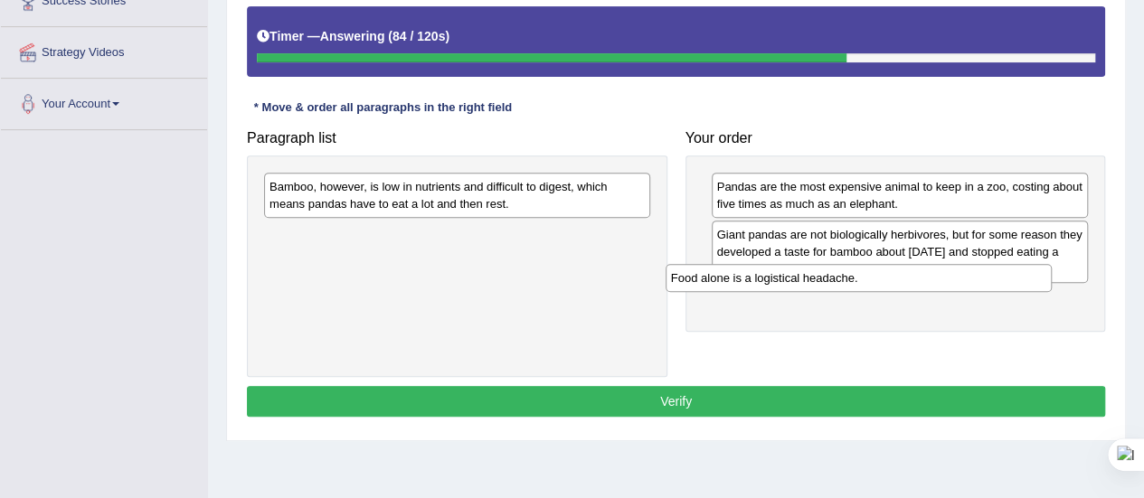
drag, startPoint x: 591, startPoint y: 196, endPoint x: 1006, endPoint y: 285, distance: 424.4
click at [1006, 285] on div "Food alone is a logistical headache." at bounding box center [859, 277] width 386 height 27
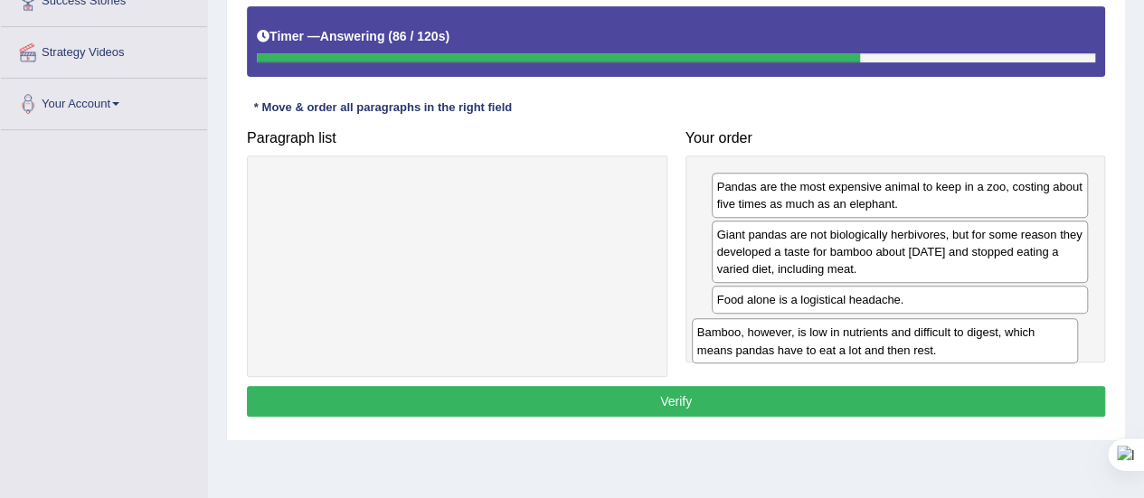
drag, startPoint x: 421, startPoint y: 203, endPoint x: 848, endPoint y: 350, distance: 452.1
click at [848, 350] on div "Bamboo, however, is low in nutrients and difficult to digest, which means panda…" at bounding box center [885, 340] width 386 height 45
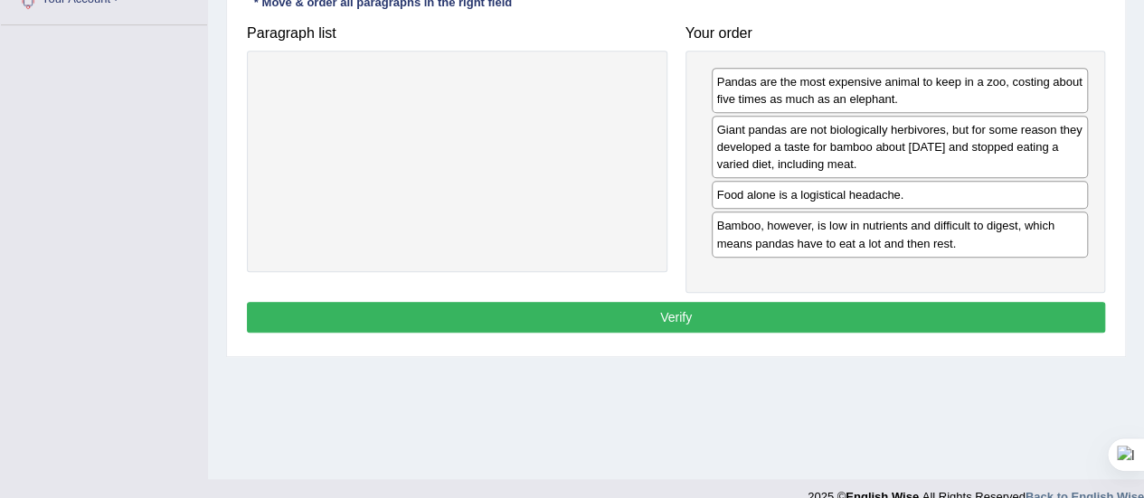
scroll to position [433, 0]
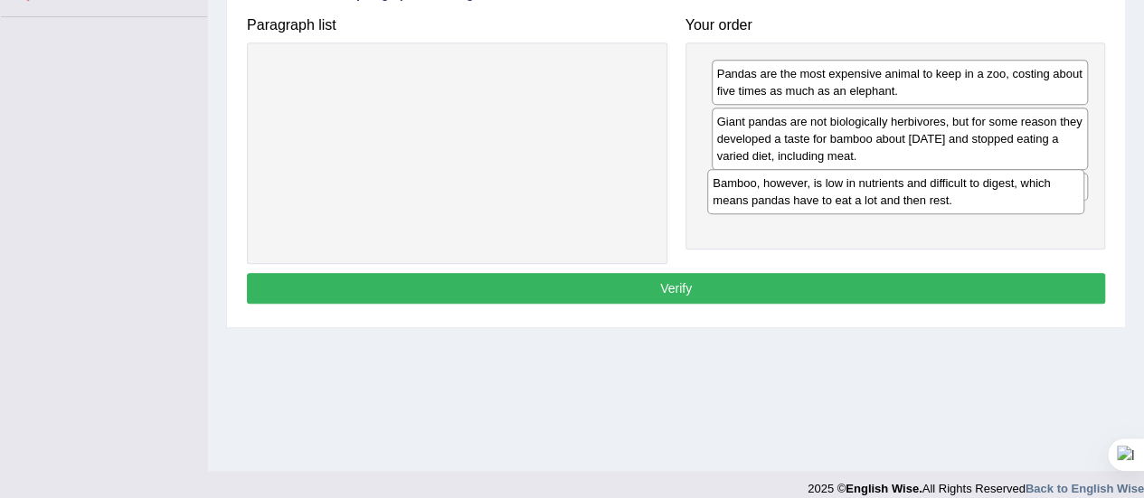
drag, startPoint x: 855, startPoint y: 224, endPoint x: 852, endPoint y: 191, distance: 33.7
click at [852, 191] on div "Bamboo, however, is low in nutrients and difficult to digest, which means panda…" at bounding box center [895, 191] width 377 height 45
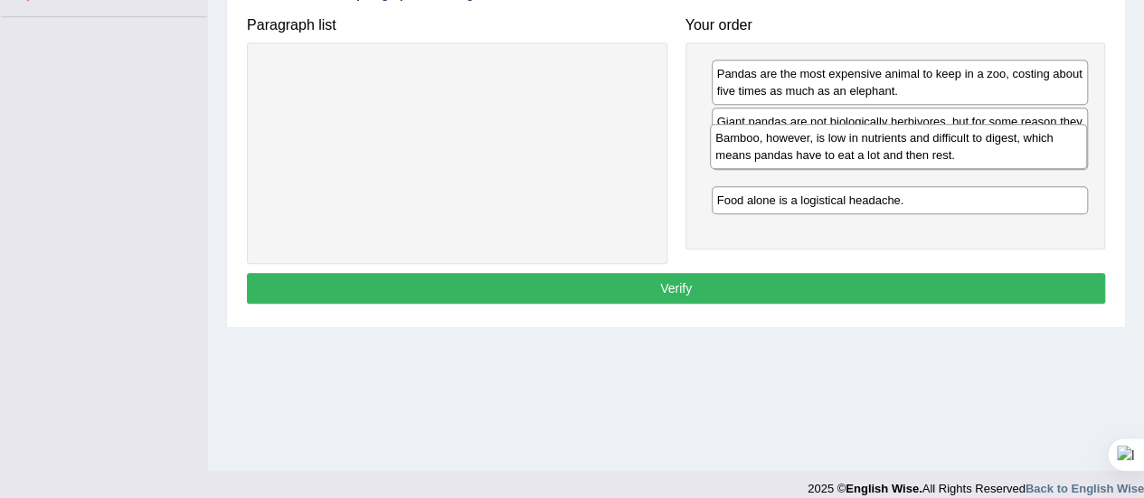
drag, startPoint x: 814, startPoint y: 236, endPoint x: 813, endPoint y: 156, distance: 79.6
click at [813, 156] on div "Bamboo, however, is low in nutrients and difficult to digest, which means panda…" at bounding box center [898, 146] width 377 height 45
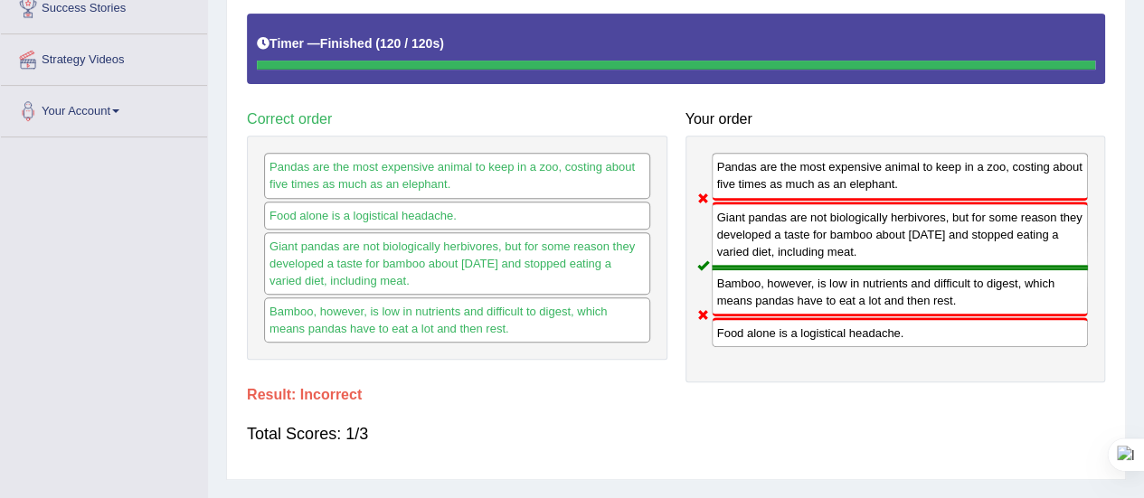
scroll to position [0, 0]
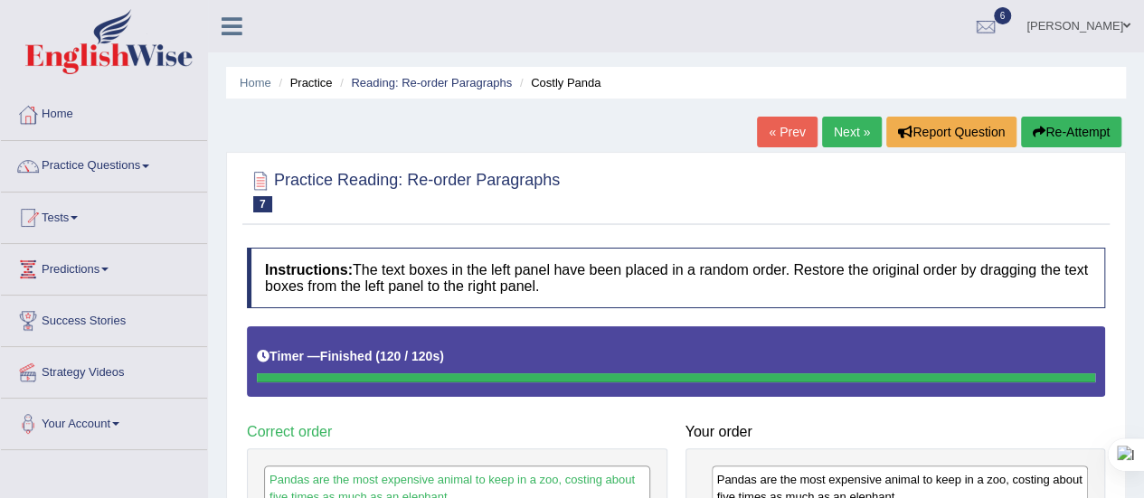
click at [843, 126] on link "Next »" at bounding box center [852, 132] width 60 height 31
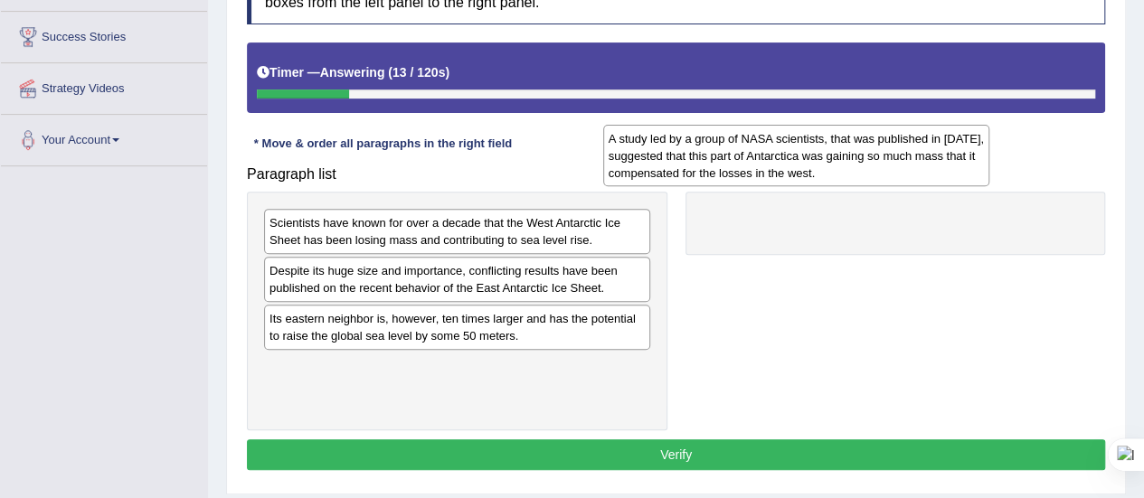
drag, startPoint x: 478, startPoint y: 334, endPoint x: 816, endPoint y: 155, distance: 381.9
click at [816, 155] on div "A study led by a group of NASA scientists, that was published in [DATE], sugges…" at bounding box center [796, 156] width 386 height 62
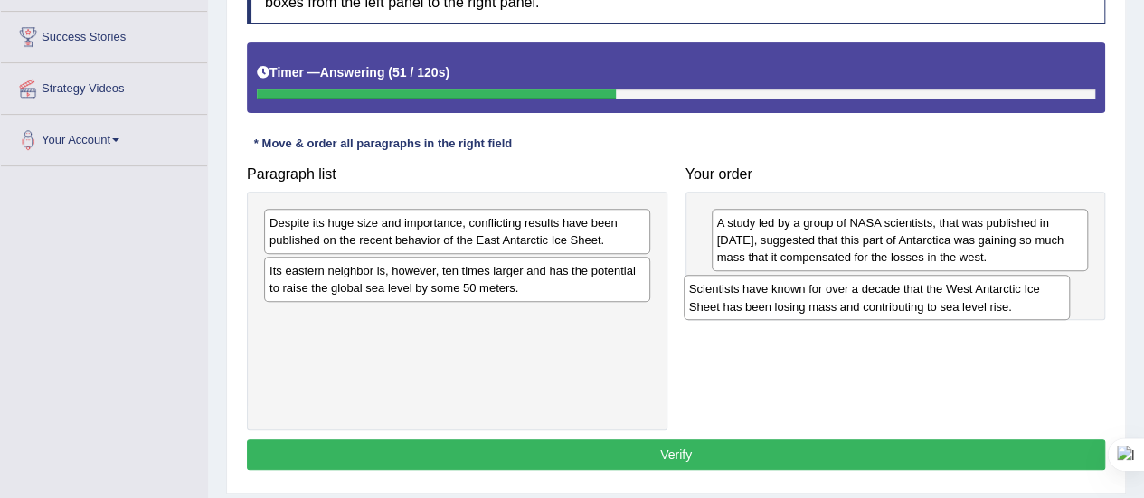
drag, startPoint x: 545, startPoint y: 225, endPoint x: 968, endPoint y: 288, distance: 427.0
click at [968, 288] on div "Scientists have known for over a decade that the West Antarctic Ice Sheet has b…" at bounding box center [877, 297] width 386 height 45
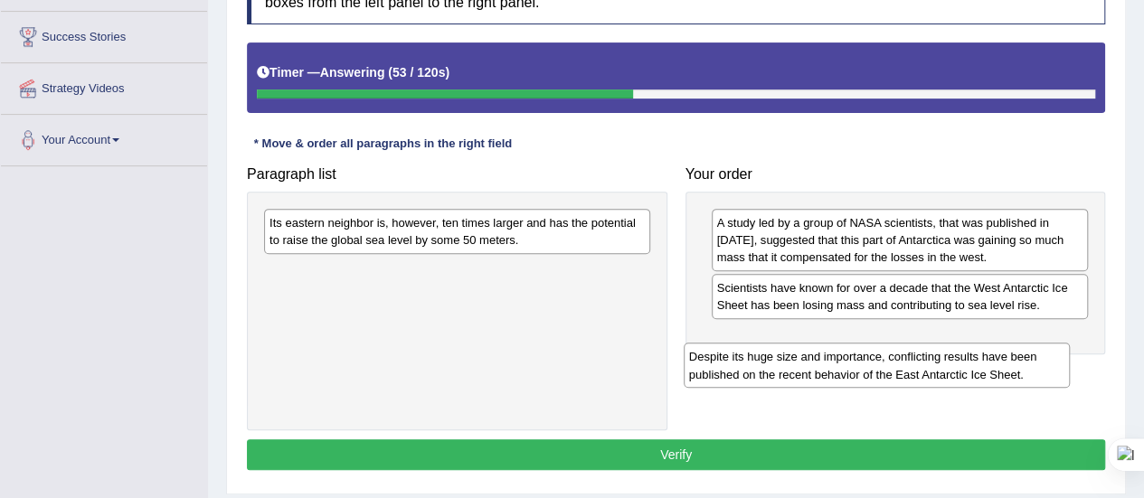
drag, startPoint x: 489, startPoint y: 231, endPoint x: 910, endPoint y: 348, distance: 436.6
click at [910, 348] on div "Despite its huge size and importance, conflicting results have been published o…" at bounding box center [877, 365] width 386 height 45
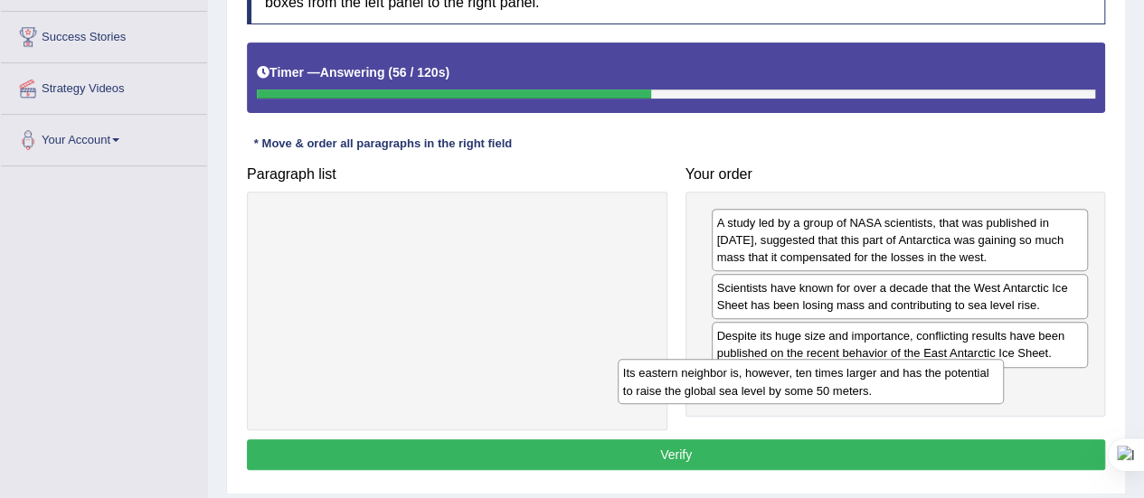
drag, startPoint x: 535, startPoint y: 237, endPoint x: 893, endPoint y: 387, distance: 388.3
click at [893, 387] on div "Its eastern neighbor is, however, ten times larger and has the potential to rai…" at bounding box center [811, 381] width 386 height 45
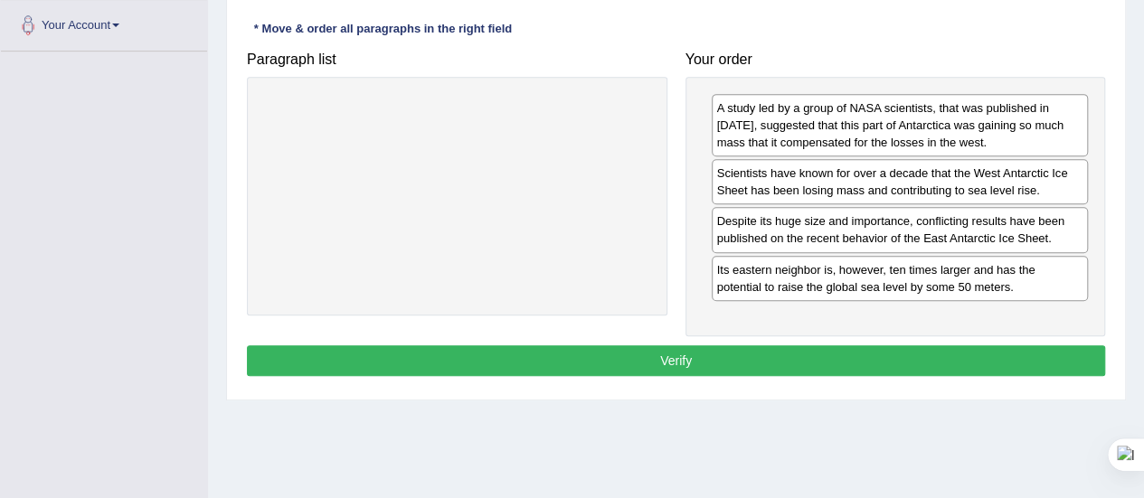
scroll to position [402, 0]
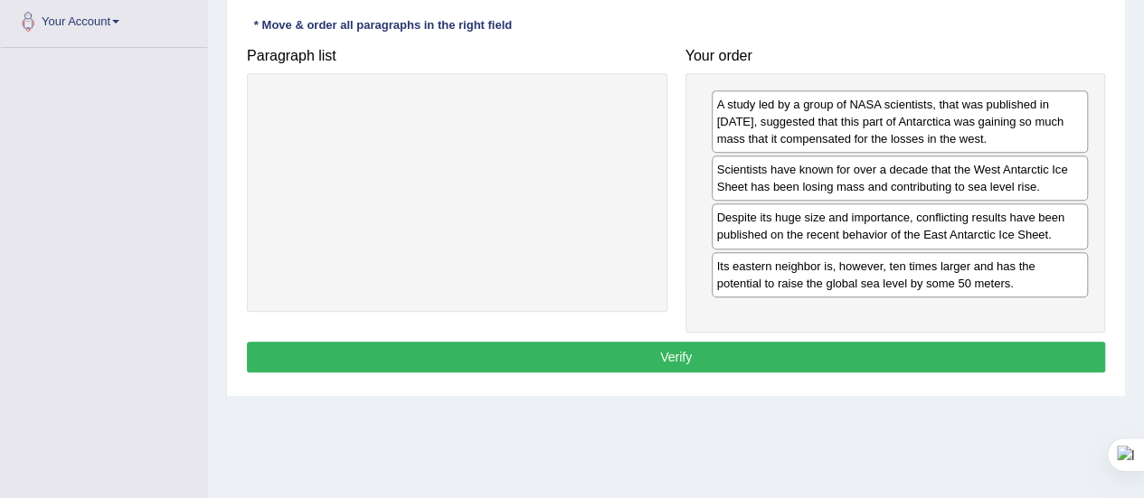
click at [734, 342] on button "Verify" at bounding box center [676, 357] width 858 height 31
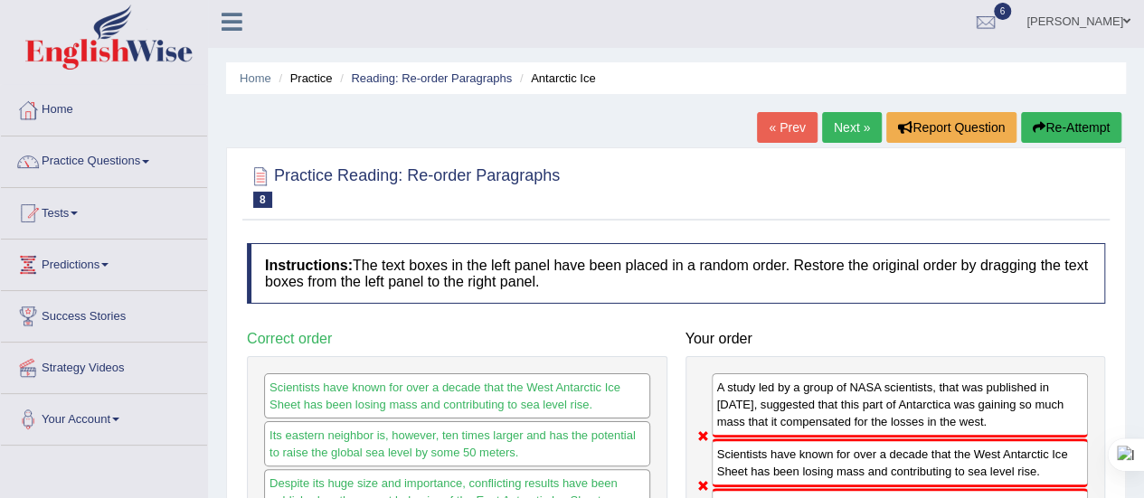
scroll to position [0, 0]
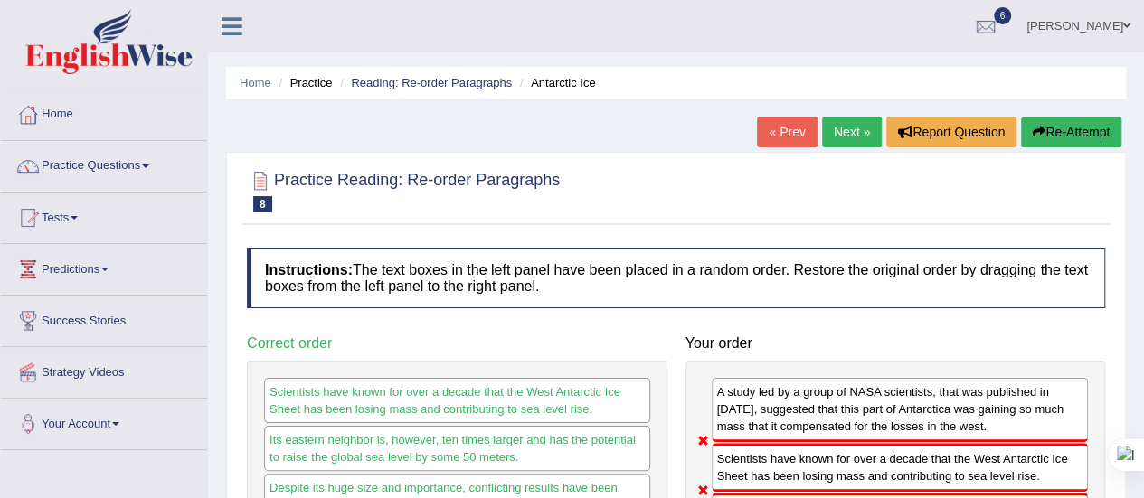
click at [840, 125] on link "Next »" at bounding box center [852, 132] width 60 height 31
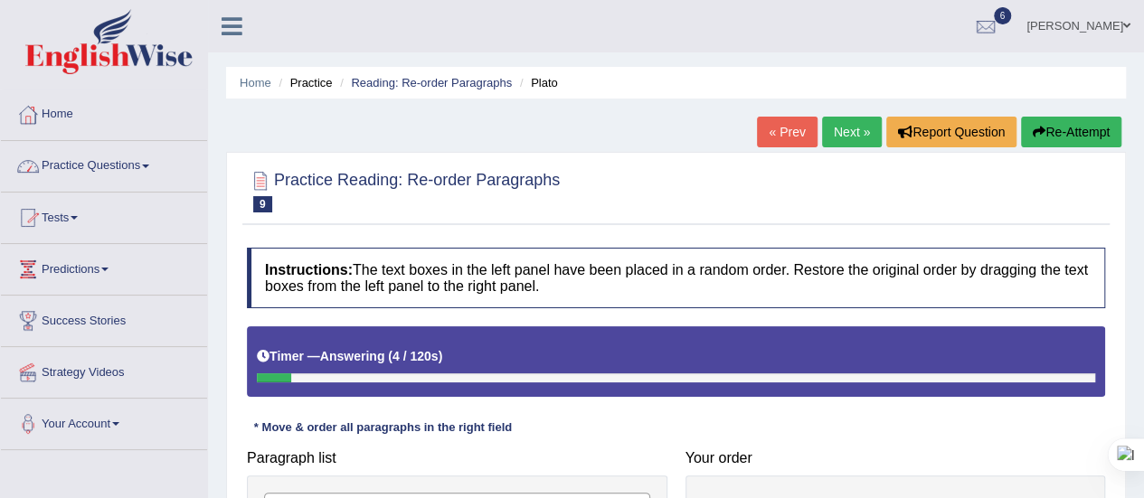
click at [159, 164] on link "Practice Questions" at bounding box center [104, 163] width 206 height 45
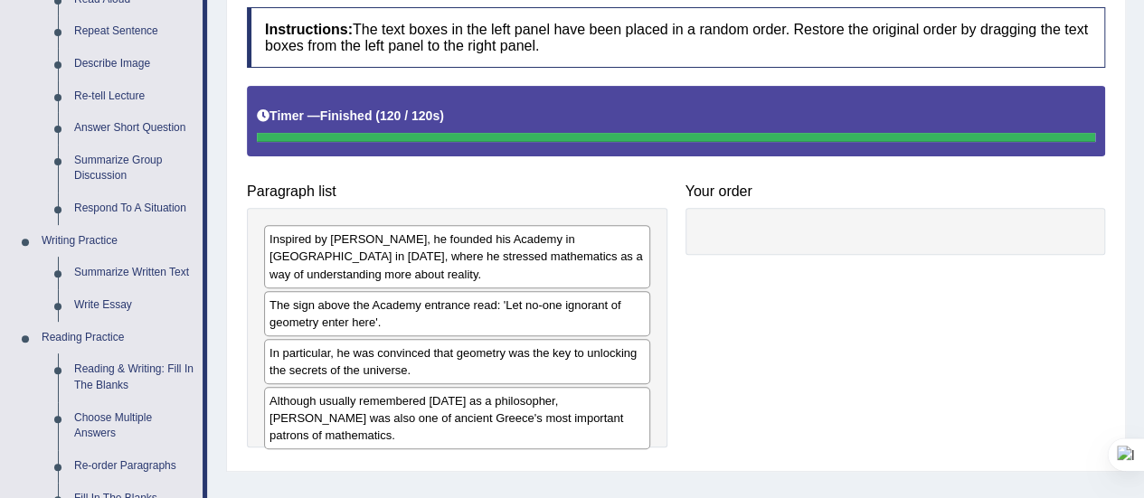
scroll to position [485, 0]
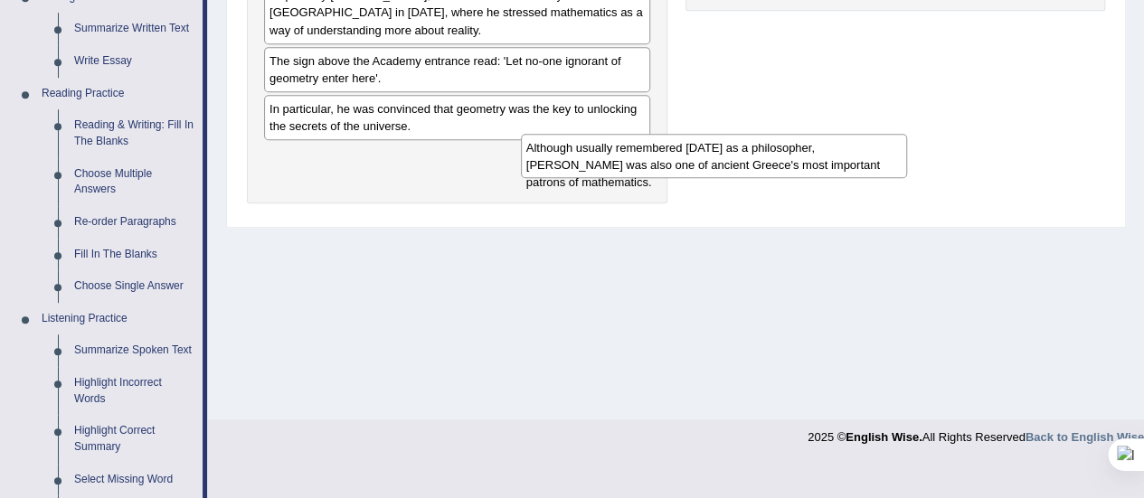
drag, startPoint x: 360, startPoint y: 166, endPoint x: 695, endPoint y: 140, distance: 336.5
click at [695, 140] on div "Although usually remembered today as a philosopher, Plato was also one of ancie…" at bounding box center [714, 156] width 386 height 45
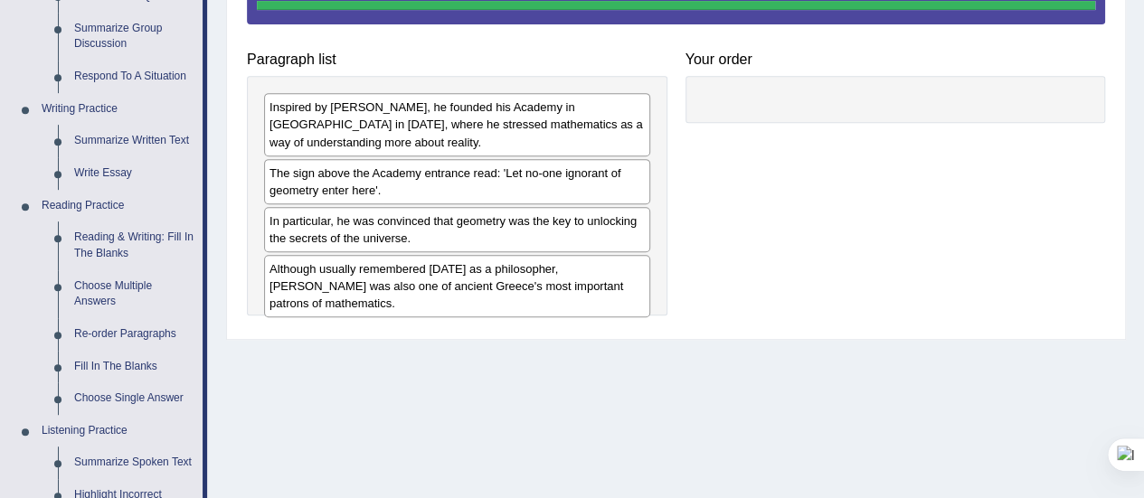
scroll to position [0, 0]
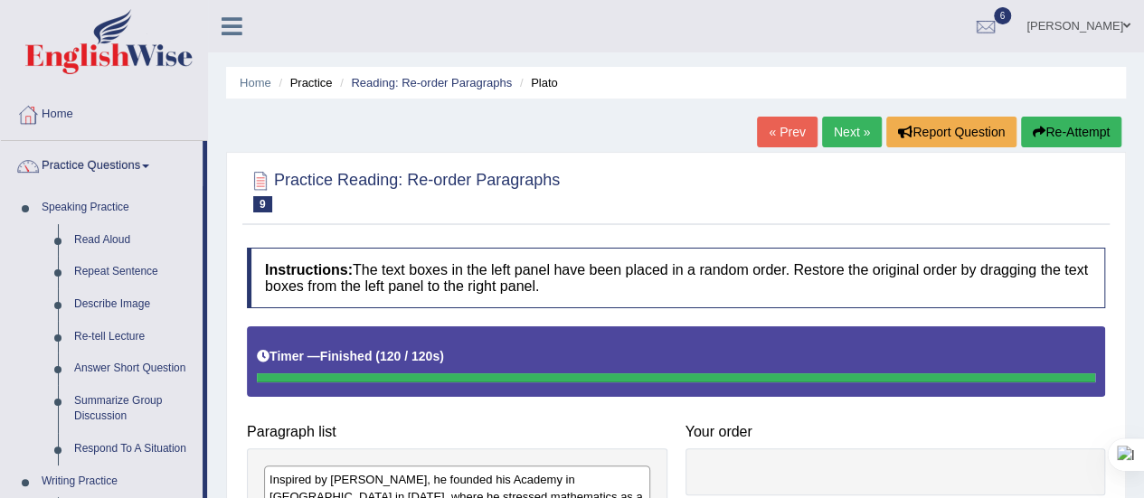
click at [1059, 135] on button "Re-Attempt" at bounding box center [1071, 132] width 100 height 31
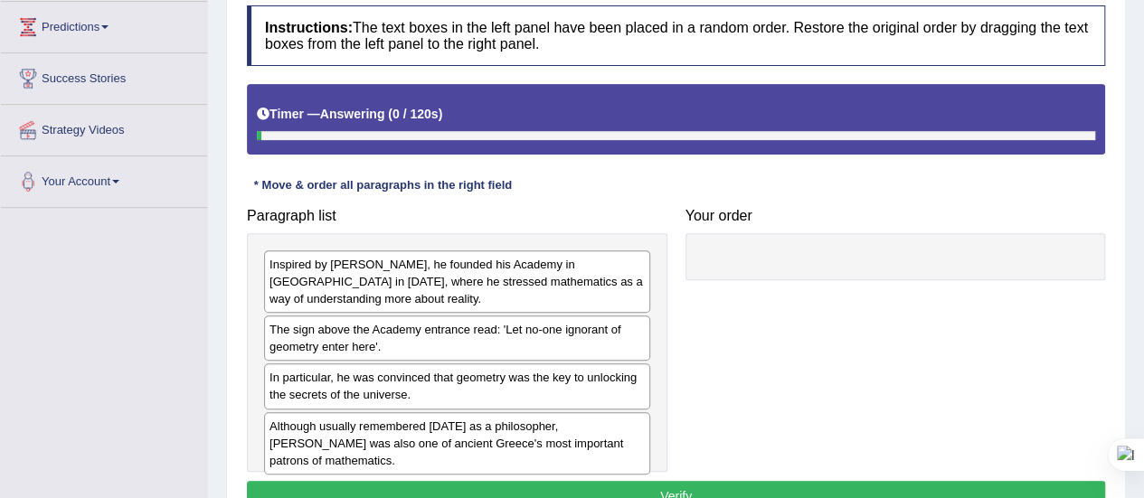
scroll to position [243, 0]
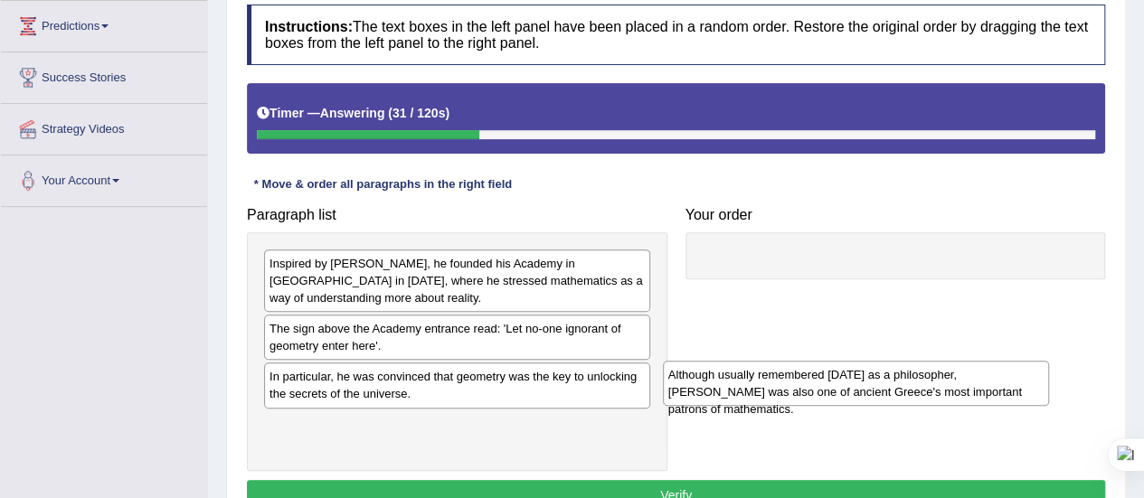
drag, startPoint x: 391, startPoint y: 442, endPoint x: 812, endPoint y: 337, distance: 434.3
click at [812, 361] on div "Although usually remembered today as a philosopher, Plato was also one of ancie…" at bounding box center [856, 383] width 386 height 45
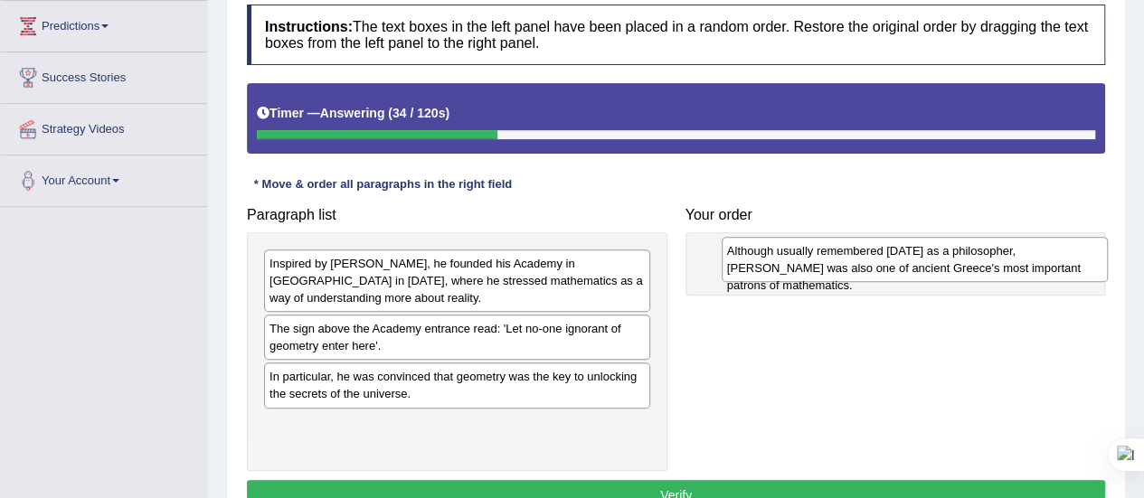
drag, startPoint x: 405, startPoint y: 433, endPoint x: 863, endPoint y: 261, distance: 488.8
click at [863, 261] on div "Although usually remembered today as a philosopher, Plato was also one of ancie…" at bounding box center [915, 259] width 386 height 45
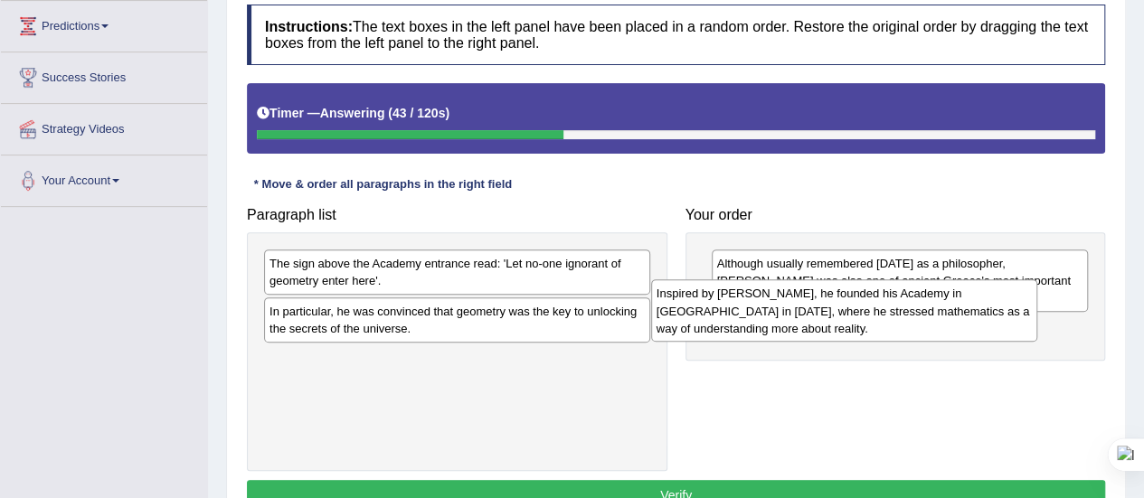
drag, startPoint x: 582, startPoint y: 294, endPoint x: 993, endPoint y: 325, distance: 411.7
click at [993, 325] on div "Inspired by Pythagoras, he founded his Academy in Athens in 387 BC, where he st…" at bounding box center [844, 310] width 386 height 62
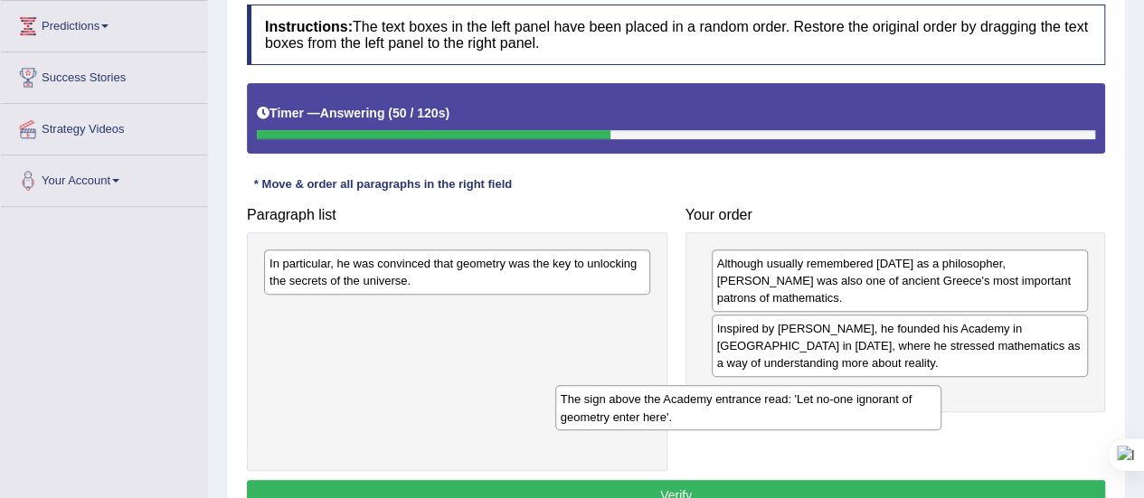
drag, startPoint x: 532, startPoint y: 281, endPoint x: 922, endPoint y: 397, distance: 407.5
click at [922, 397] on div "The sign above the Academy entrance read: 'Let no-one ignorant of geometry ente…" at bounding box center [748, 407] width 386 height 45
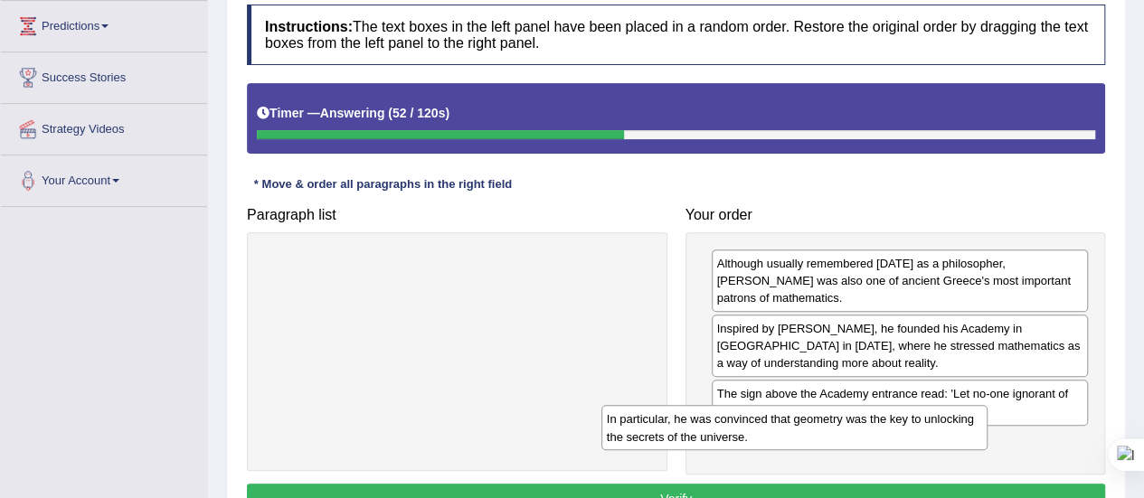
drag, startPoint x: 409, startPoint y: 260, endPoint x: 812, endPoint y: 434, distance: 439.5
click at [812, 434] on div "In particular, he was convinced that geometry was the key to unlocking the secr…" at bounding box center [794, 427] width 386 height 45
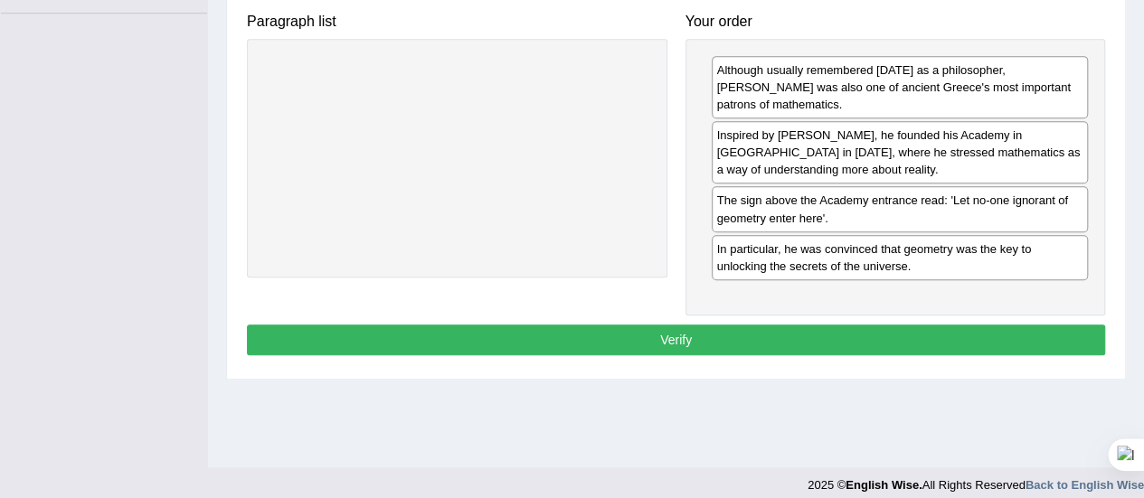
scroll to position [440, 0]
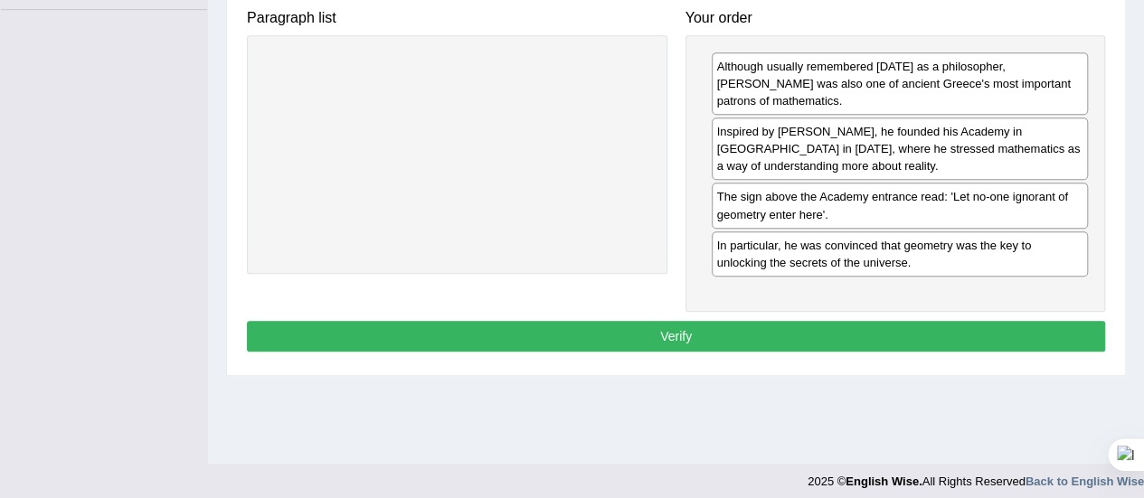
click at [668, 321] on button "Verify" at bounding box center [676, 336] width 858 height 31
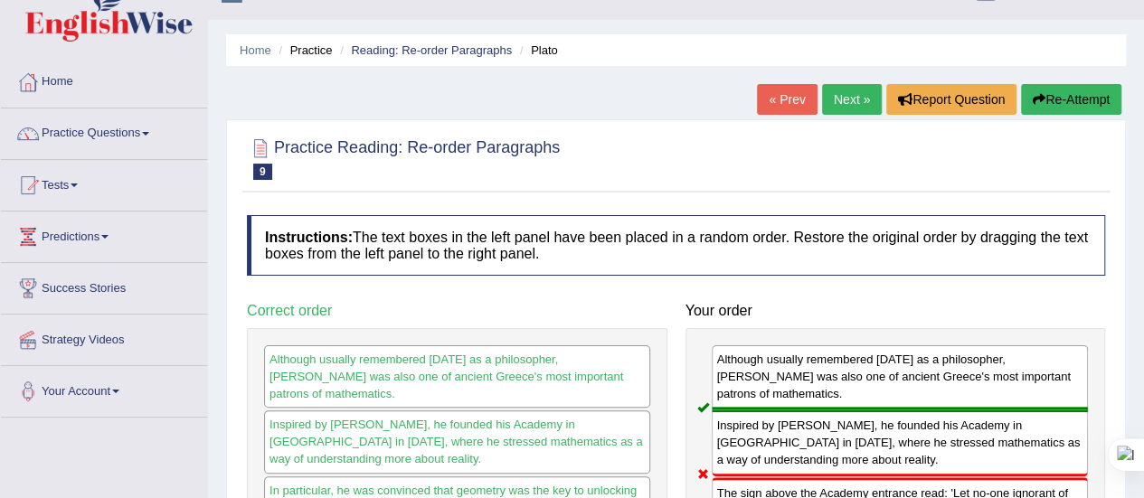
scroll to position [30, 0]
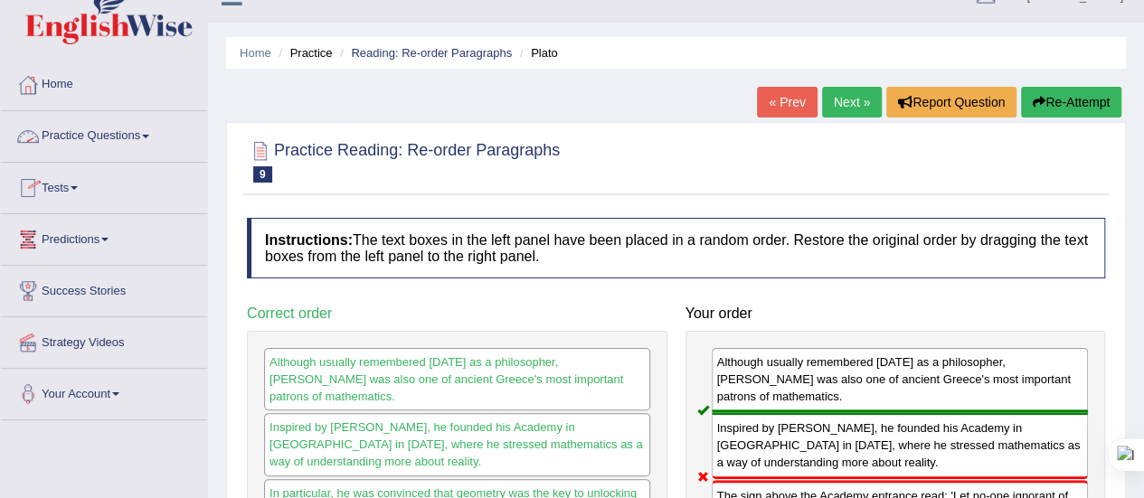
click at [152, 133] on link "Practice Questions" at bounding box center [104, 133] width 206 height 45
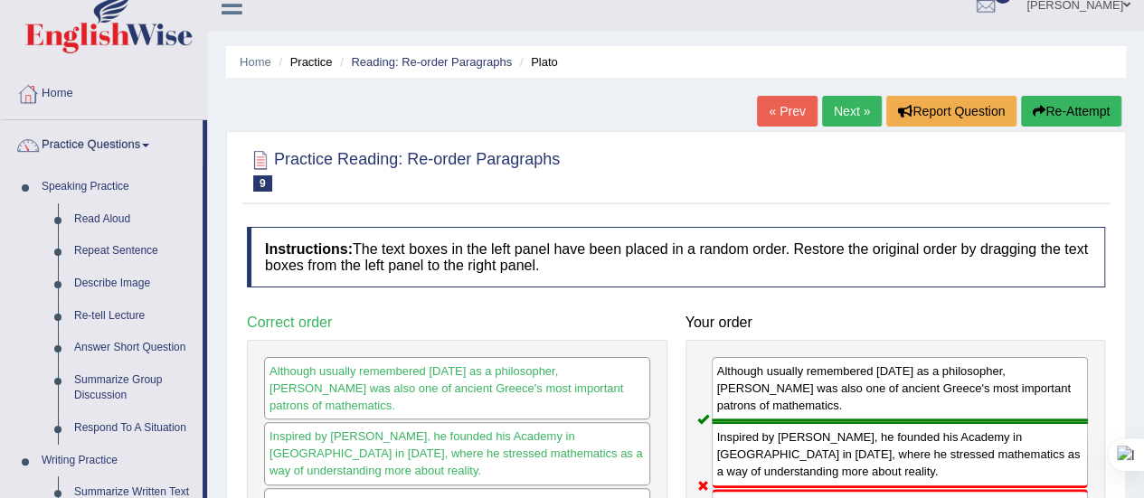
scroll to position [0, 0]
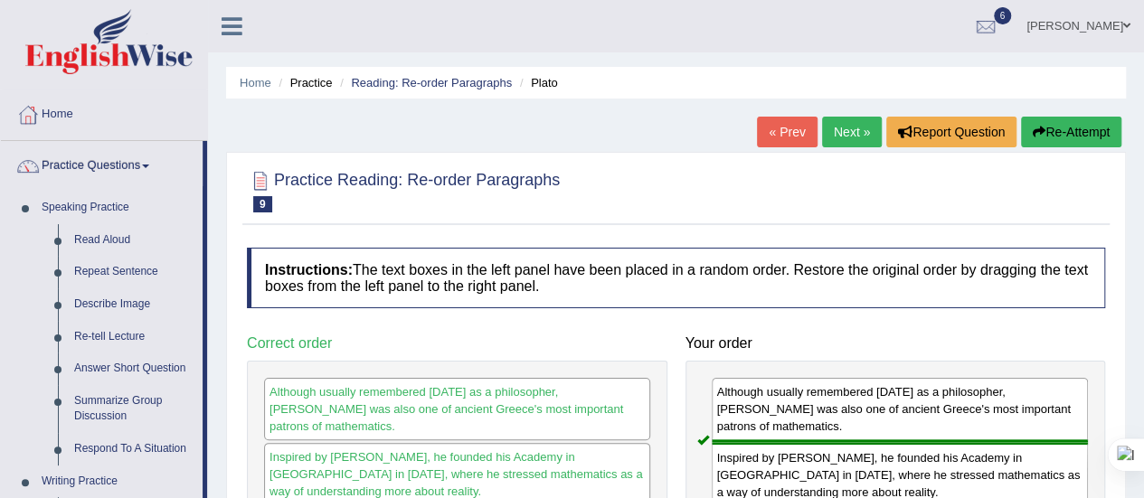
click at [150, 194] on link "Speaking Practice" at bounding box center [117, 208] width 169 height 33
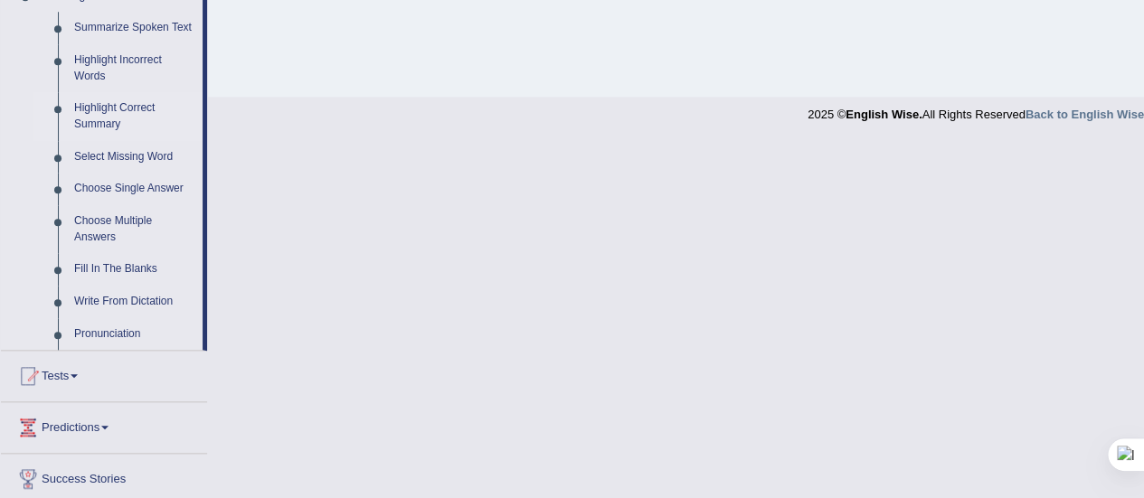
scroll to position [915, 0]
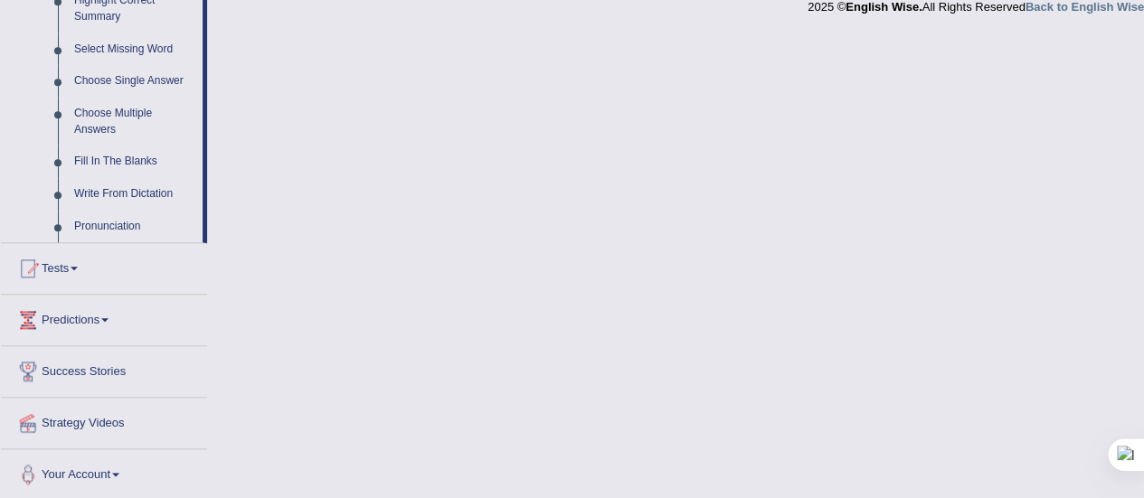
click at [116, 312] on link "Predictions" at bounding box center [104, 317] width 206 height 45
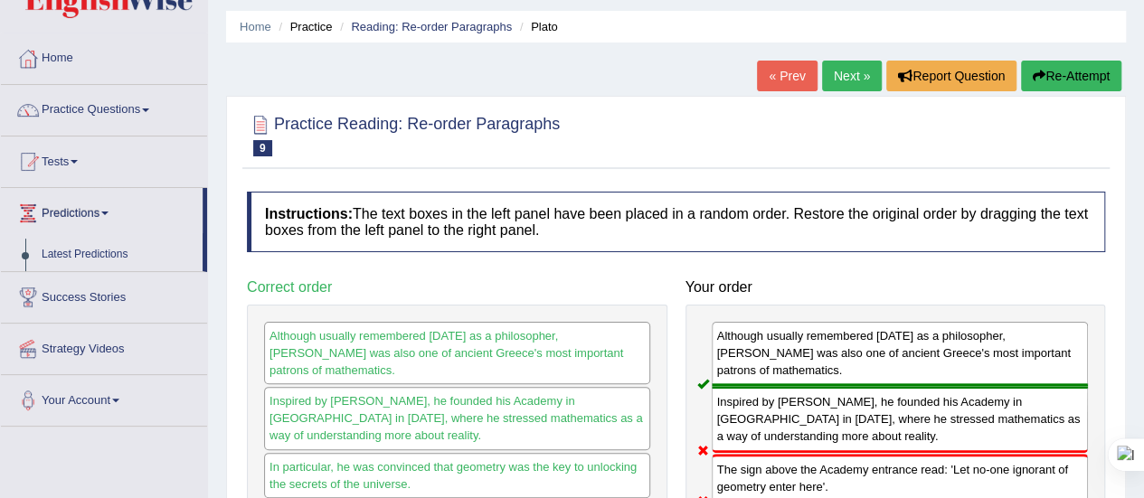
scroll to position [0, 0]
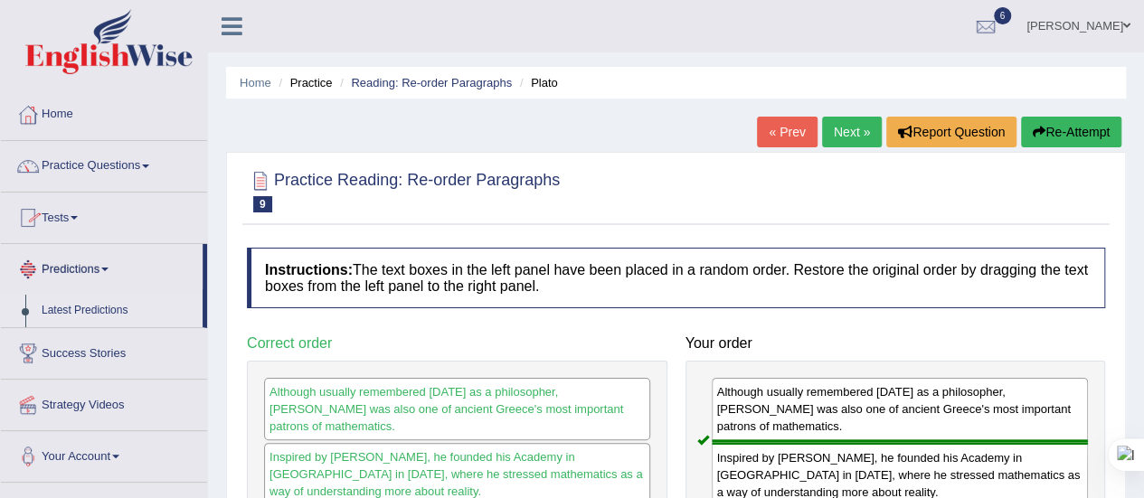
click at [78, 299] on link "Latest Predictions" at bounding box center [117, 311] width 169 height 33
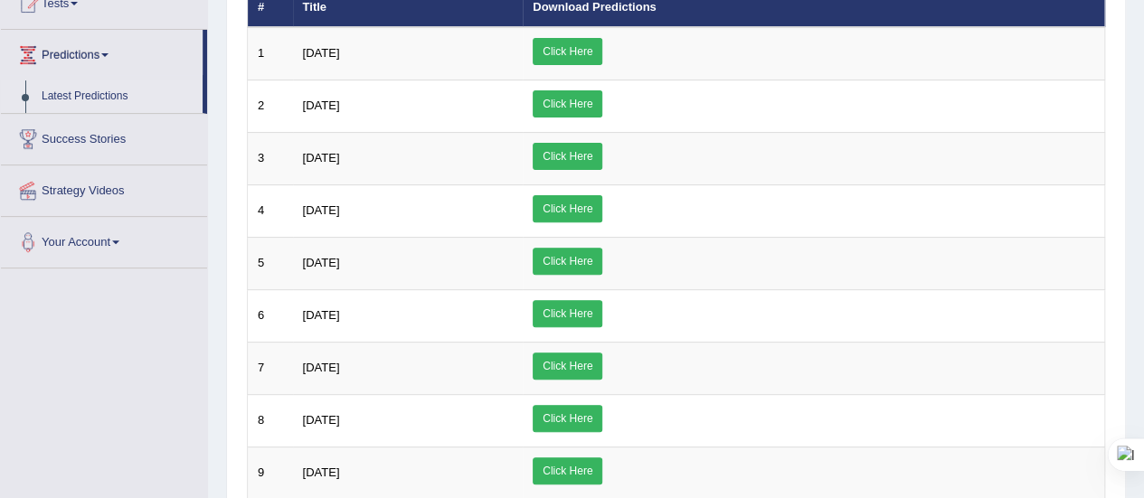
scroll to position [217, 0]
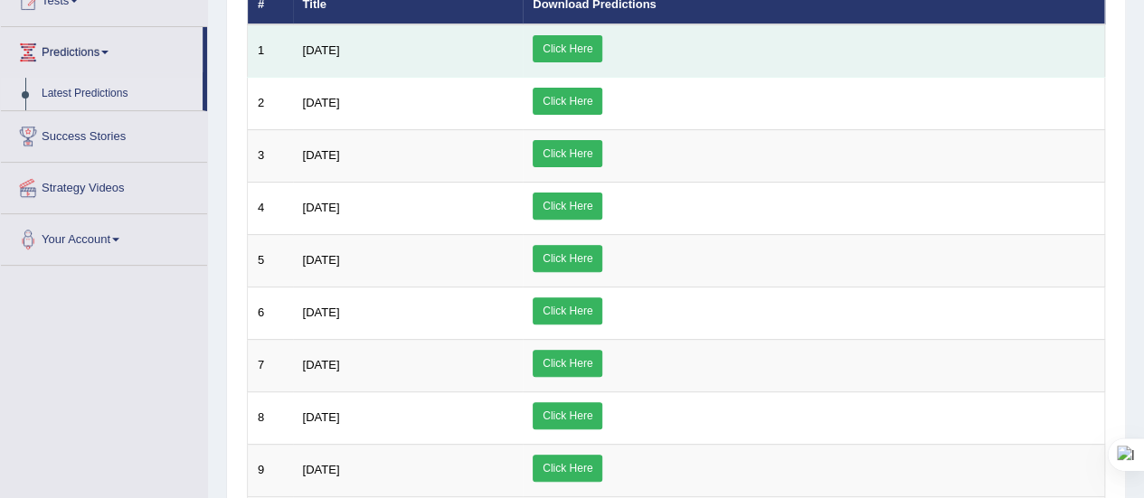
click at [602, 35] on link "Click Here" at bounding box center [568, 48] width 70 height 27
